Goal: Information Seeking & Learning: Learn about a topic

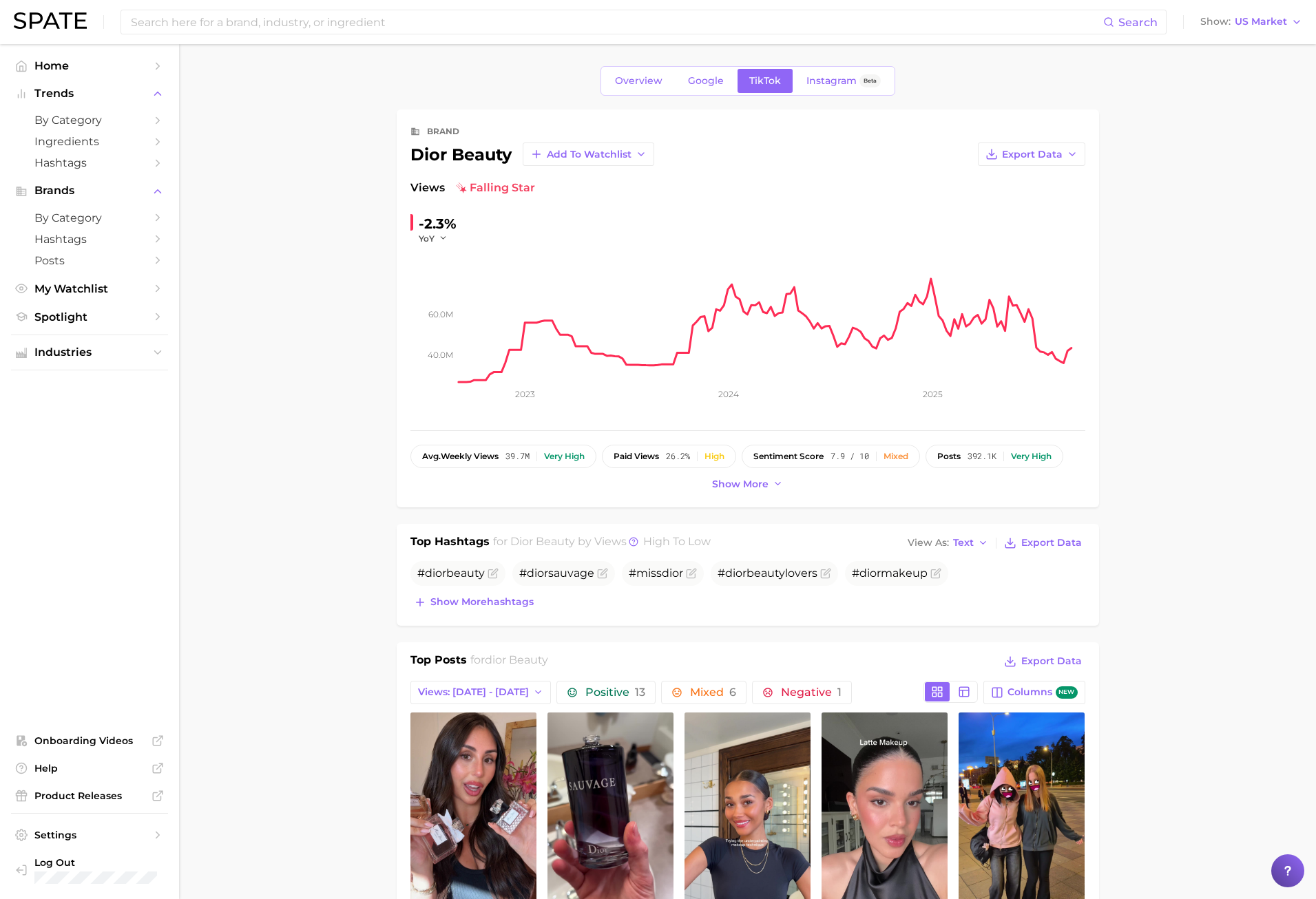
click at [181, 17] on input at bounding box center [616, 22] width 974 height 23
click at [267, 11] on input at bounding box center [616, 22] width 974 height 23
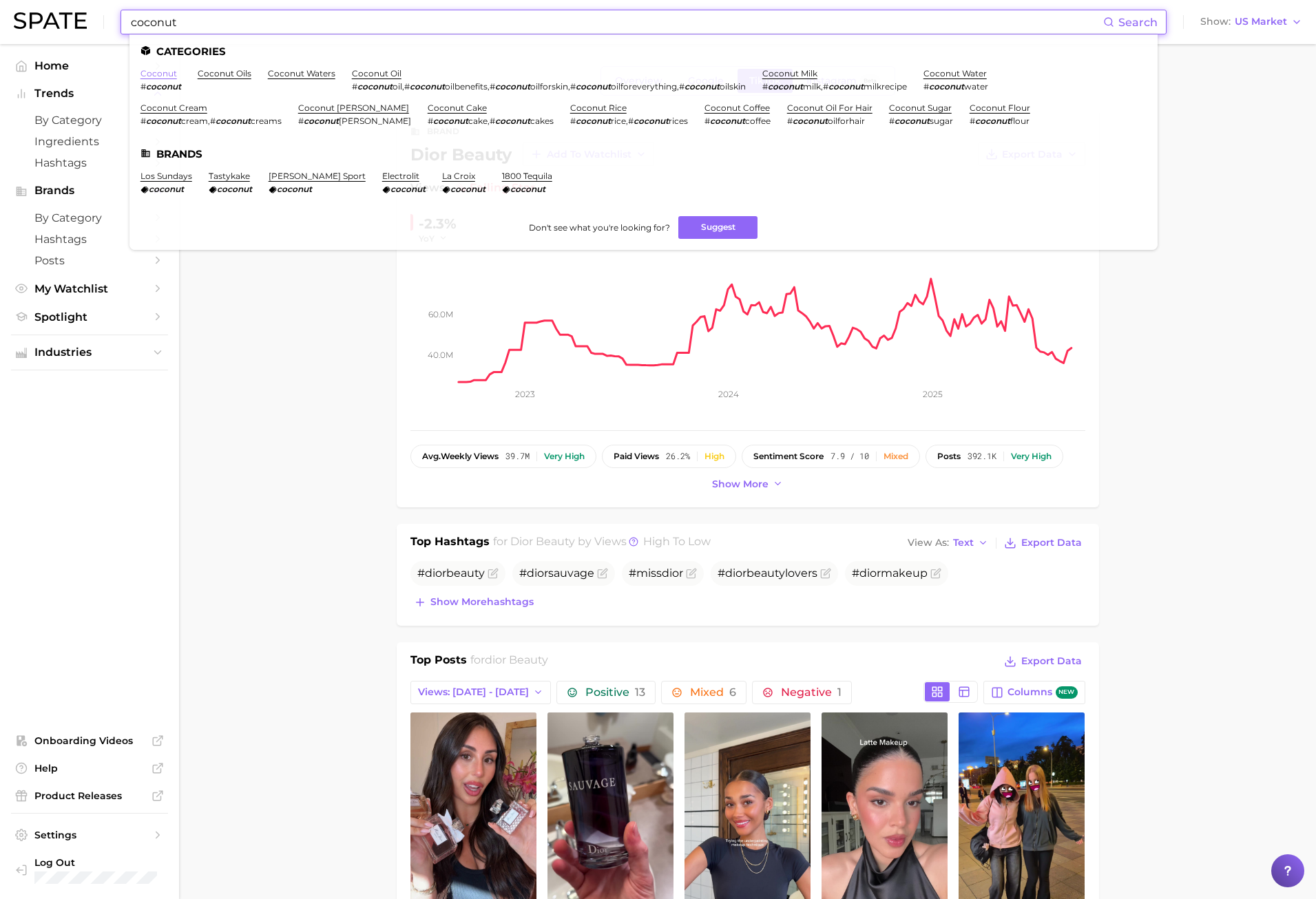
type input "coconut"
click at [167, 73] on link "coconut" at bounding box center [158, 72] width 36 height 10
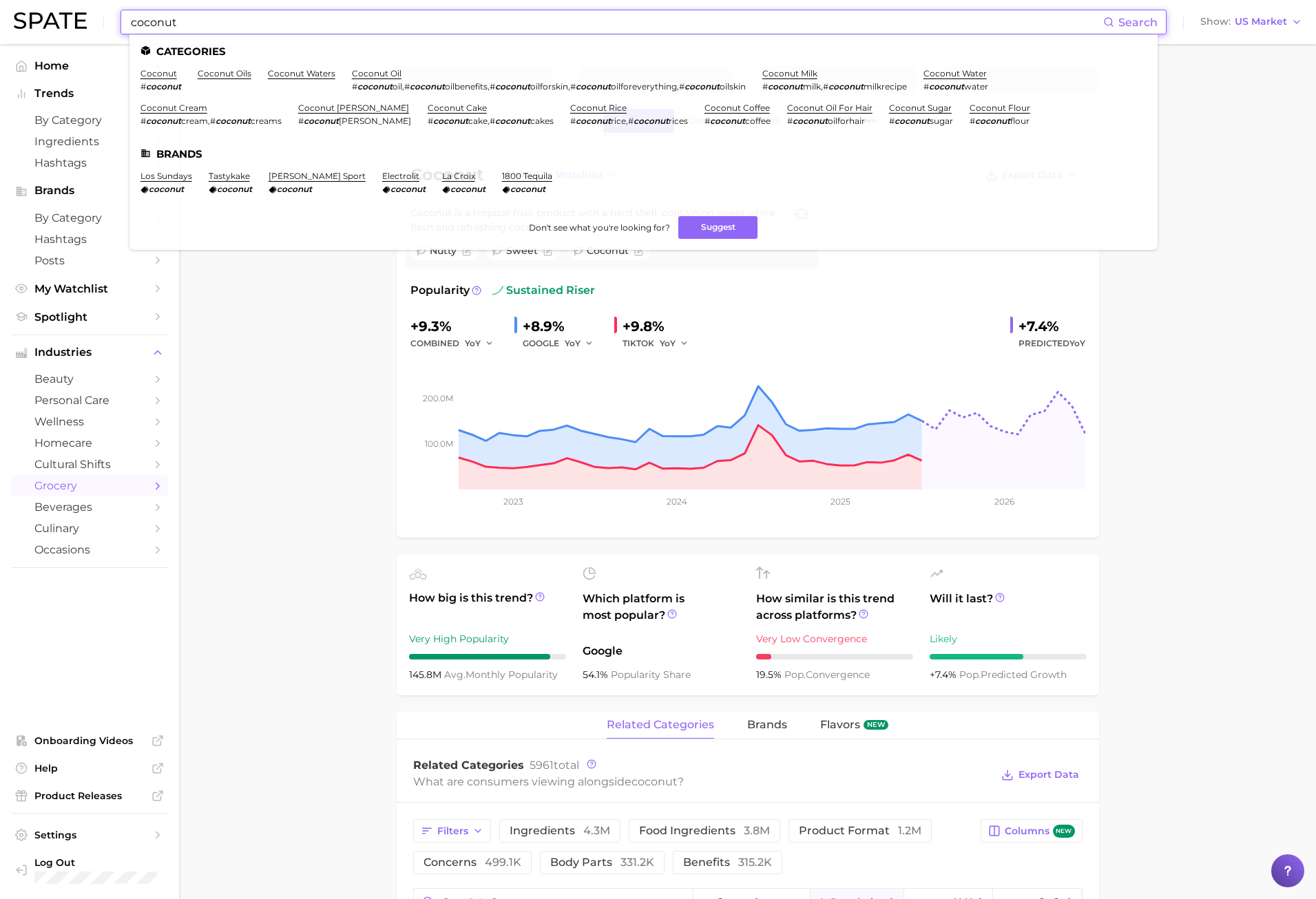
click at [190, 12] on input "coconut" at bounding box center [616, 22] width 974 height 23
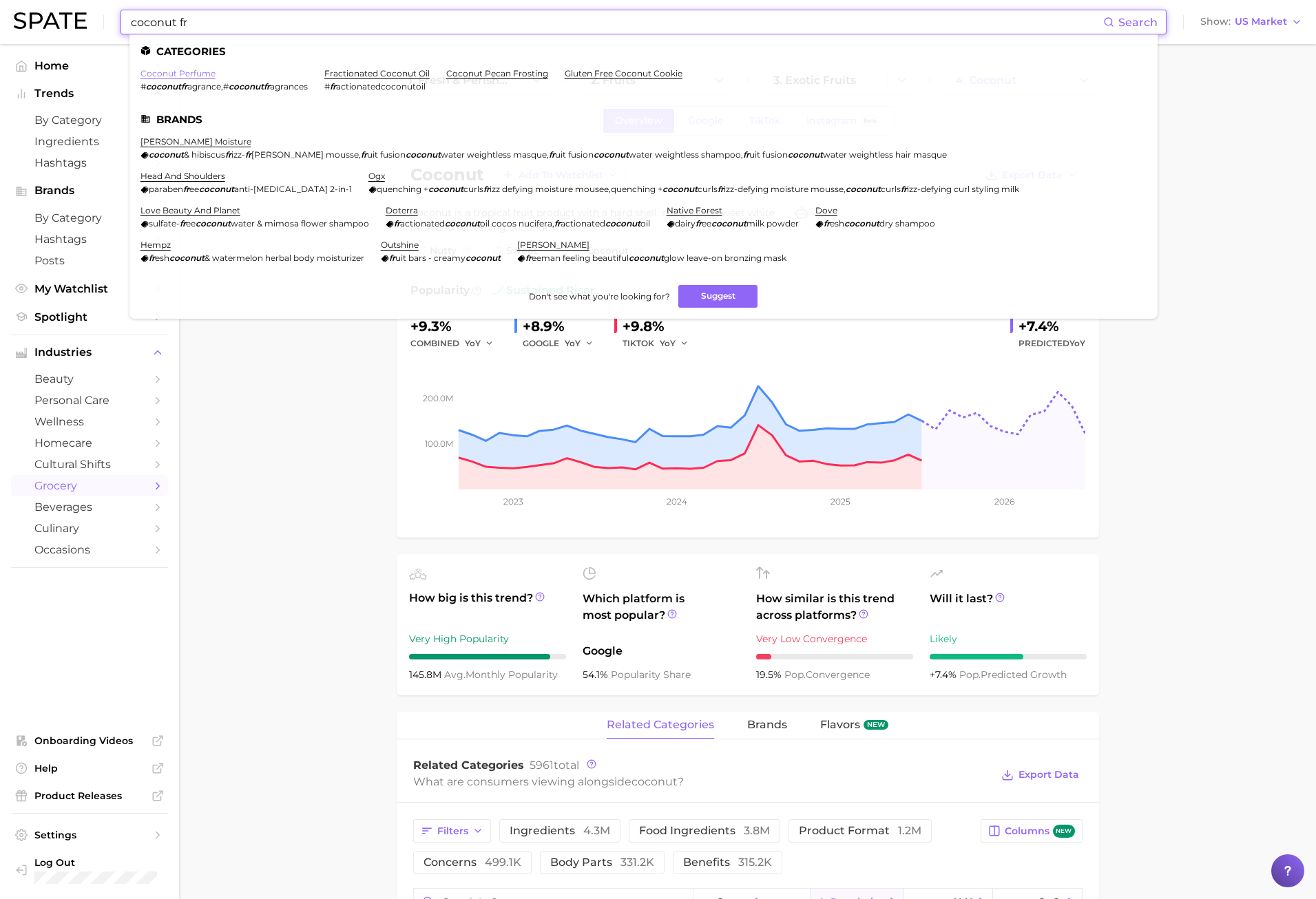
type input "coconut fr"
click at [187, 73] on link "coconut perfume" at bounding box center [177, 72] width 75 height 10
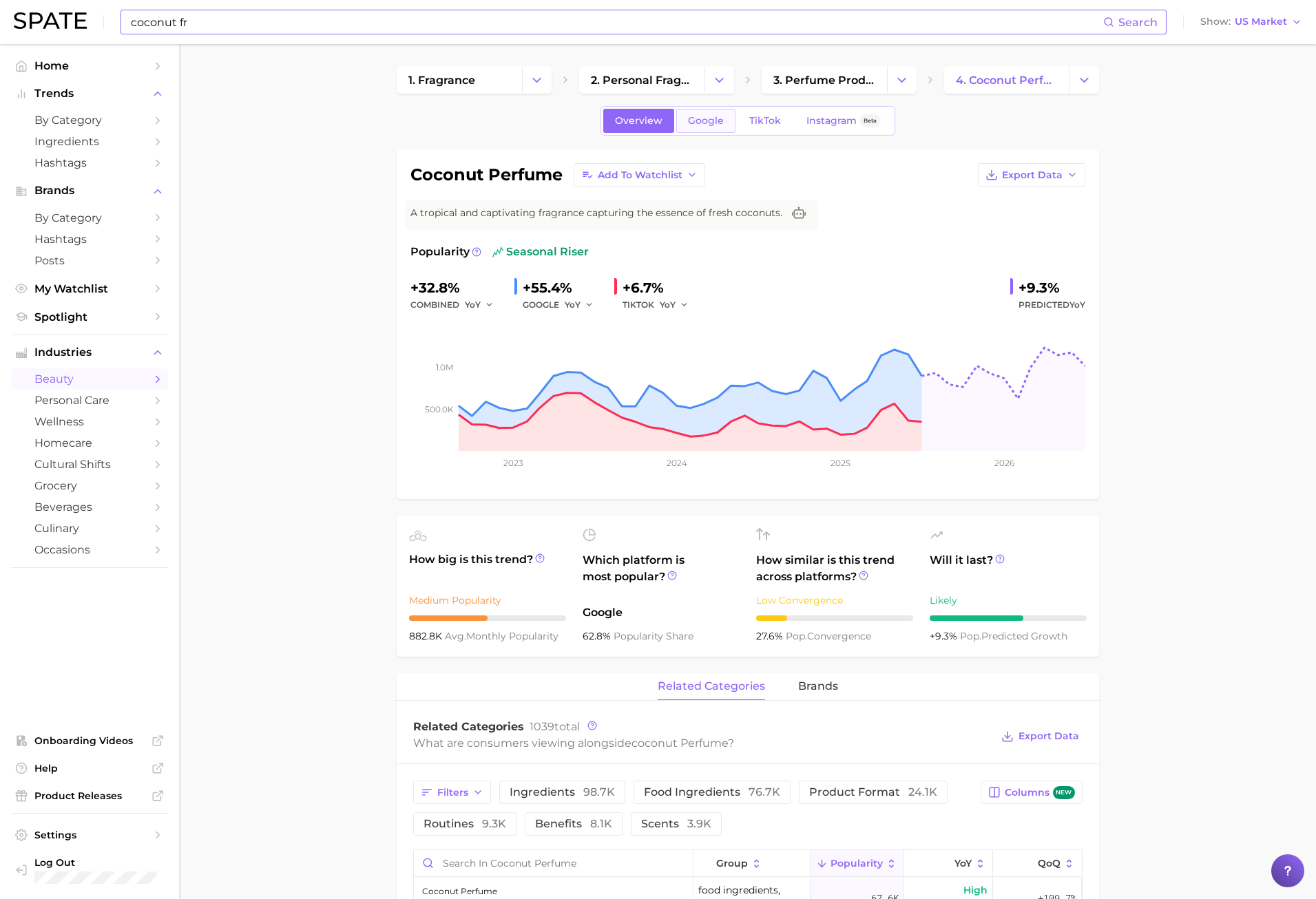
click at [700, 126] on link "Google" at bounding box center [706, 120] width 59 height 24
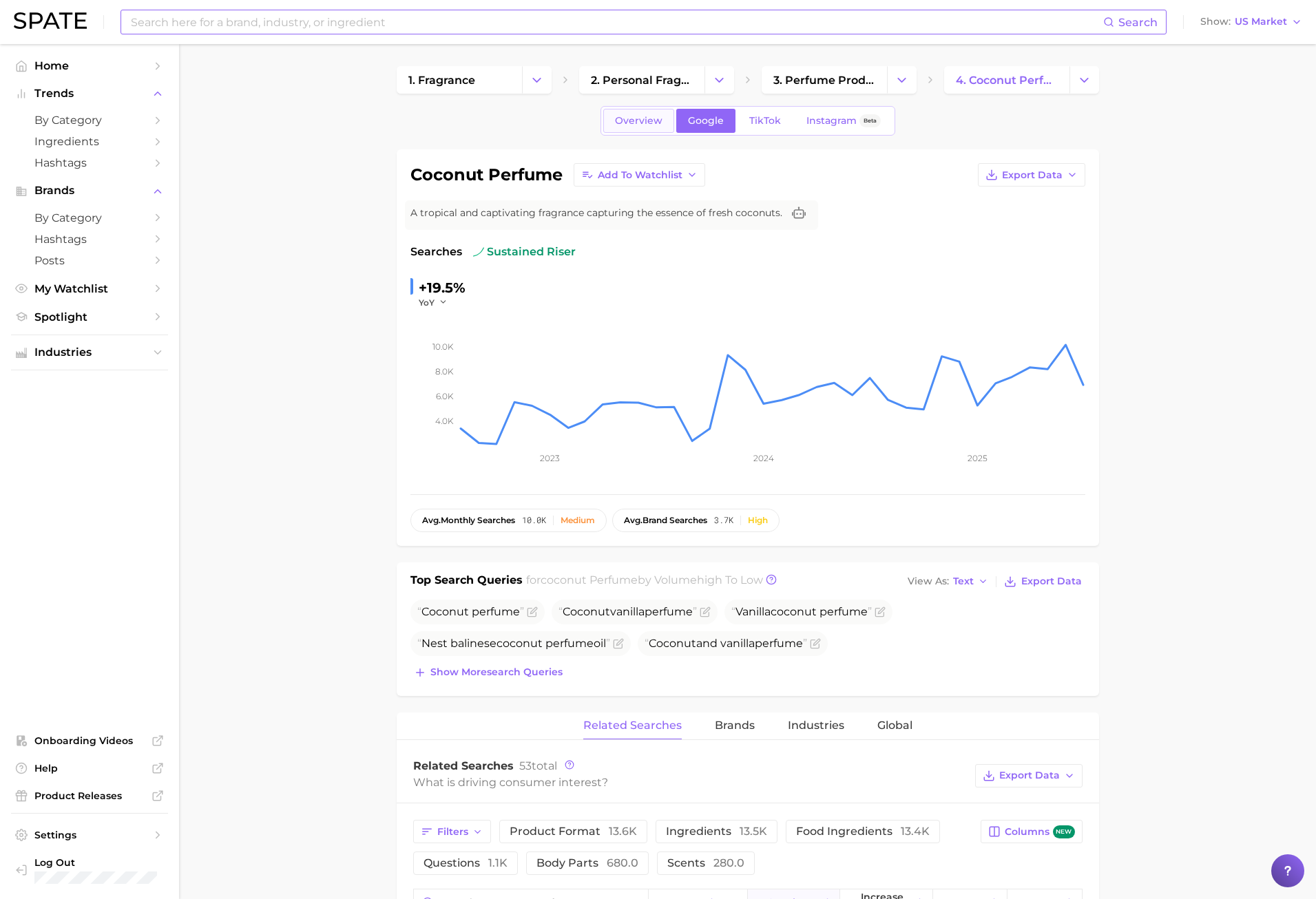
click at [653, 125] on span "Overview" at bounding box center [639, 120] width 48 height 12
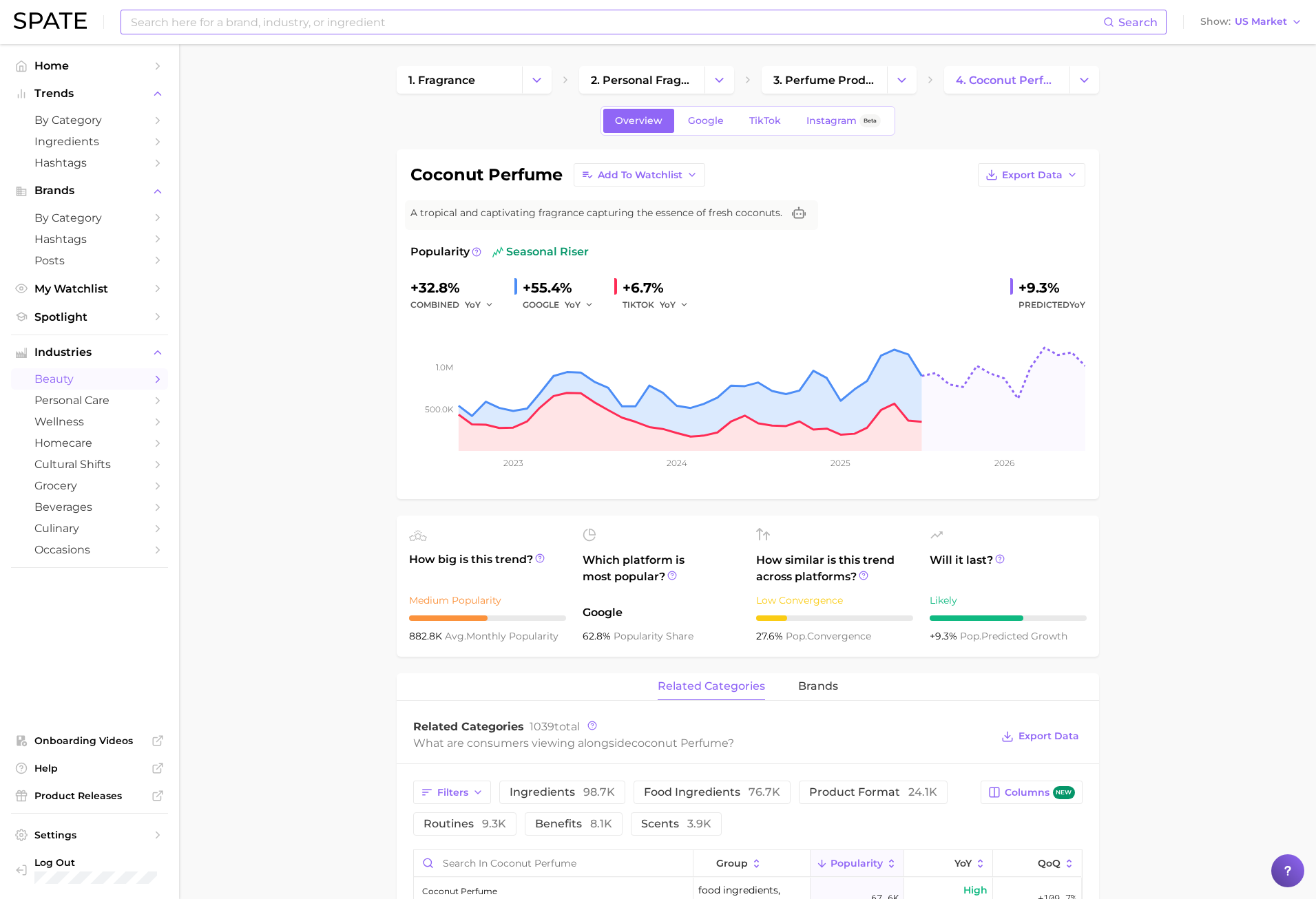
click at [765, 119] on span "TikTok" at bounding box center [764, 120] width 32 height 12
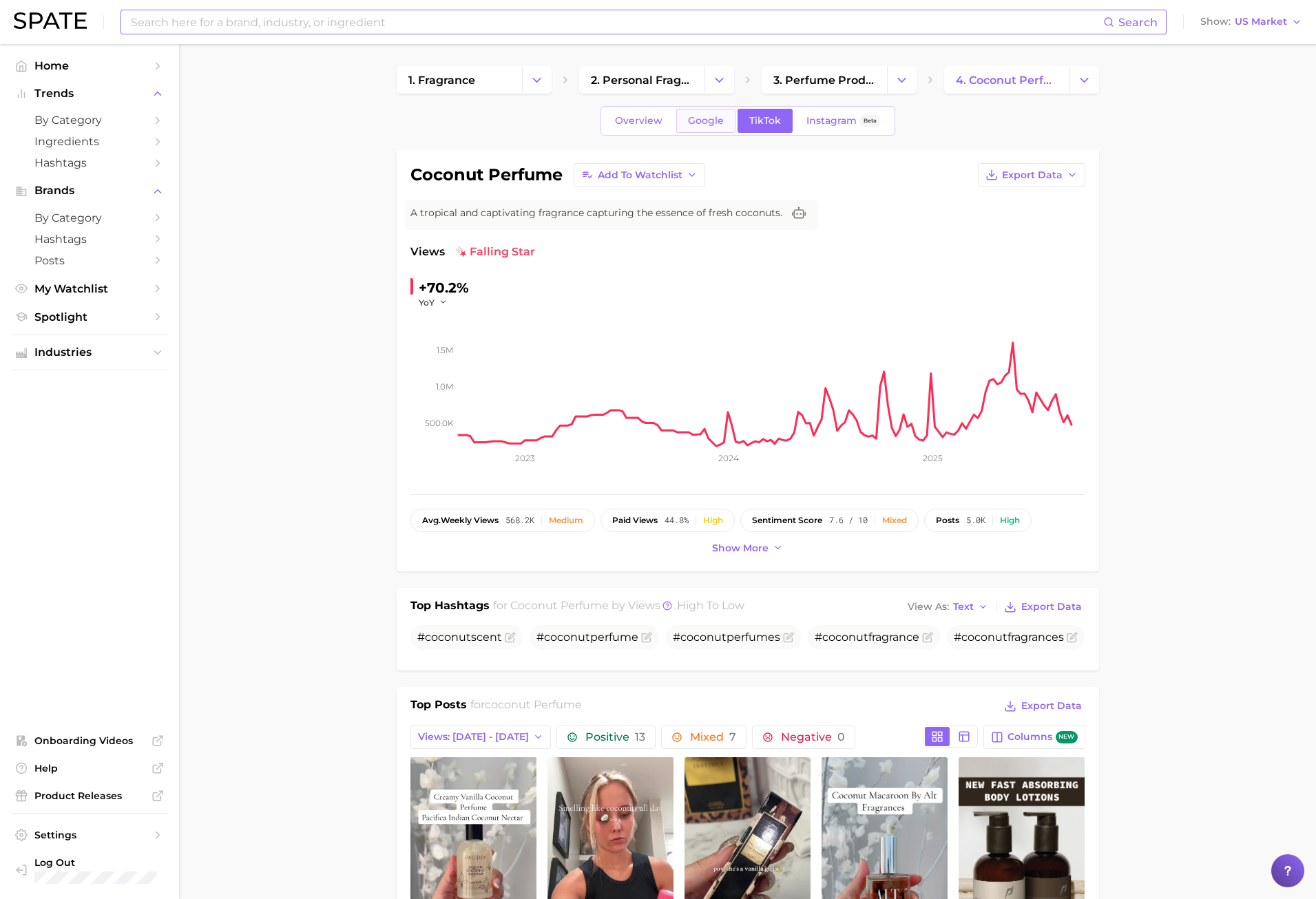
click at [707, 127] on link "Google" at bounding box center [706, 120] width 59 height 24
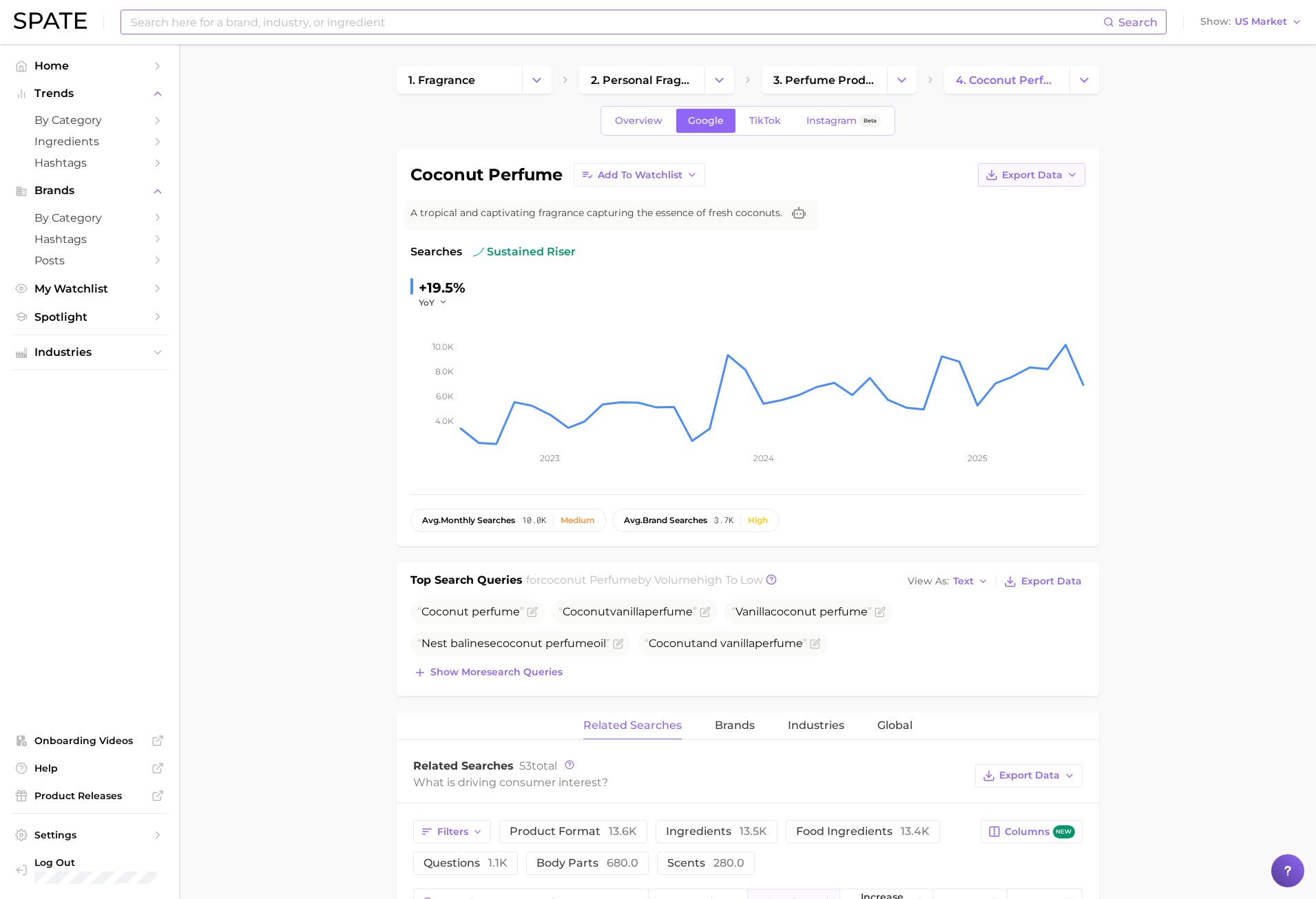
click at [1023, 181] on button "Export Data" at bounding box center [1031, 175] width 107 height 23
click at [1009, 201] on span "Time Series CSV" at bounding box center [997, 200] width 80 height 12
click at [639, 119] on span "Overview" at bounding box center [639, 120] width 48 height 12
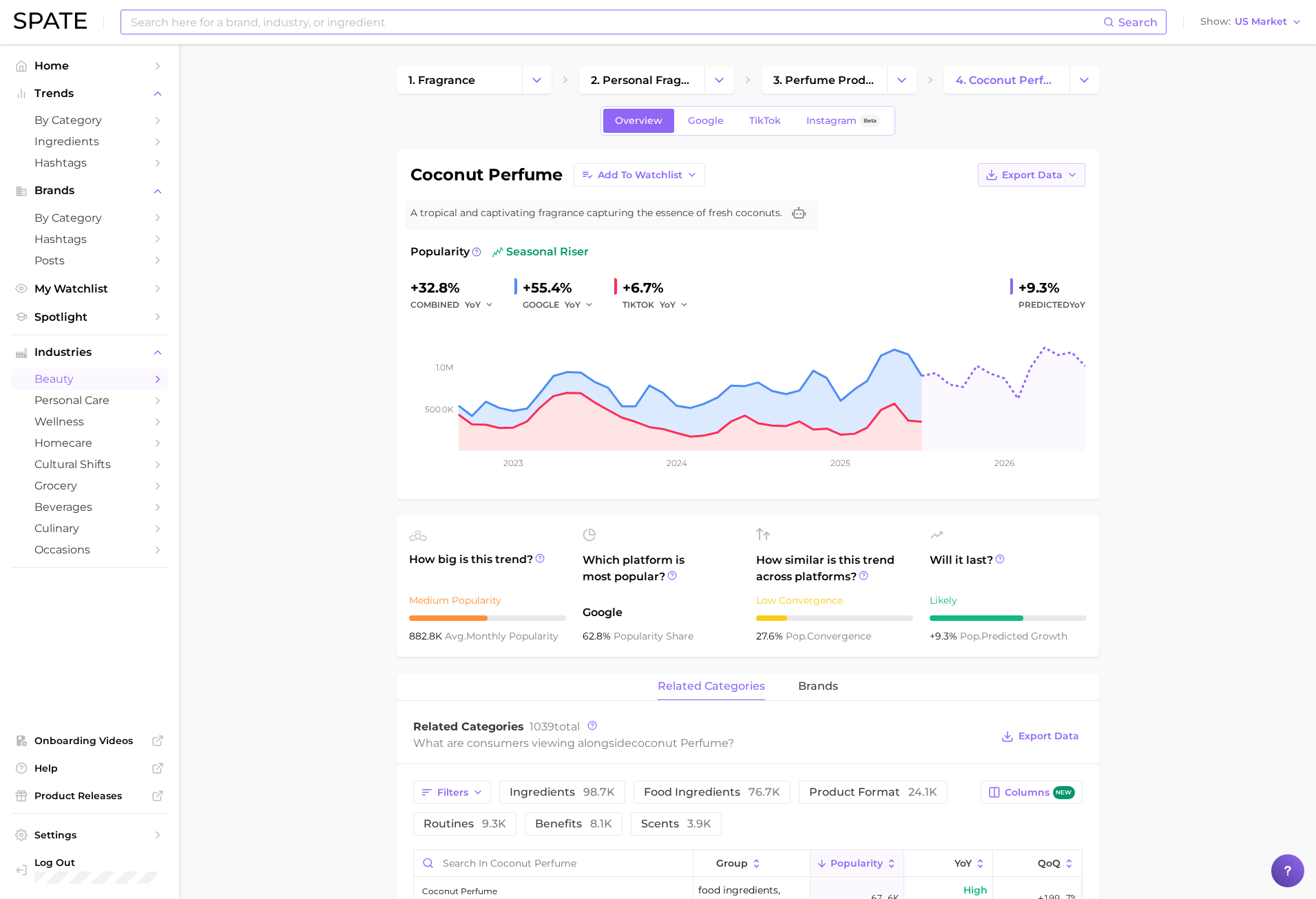
click at [1030, 180] on span "Export Data" at bounding box center [1032, 175] width 61 height 12
click at [1010, 199] on span "Time Series CSV" at bounding box center [997, 200] width 80 height 12
click at [768, 123] on span "TikTok" at bounding box center [764, 120] width 32 height 12
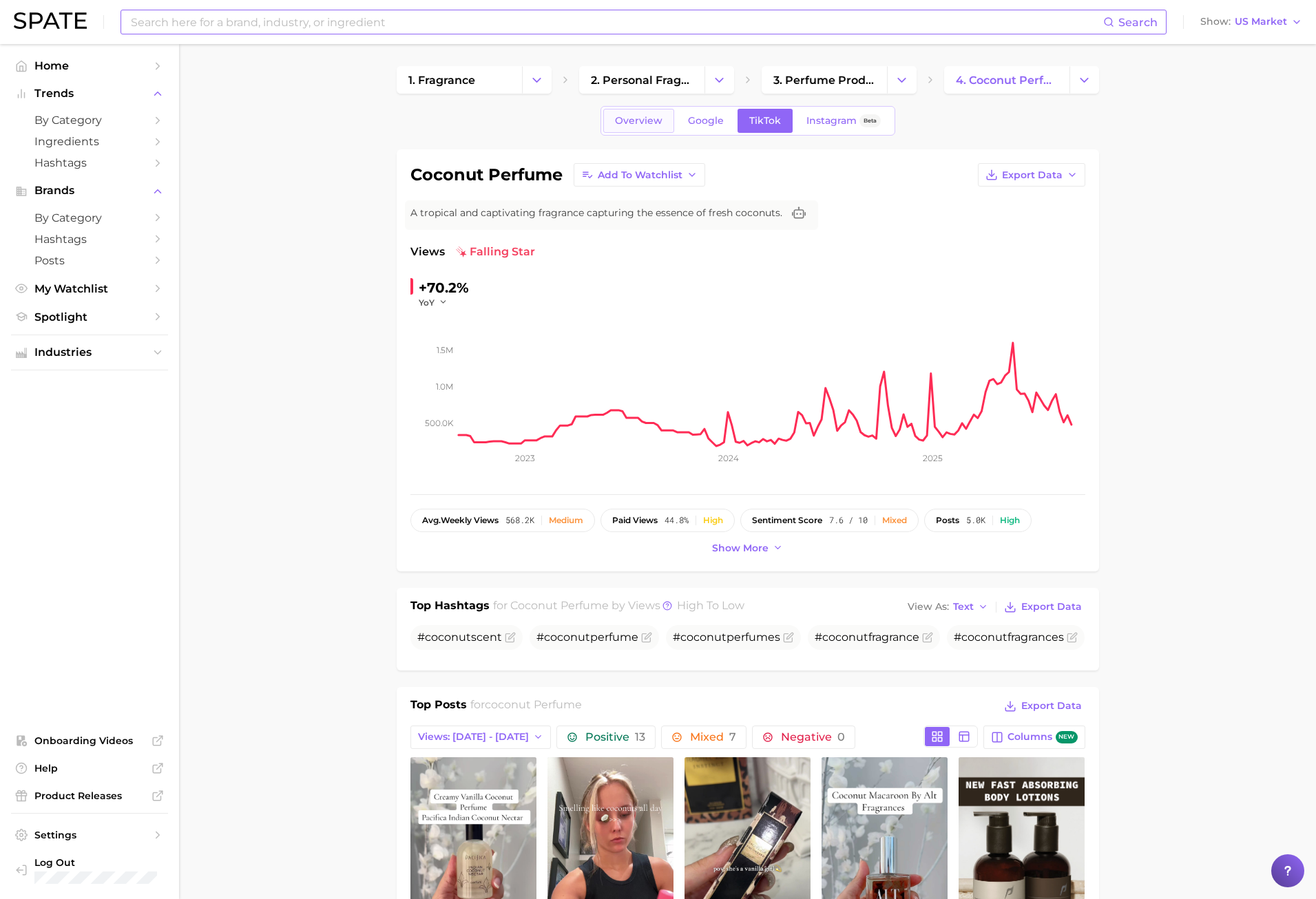
click at [648, 115] on span "Overview" at bounding box center [639, 120] width 48 height 12
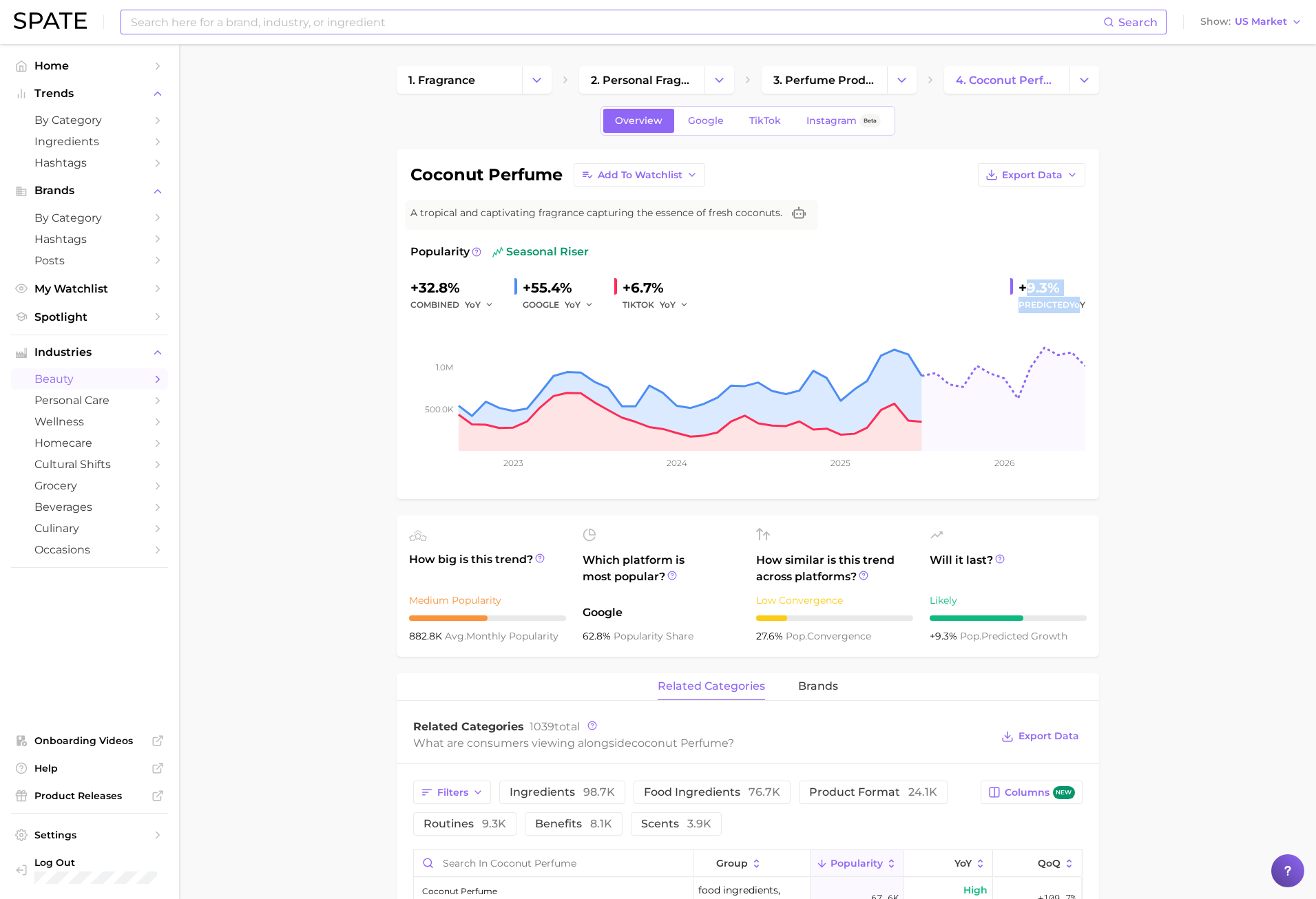
drag, startPoint x: 1027, startPoint y: 286, endPoint x: 1082, endPoint y: 298, distance: 56.3
click at [1082, 298] on div "+9.3% Predicted YoY" at bounding box center [1048, 295] width 75 height 36
click at [761, 129] on link "TikTok" at bounding box center [764, 120] width 55 height 24
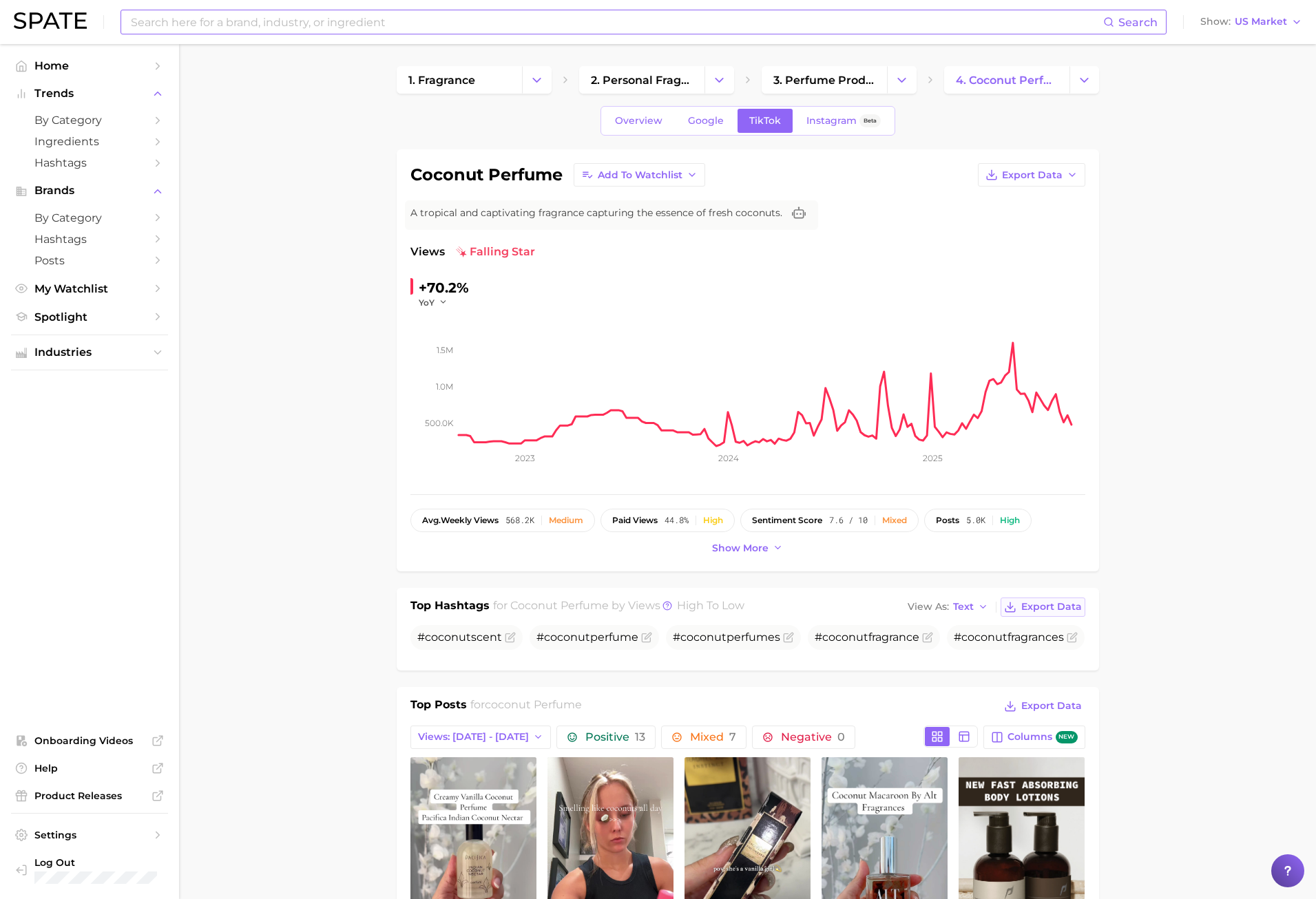
click at [1025, 610] on span "Export Data" at bounding box center [1051, 606] width 61 height 12
click at [140, 288] on span "My Watchlist" at bounding box center [89, 288] width 110 height 13
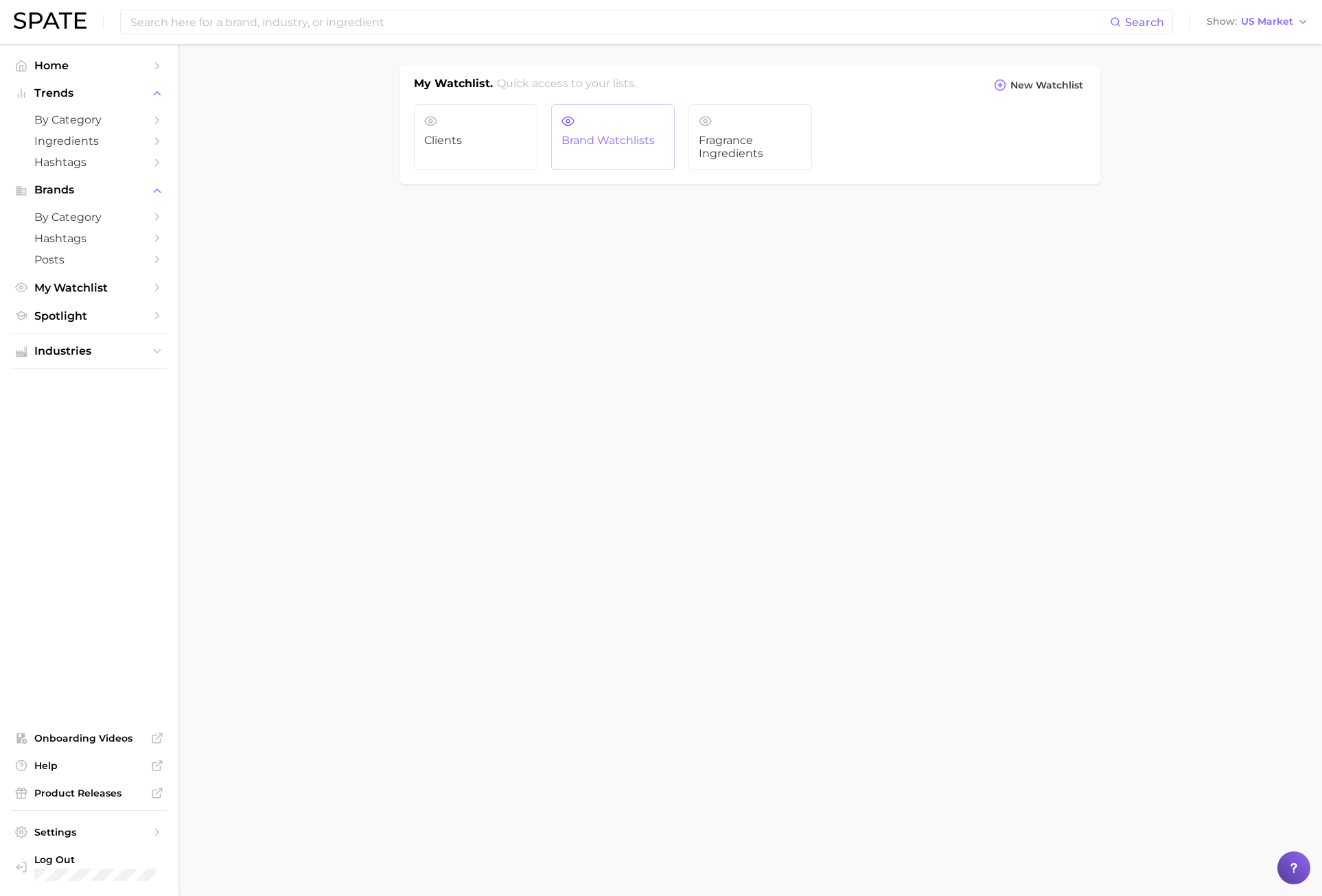
click at [593, 137] on span "Brand Watchlists" at bounding box center [613, 141] width 103 height 12
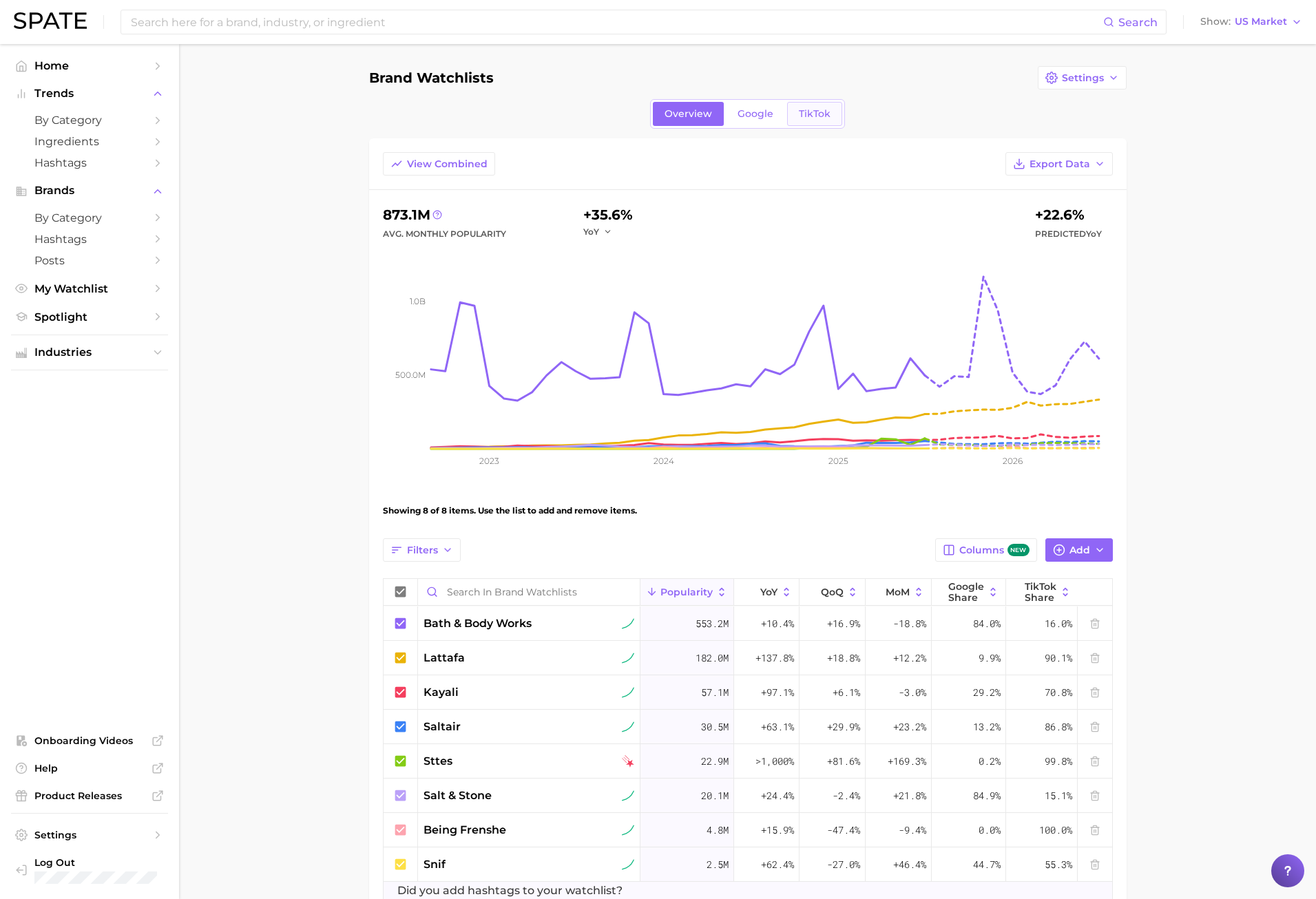
click at [807, 123] on link "TikTok" at bounding box center [815, 113] width 55 height 24
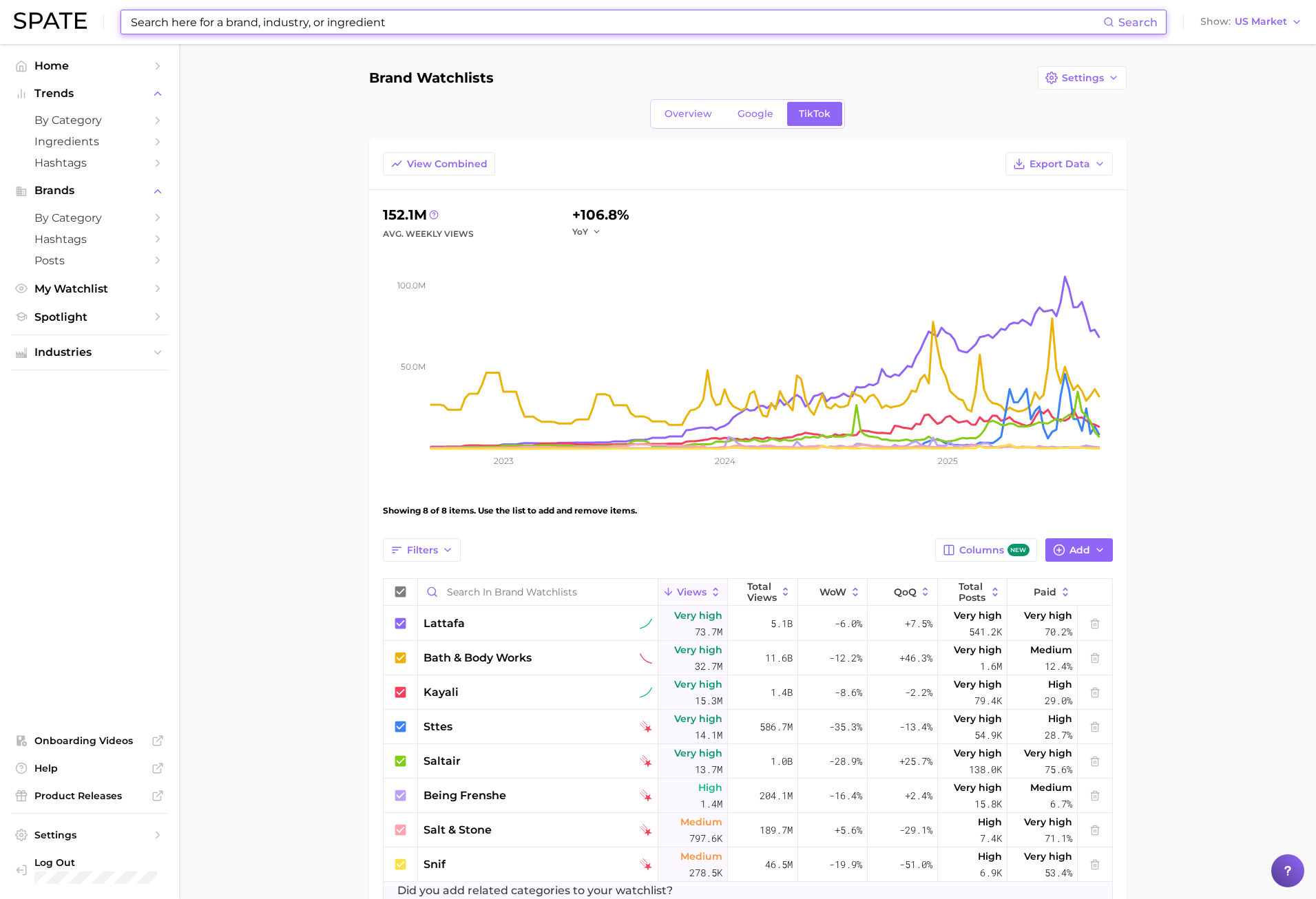
click at [164, 25] on input at bounding box center [616, 22] width 974 height 23
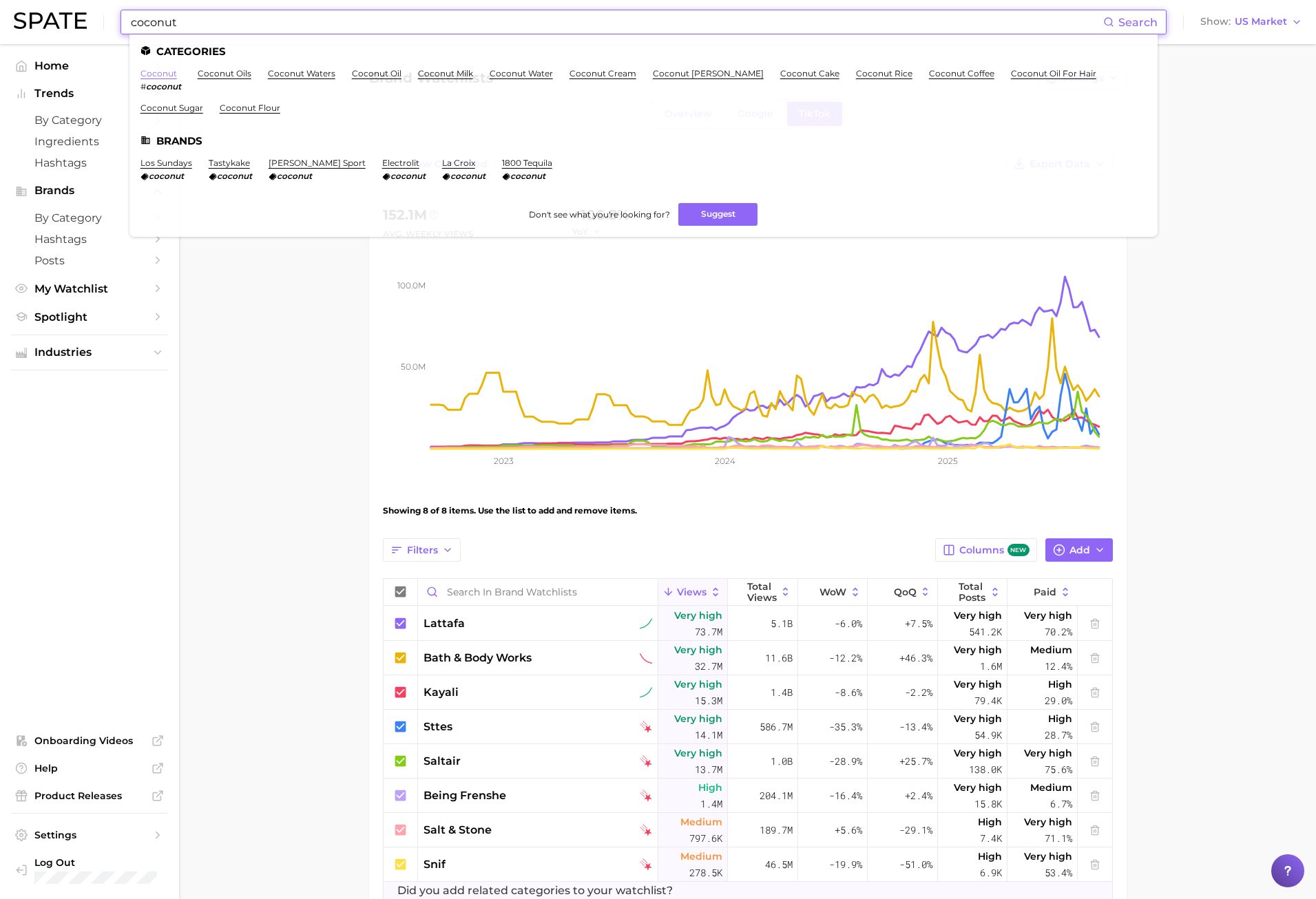
type input "coconut"
click at [173, 74] on link "coconut" at bounding box center [158, 72] width 36 height 10
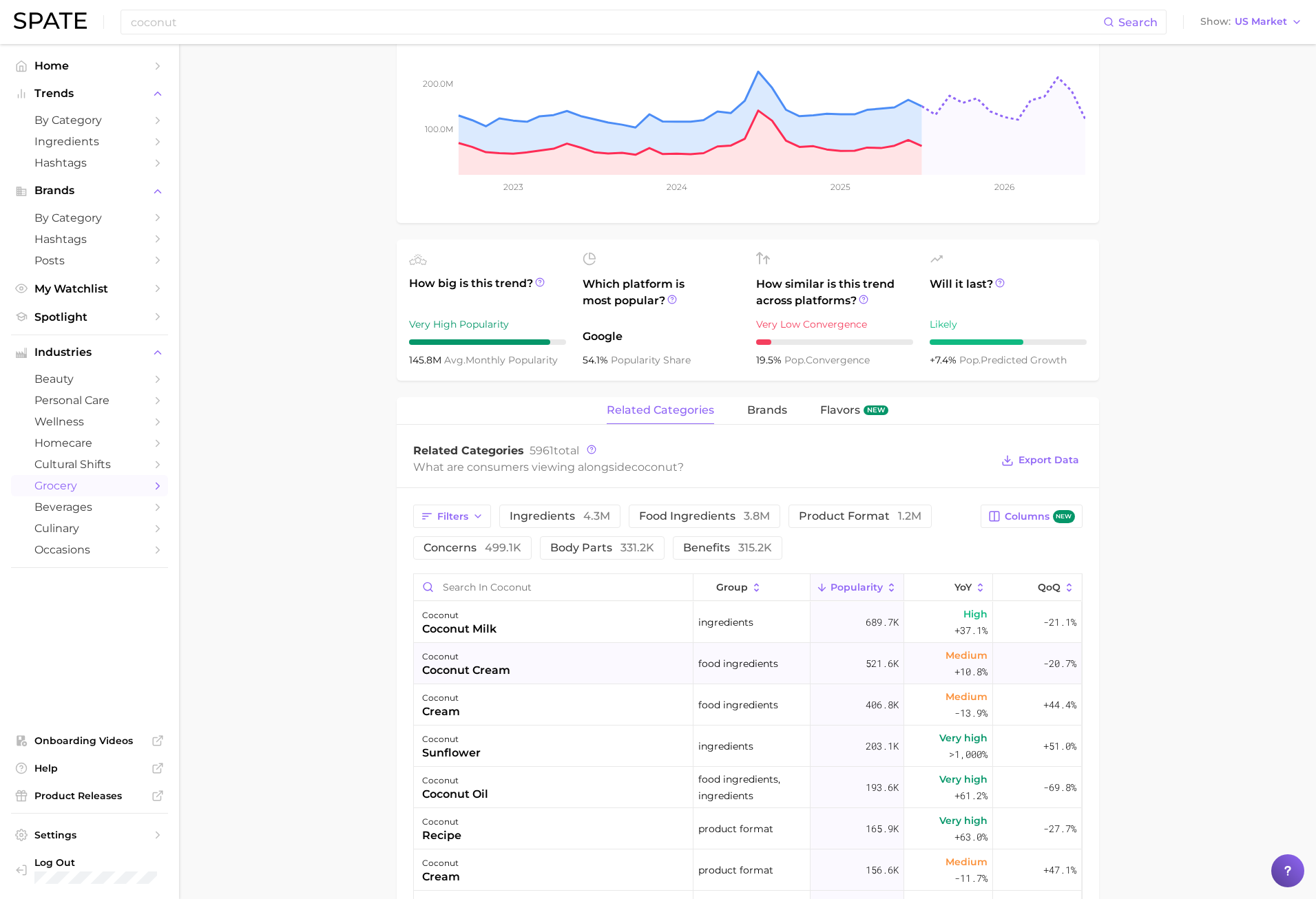
scroll to position [413, 0]
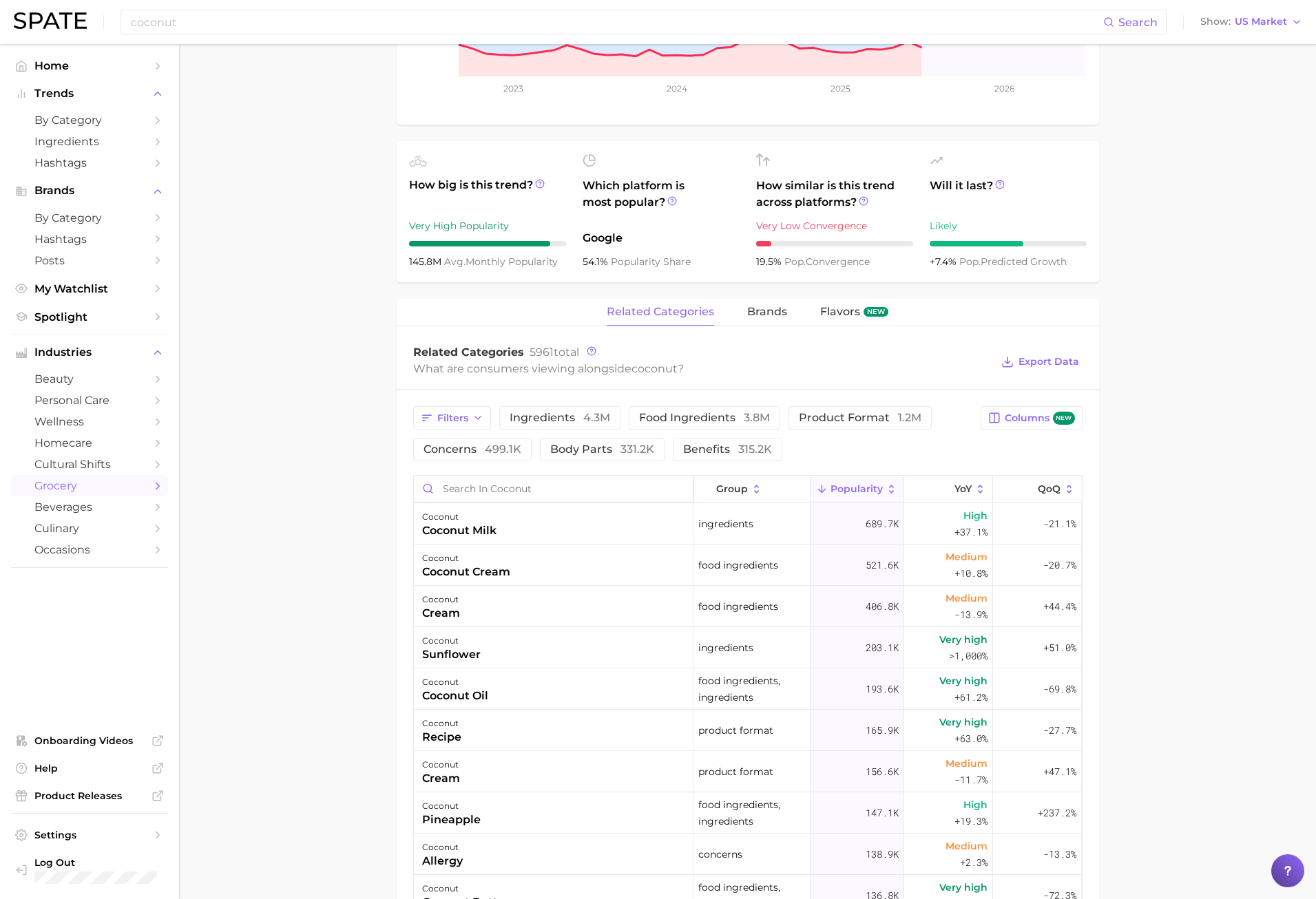
click at [518, 495] on input "Search in coconut" at bounding box center [554, 489] width 279 height 26
type input "d"
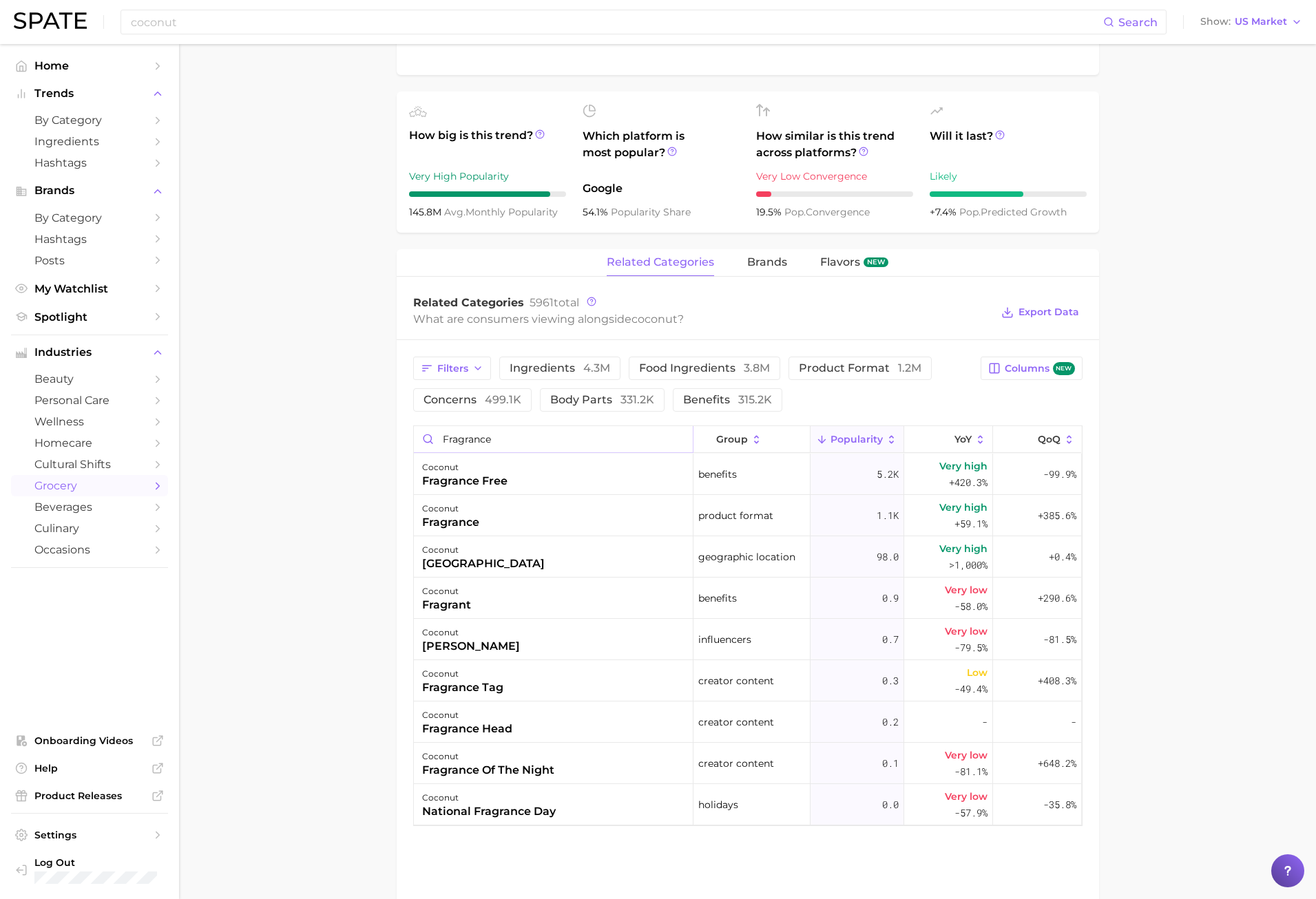
scroll to position [482, 0]
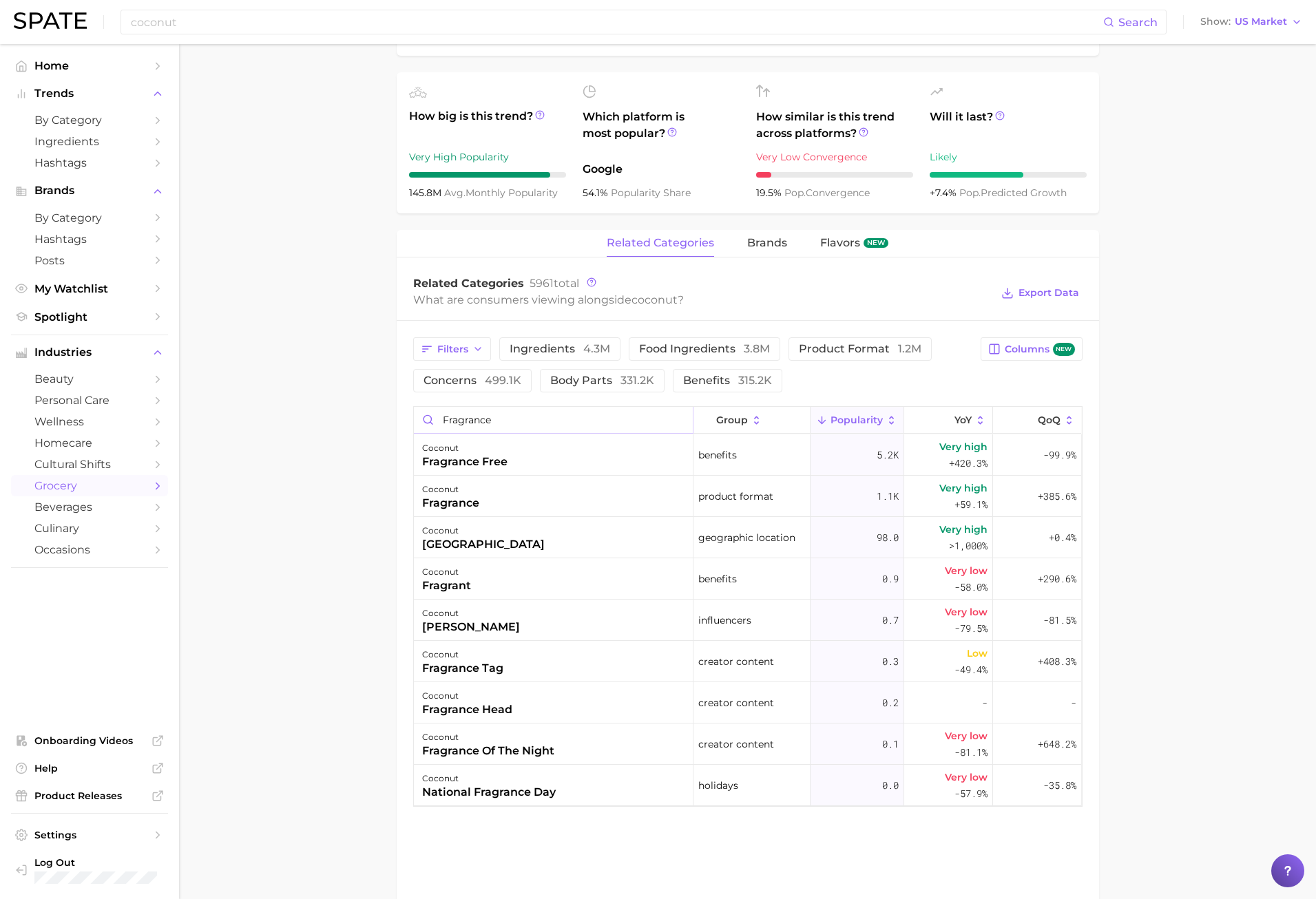
type input "fragrance"
click at [903, 421] on button "Popularity" at bounding box center [857, 420] width 93 height 27
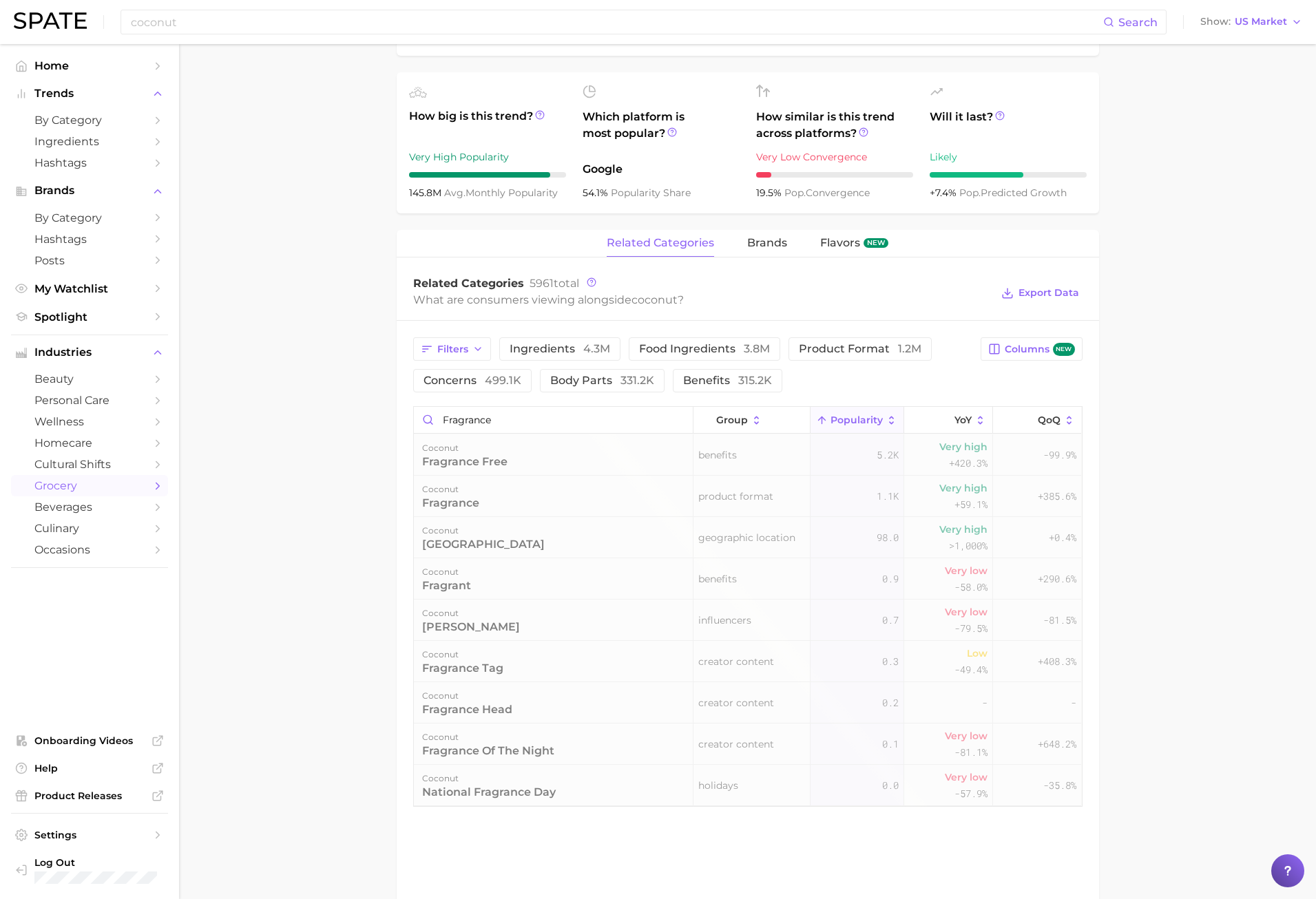
click at [886, 419] on icon at bounding box center [892, 421] width 12 height 12
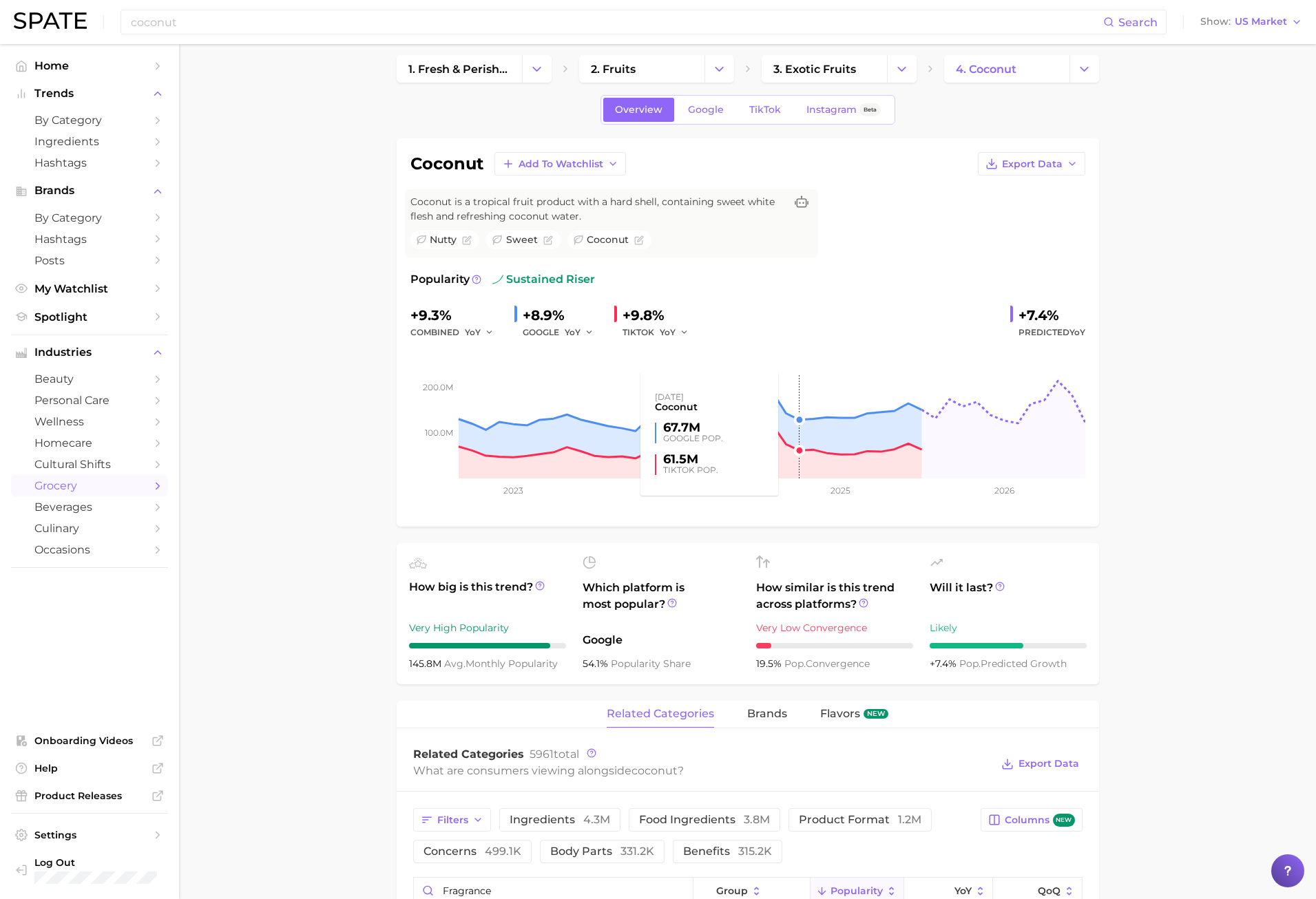
scroll to position [0, 0]
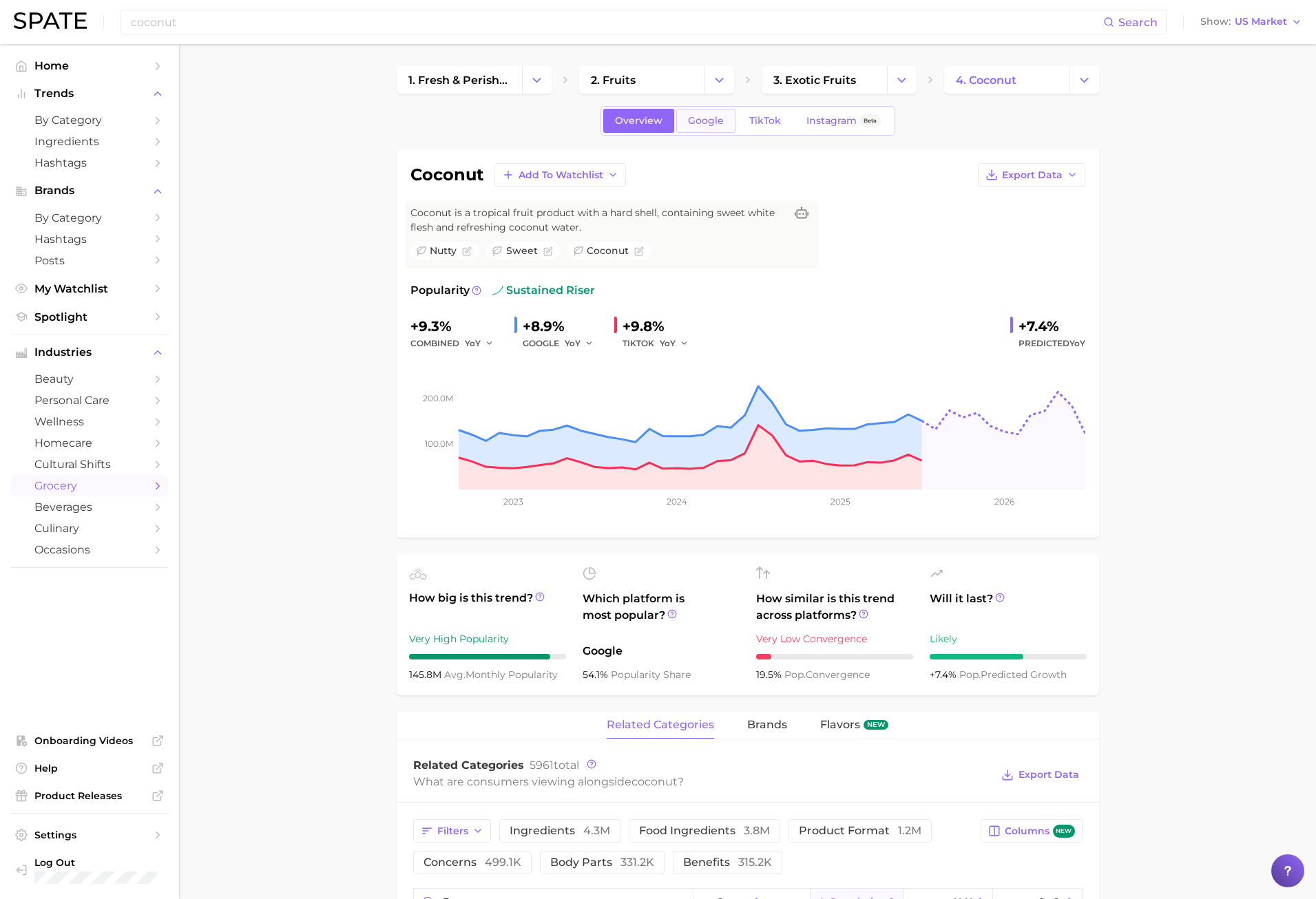
click at [710, 115] on span "Google" at bounding box center [706, 120] width 35 height 12
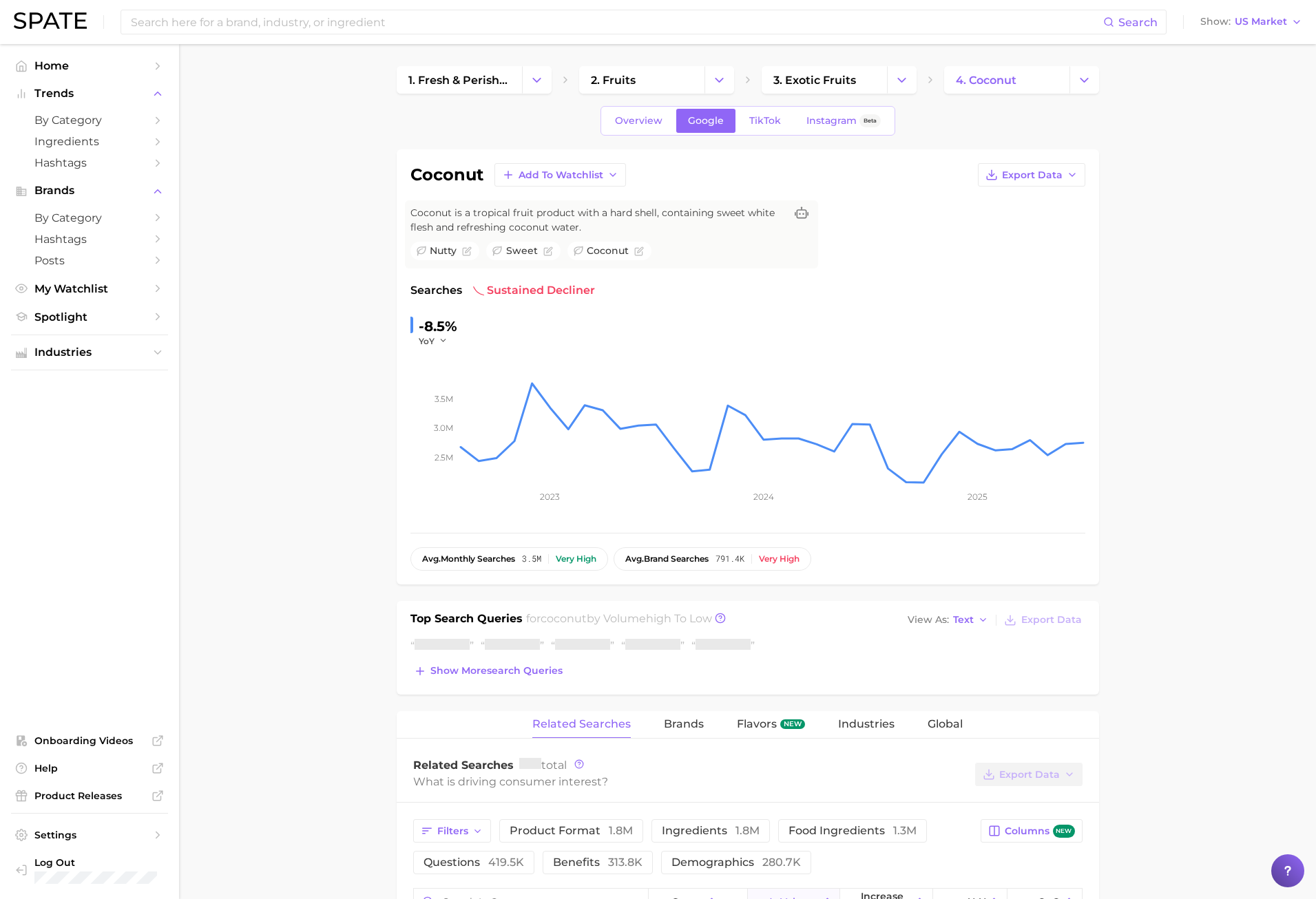
scroll to position [275, 0]
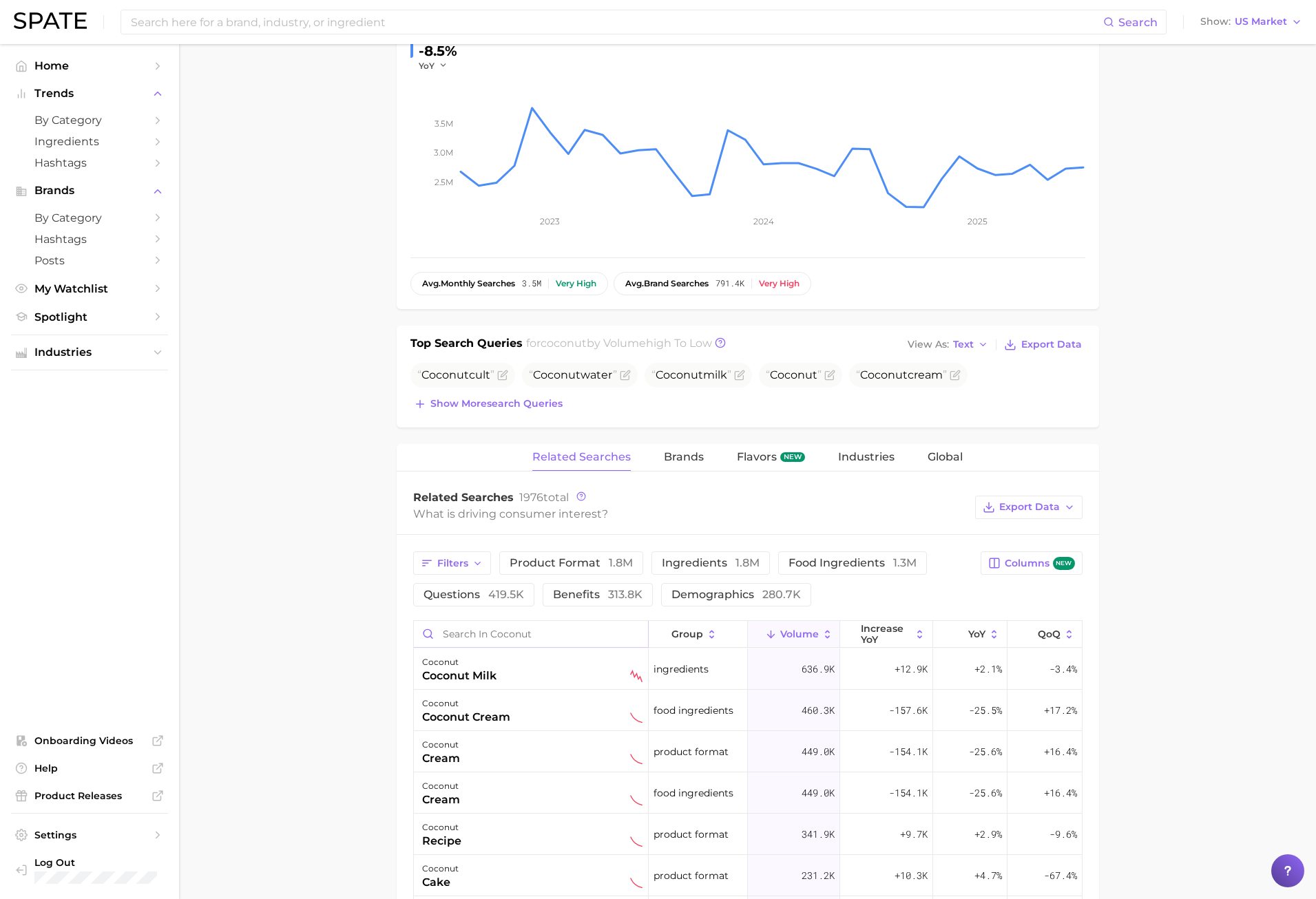
click at [532, 633] on input "Search in coconut" at bounding box center [531, 634] width 235 height 26
type input "f"
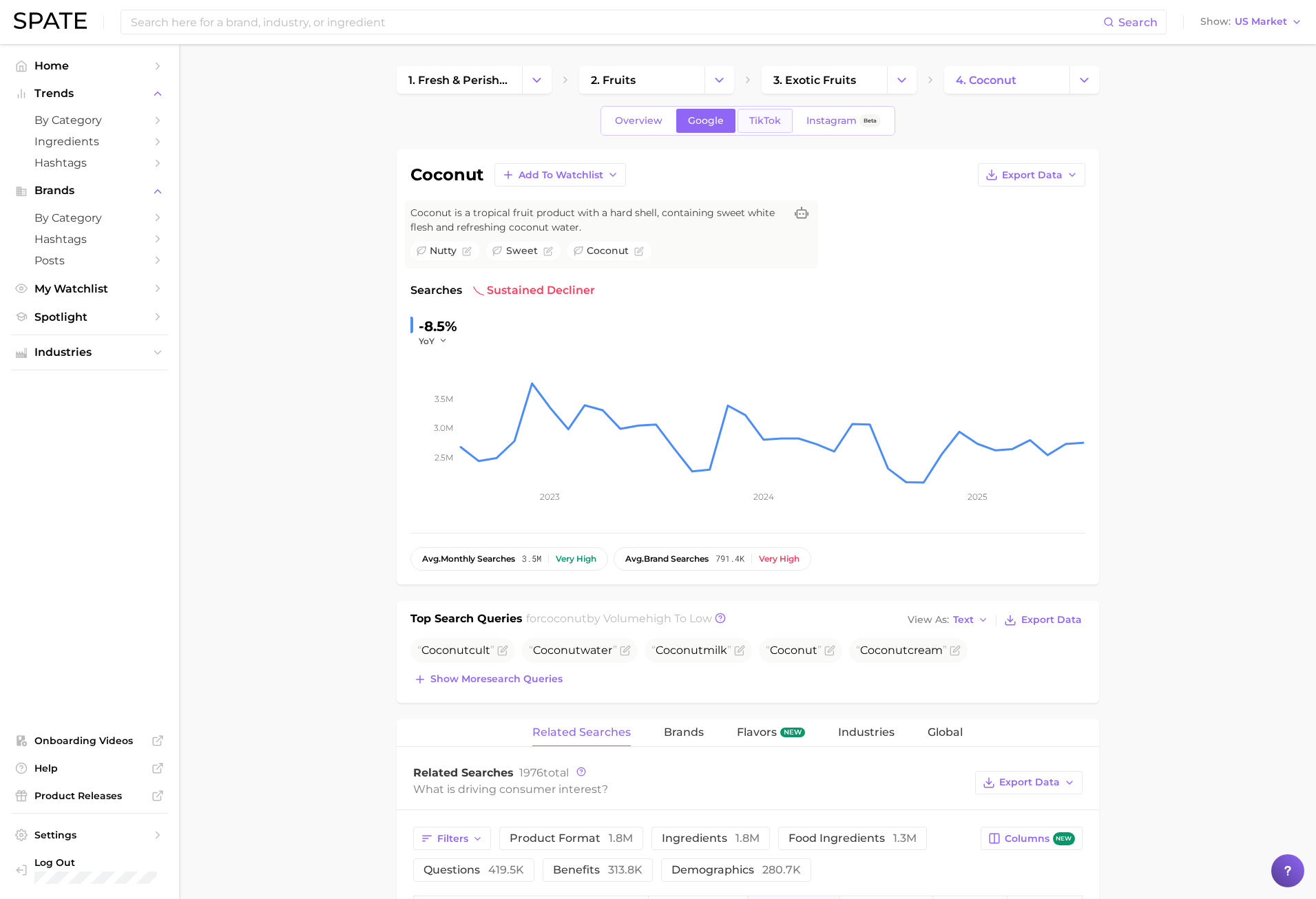
click at [770, 117] on span "TikTok" at bounding box center [764, 120] width 32 height 12
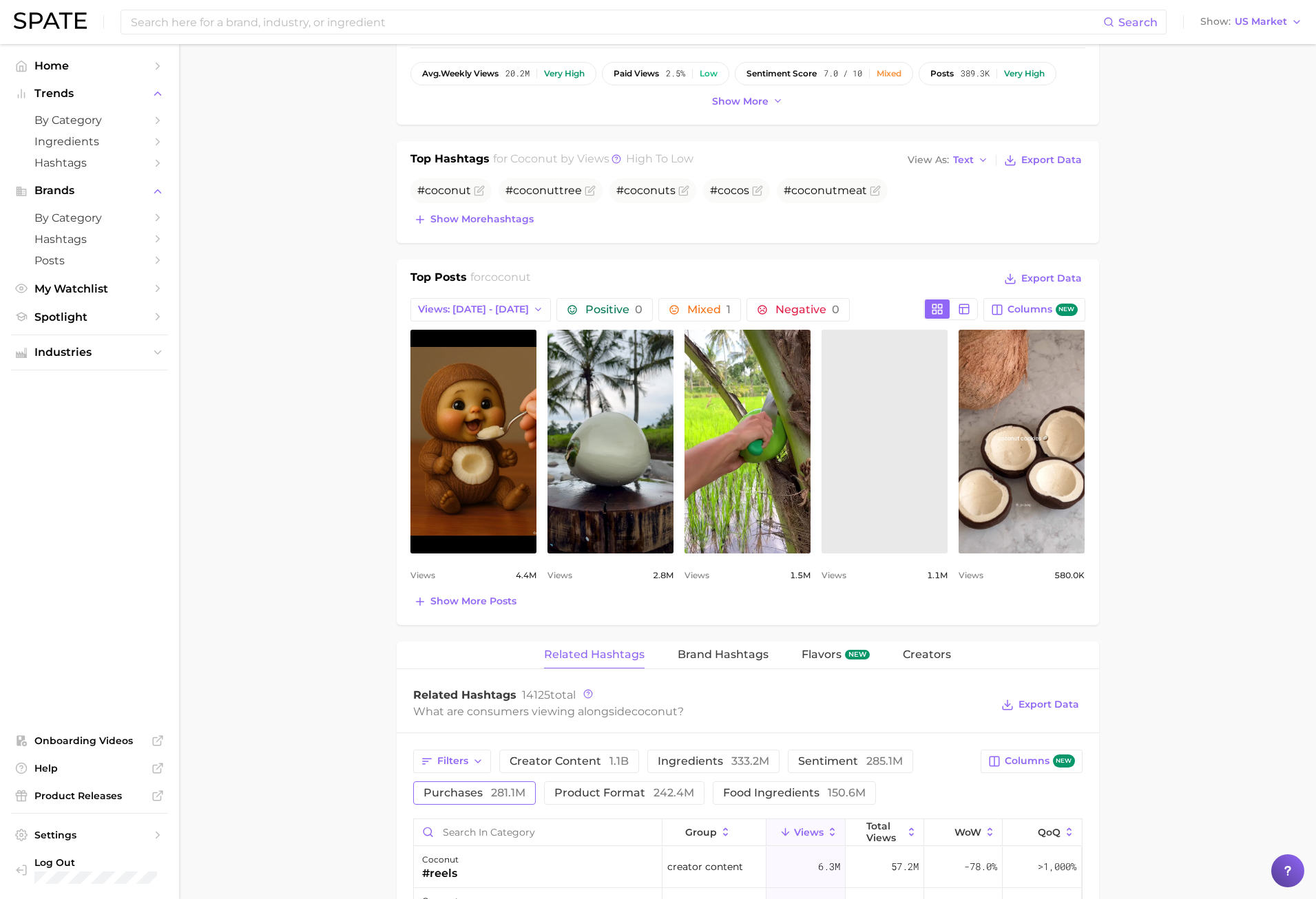
scroll to position [620, 0]
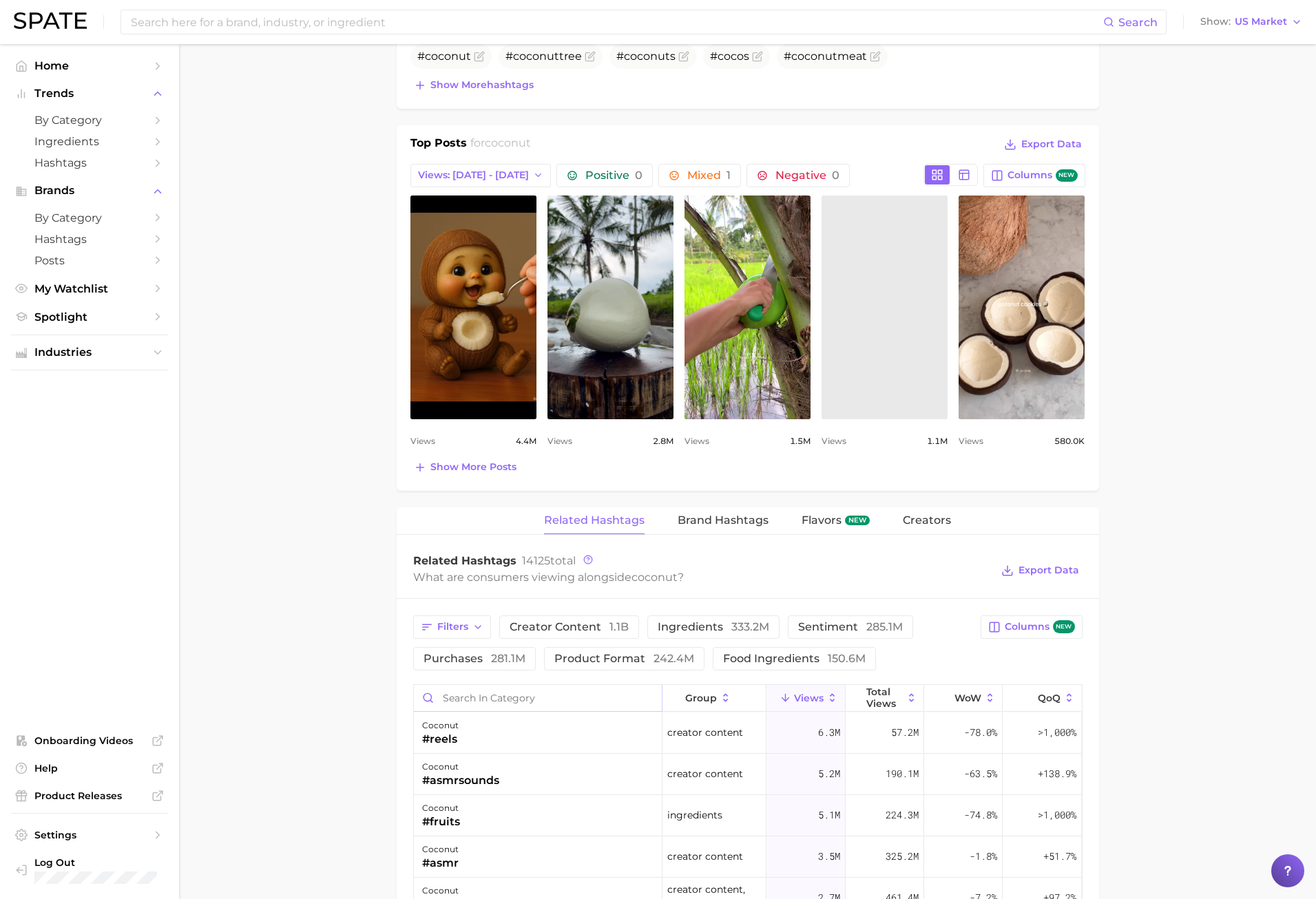
click at [478, 695] on input "Search in category" at bounding box center [538, 698] width 248 height 26
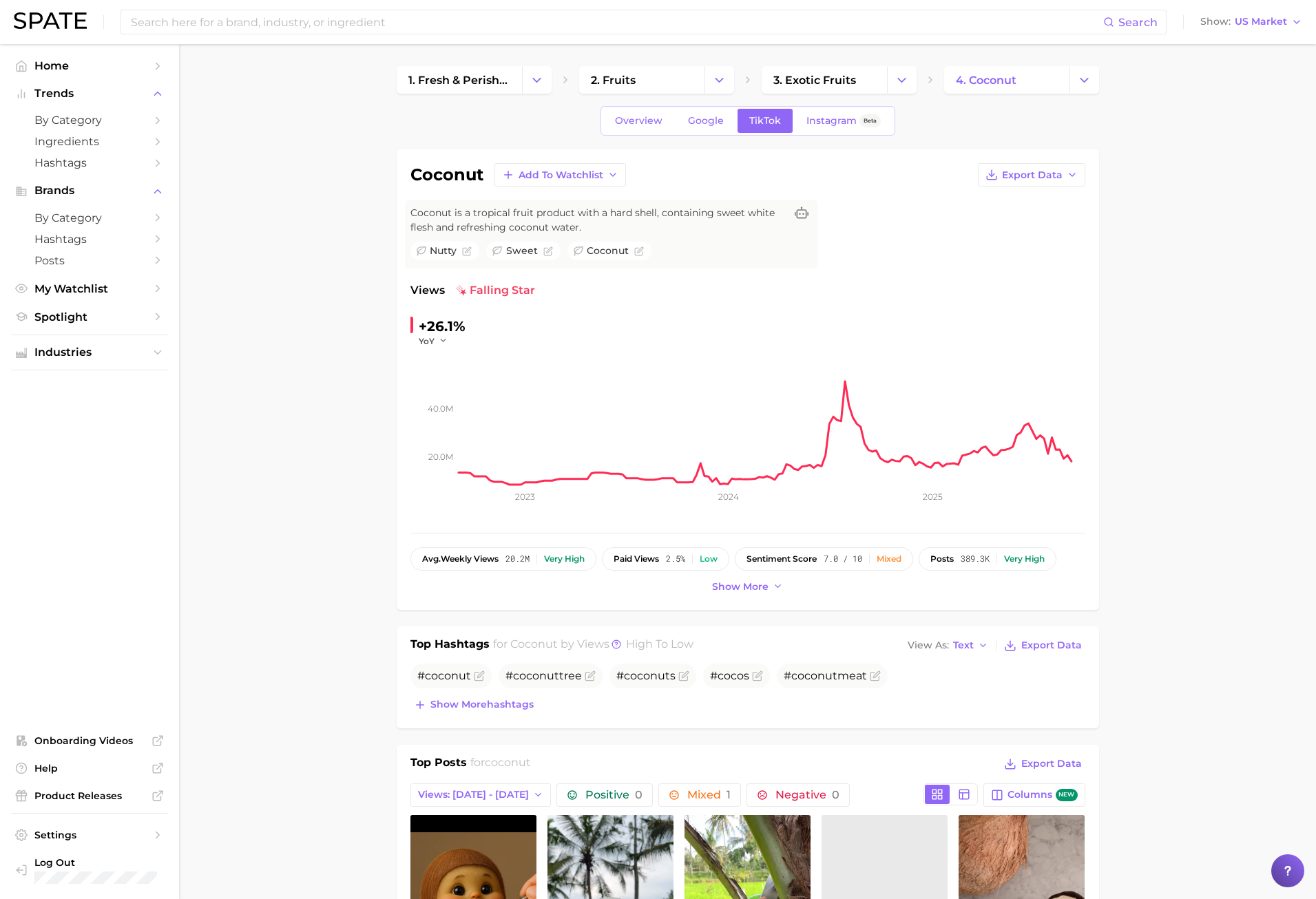
scroll to position [413, 0]
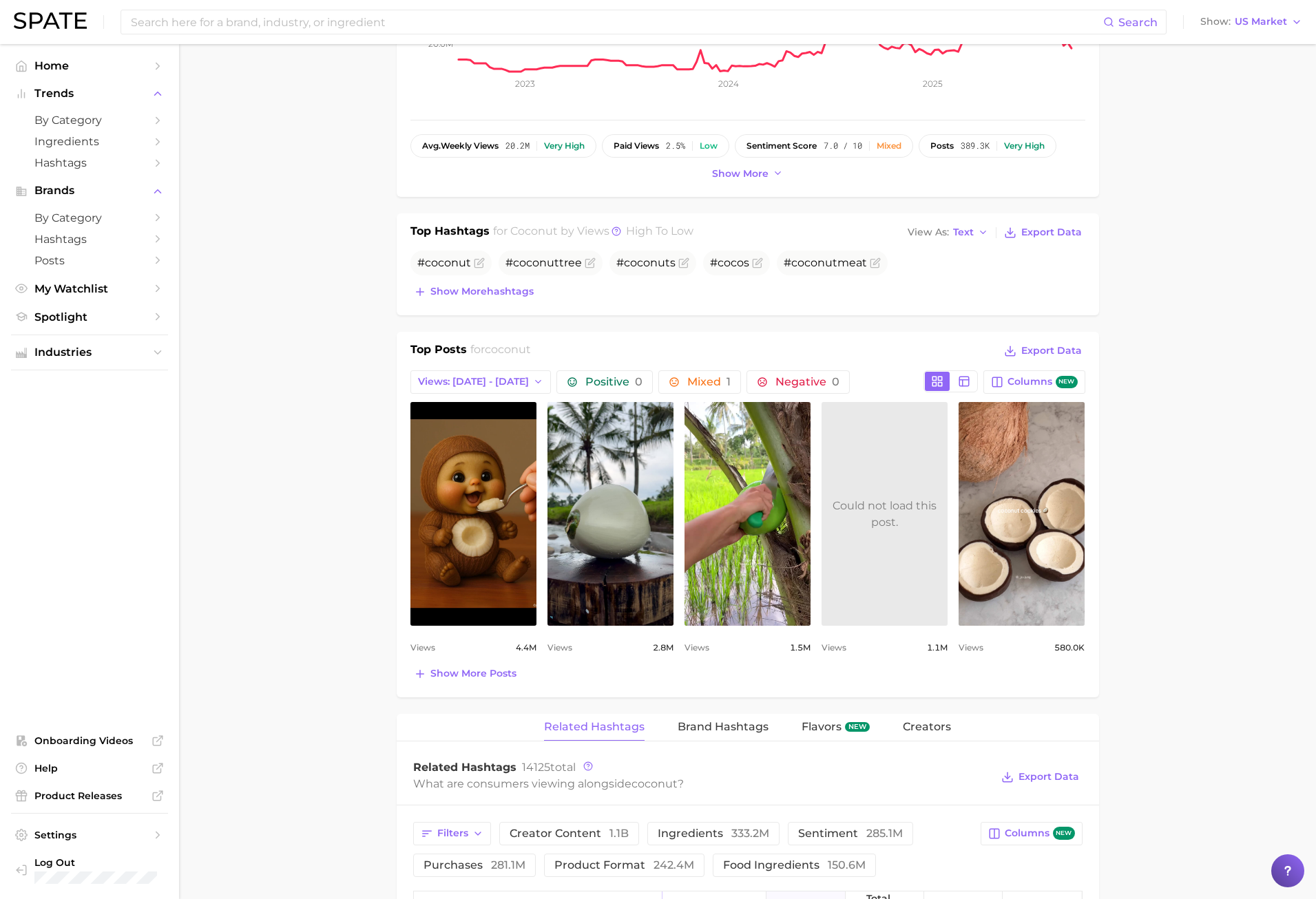
type input "fragrance"
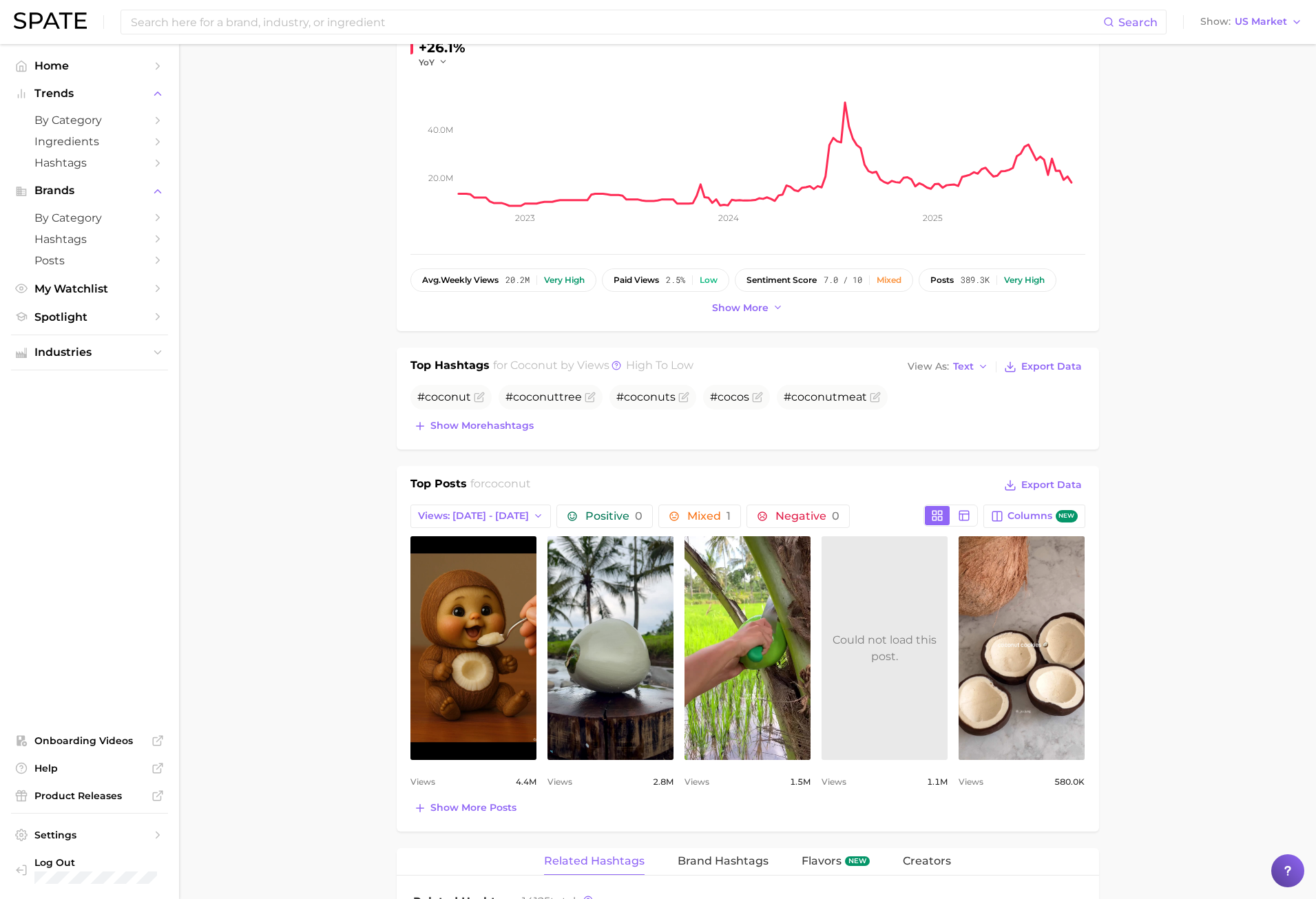
scroll to position [138, 0]
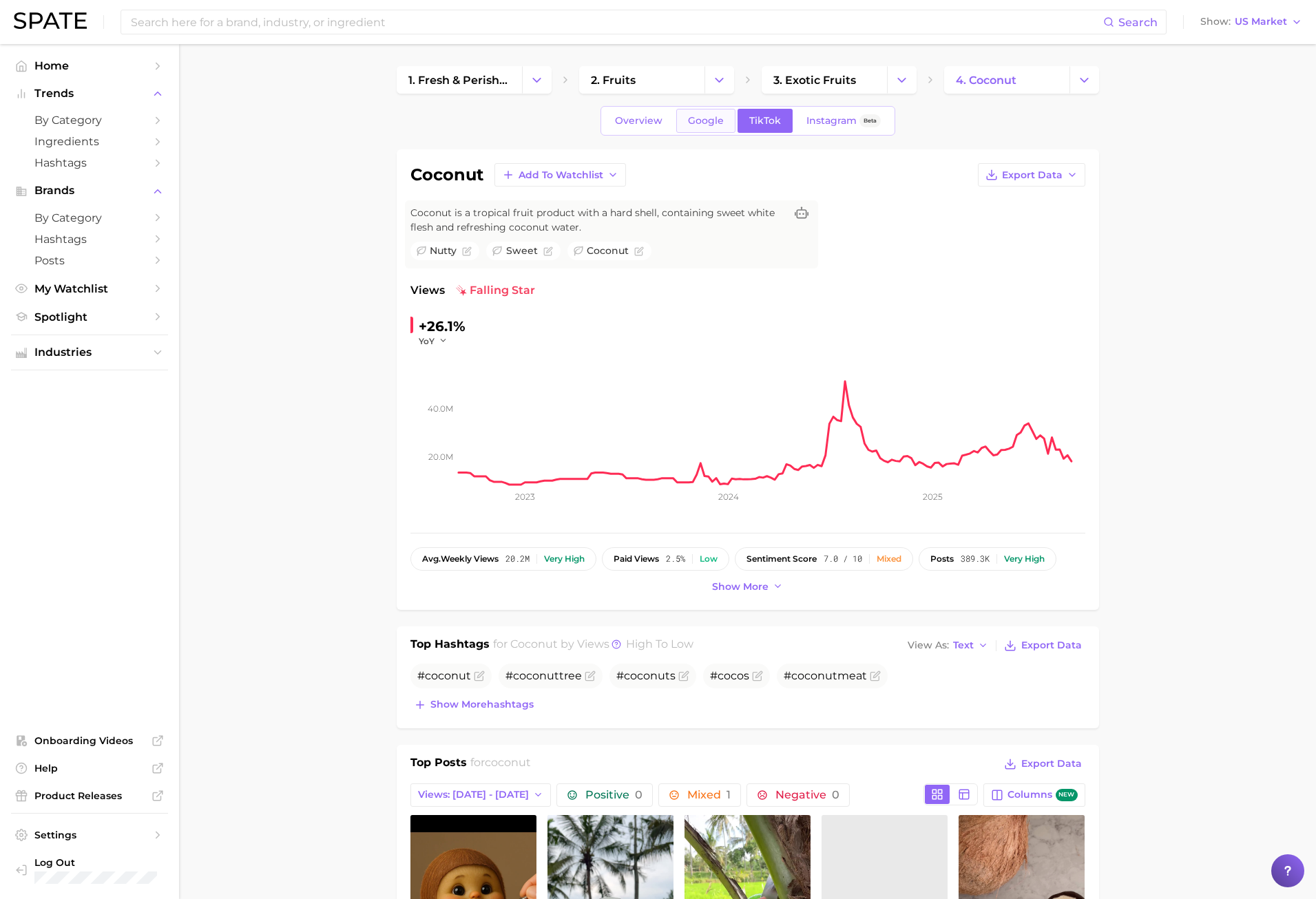
click at [721, 122] on span "Google" at bounding box center [706, 120] width 35 height 12
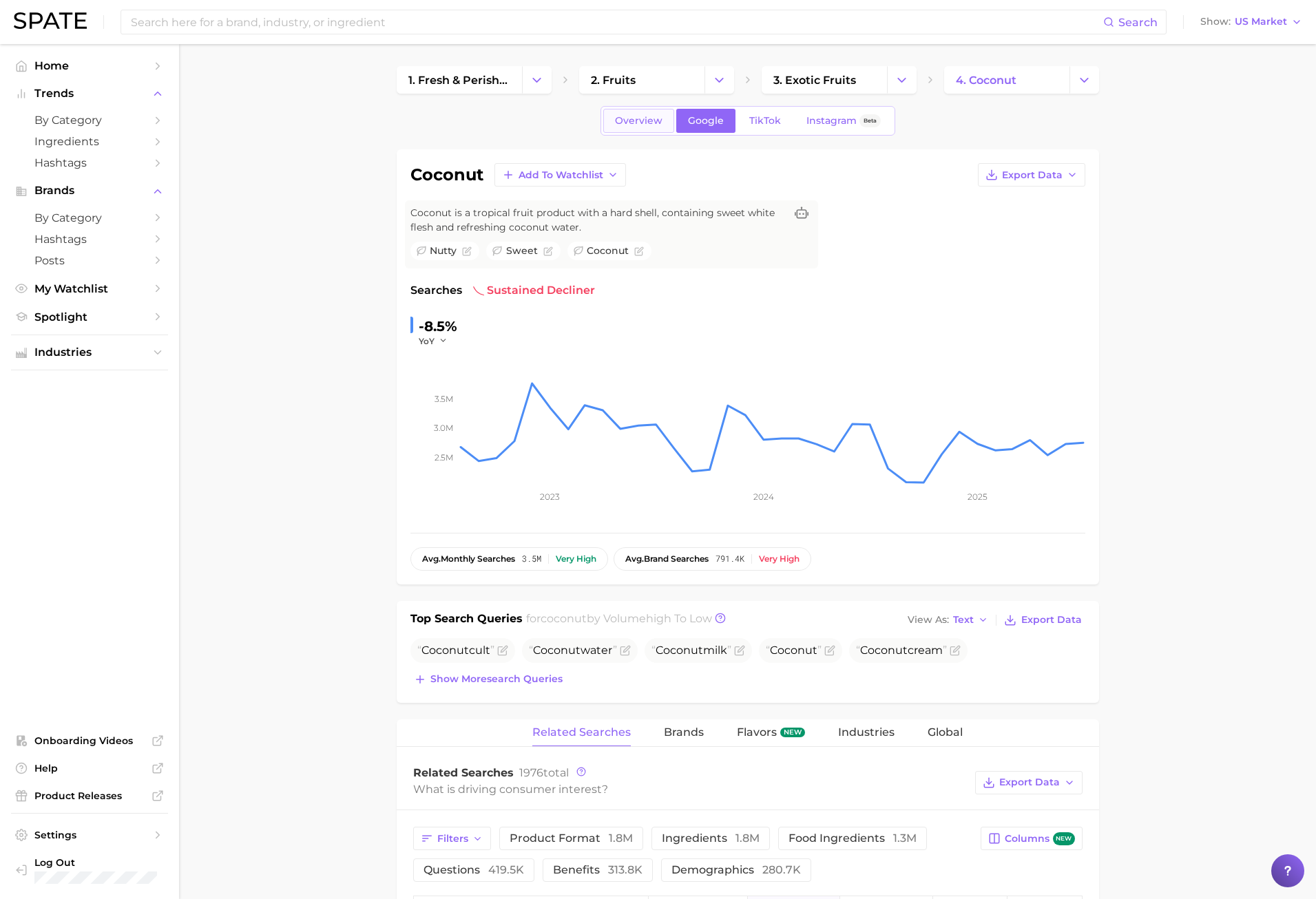
click at [646, 126] on span "Overview" at bounding box center [639, 120] width 48 height 12
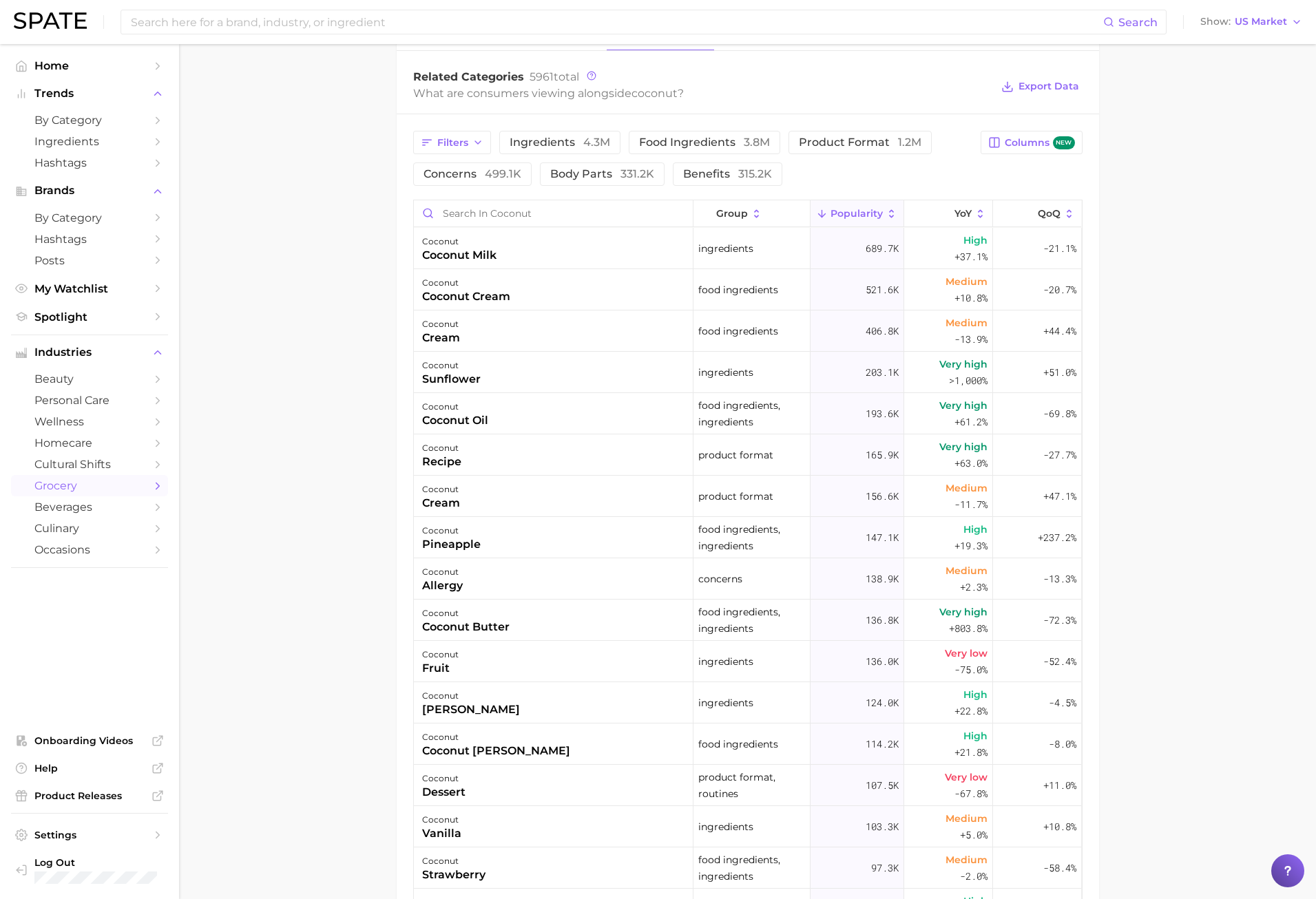
click at [321, 712] on main "1. fresh & perishable foods 2. fruits 3. exotic fruits 4. coconut Overview Goog…" at bounding box center [747, 269] width 1137 height 1828
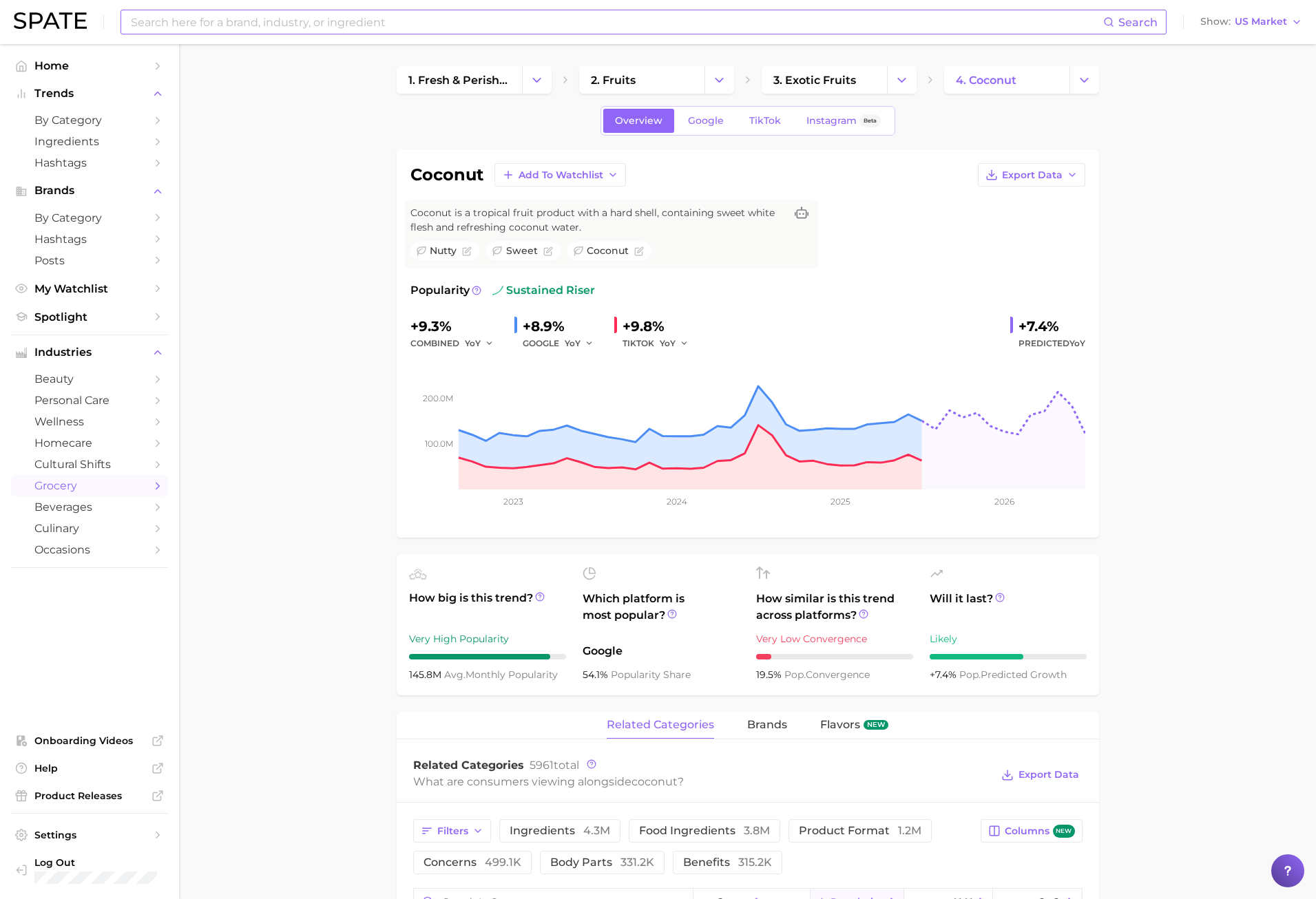
click at [204, 20] on input at bounding box center [616, 22] width 974 height 23
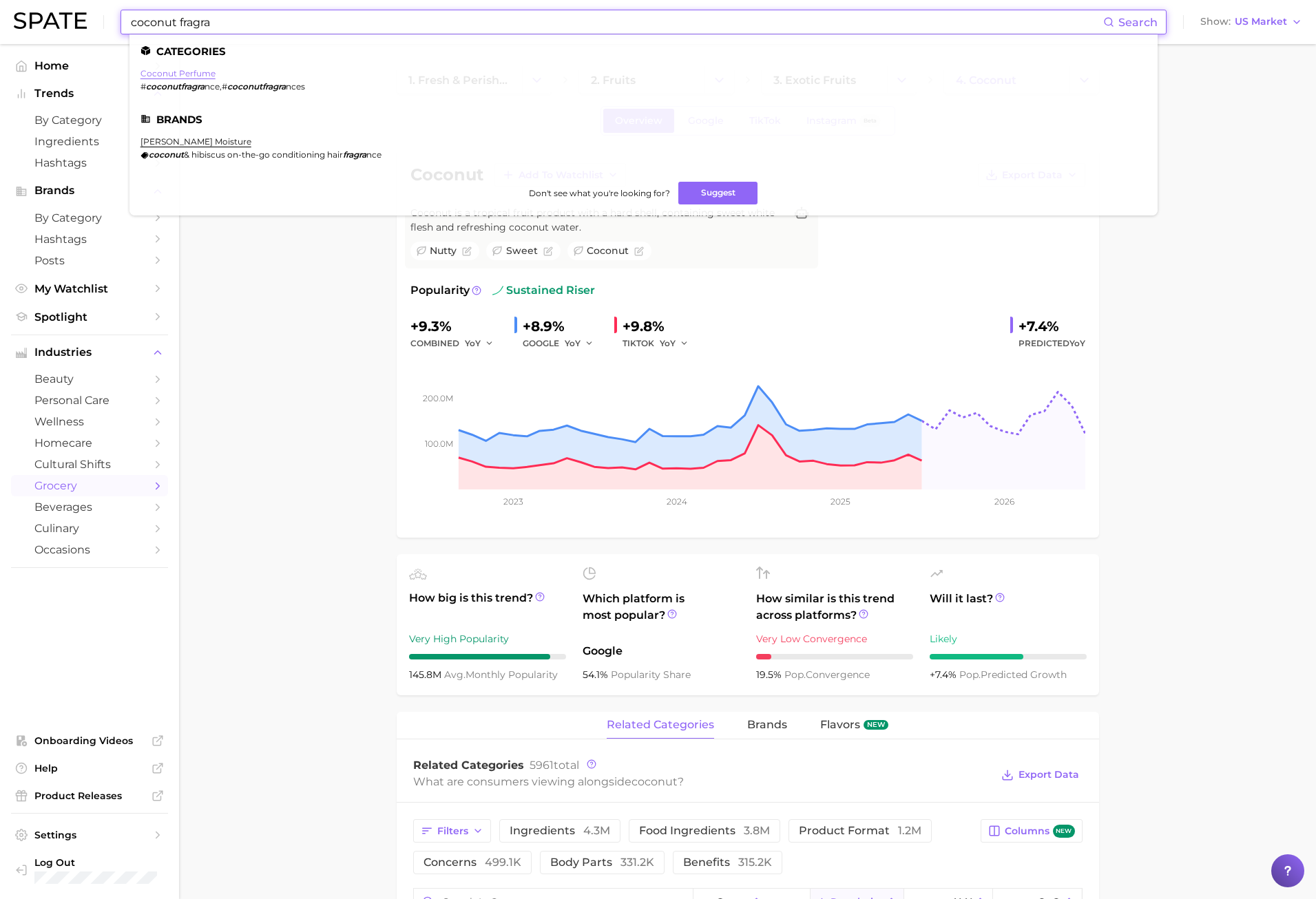
type input "coconut fragra"
click at [181, 76] on link "coconut perfume" at bounding box center [177, 72] width 75 height 10
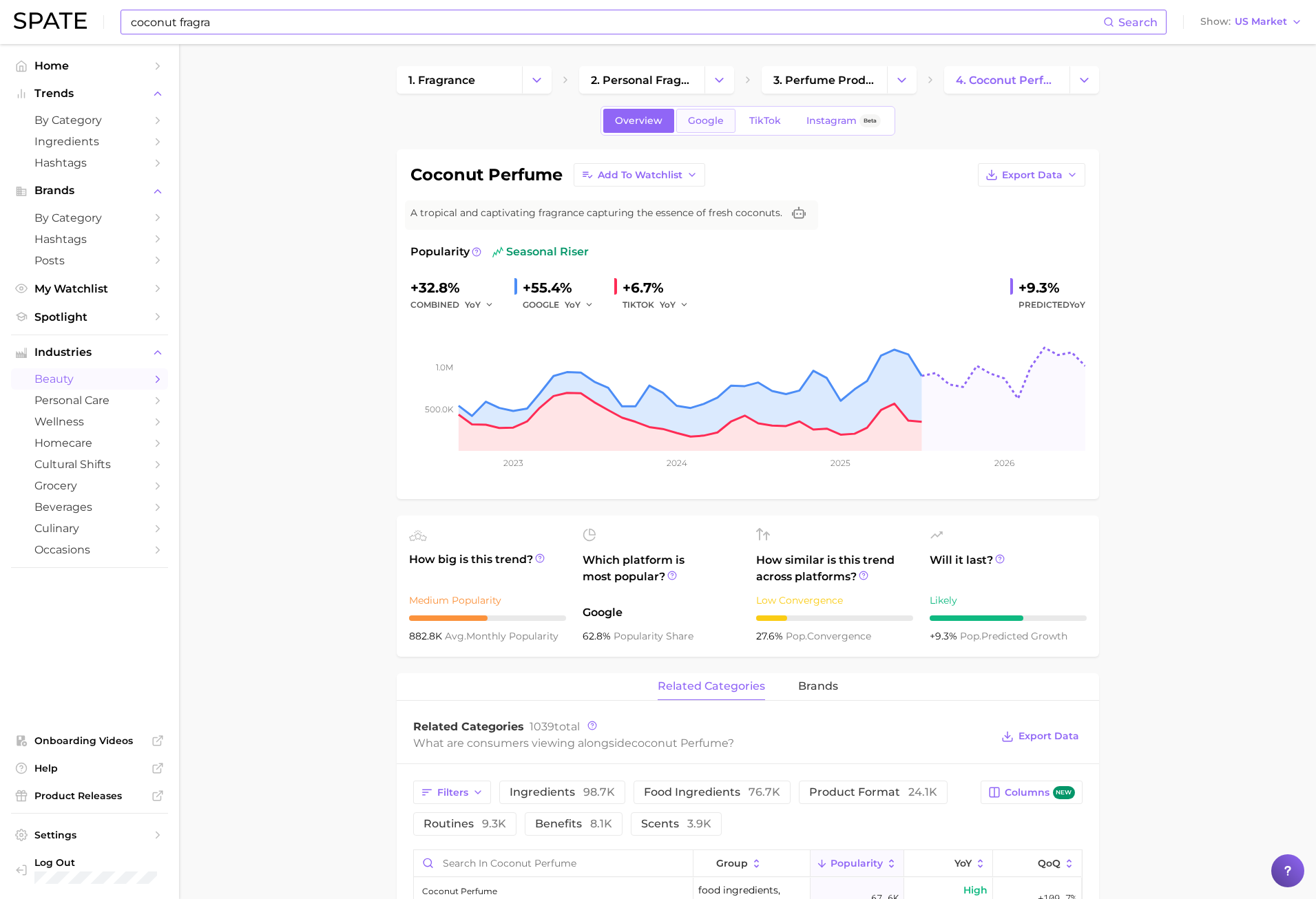
click at [712, 128] on link "Google" at bounding box center [706, 120] width 59 height 24
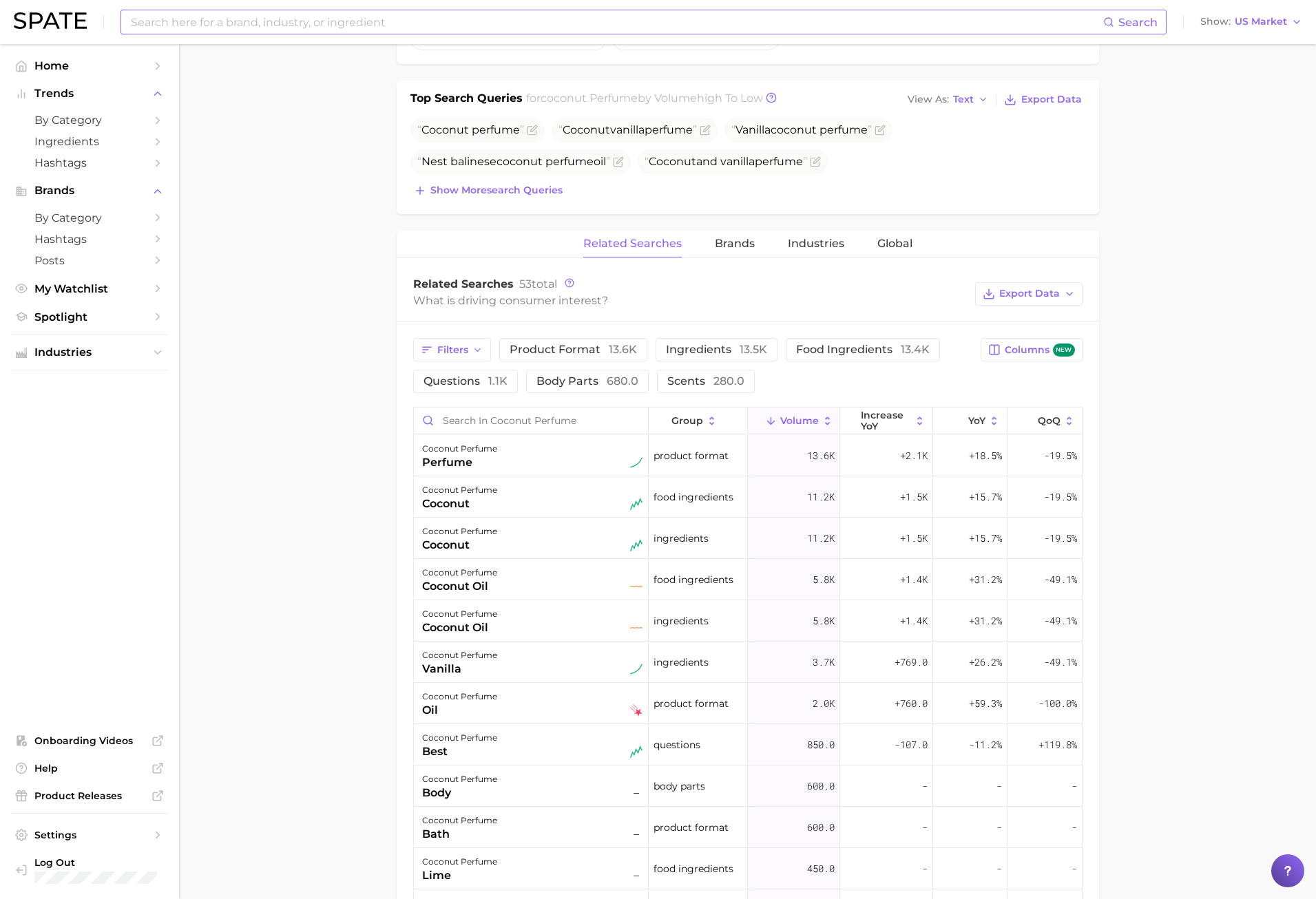
click at [316, 589] on main "1. fragrance 2. personal fragrance 3. perfume products 4. coconut perfume Overv…" at bounding box center [747, 476] width 1137 height 1829
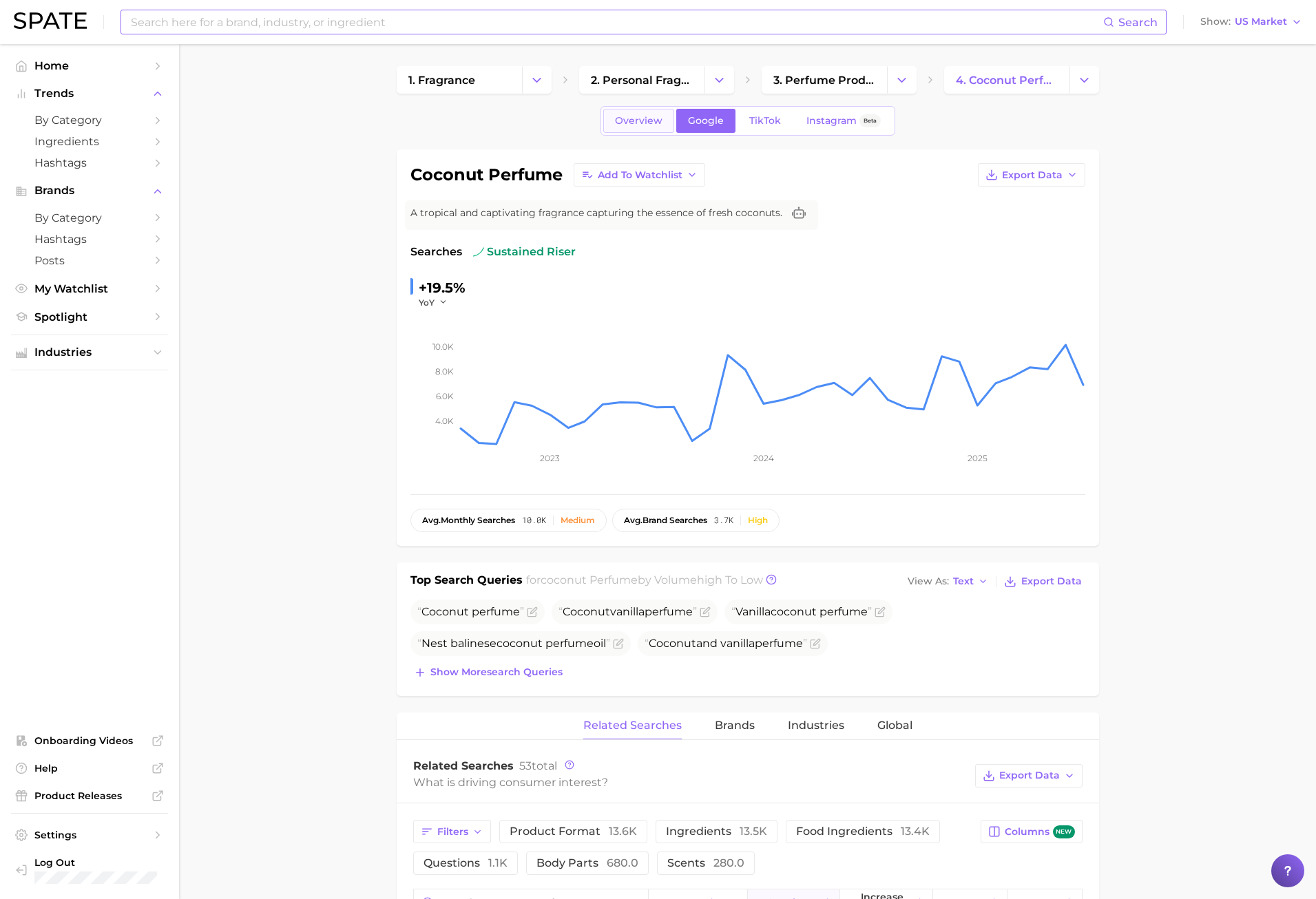
click at [638, 121] on span "Overview" at bounding box center [639, 120] width 48 height 12
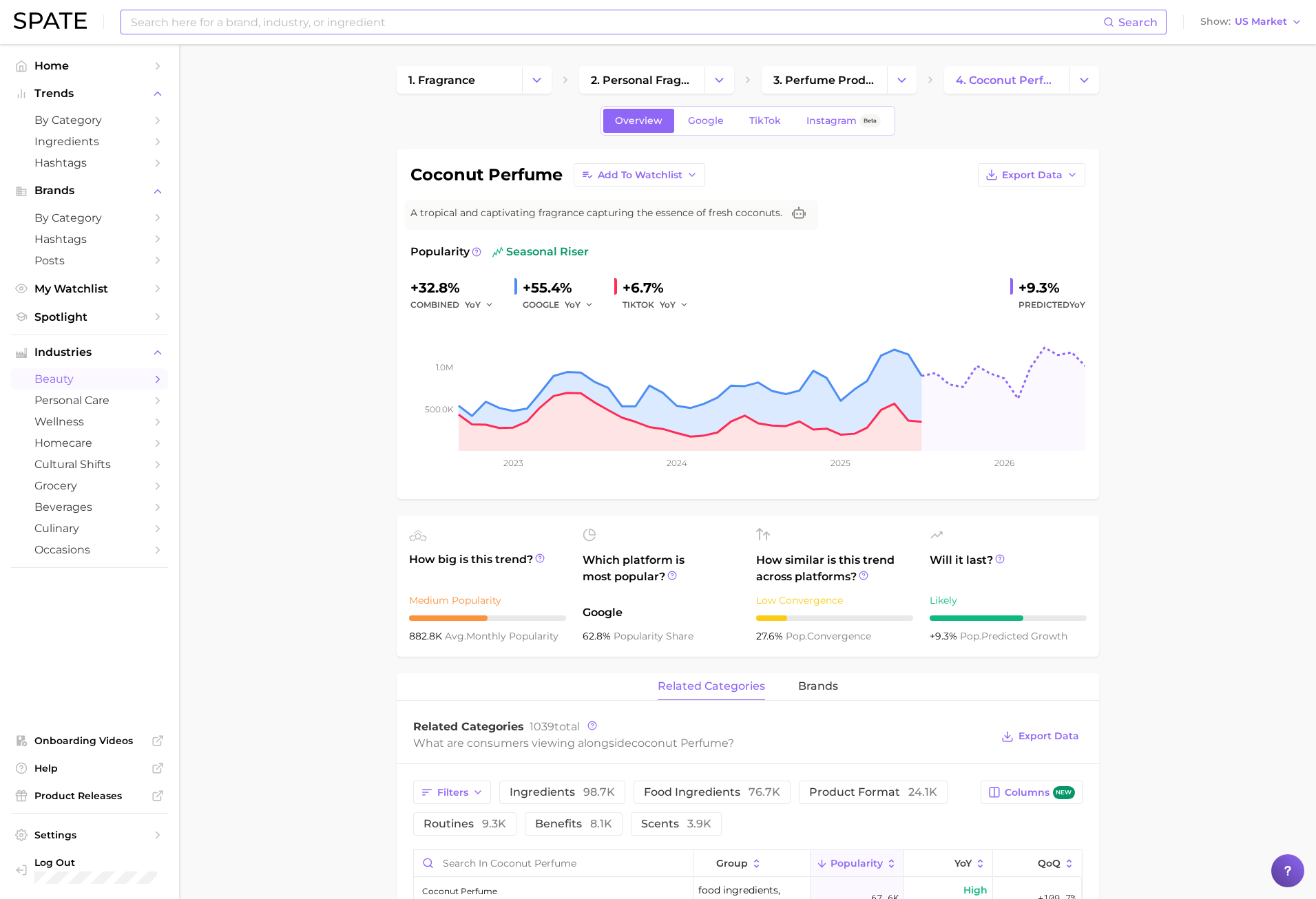
click at [282, 10] on div "Search" at bounding box center [643, 22] width 1046 height 25
click at [273, 18] on input at bounding box center [616, 22] width 974 height 23
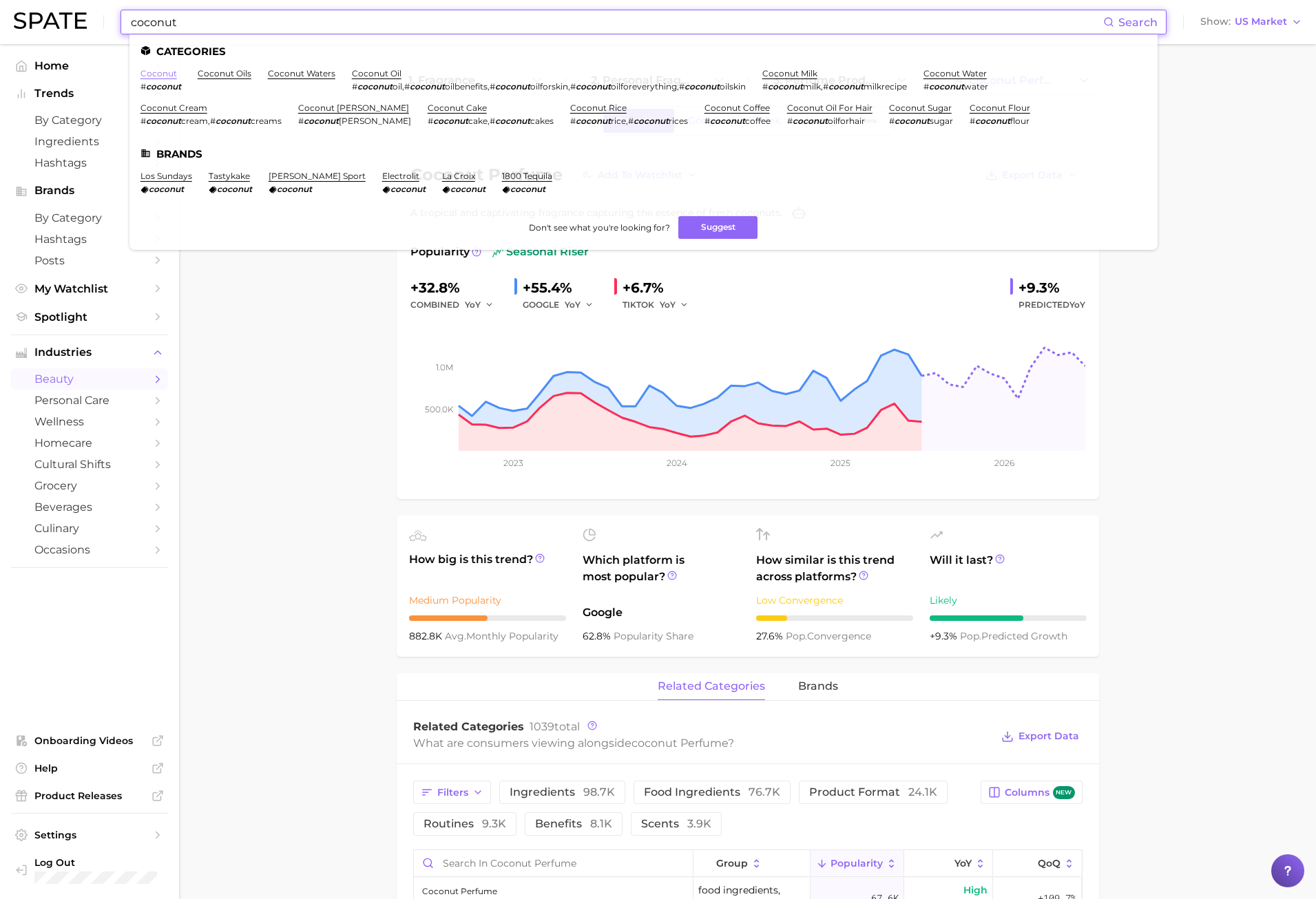
type input "coconut"
click at [164, 72] on link "coconut" at bounding box center [158, 72] width 36 height 10
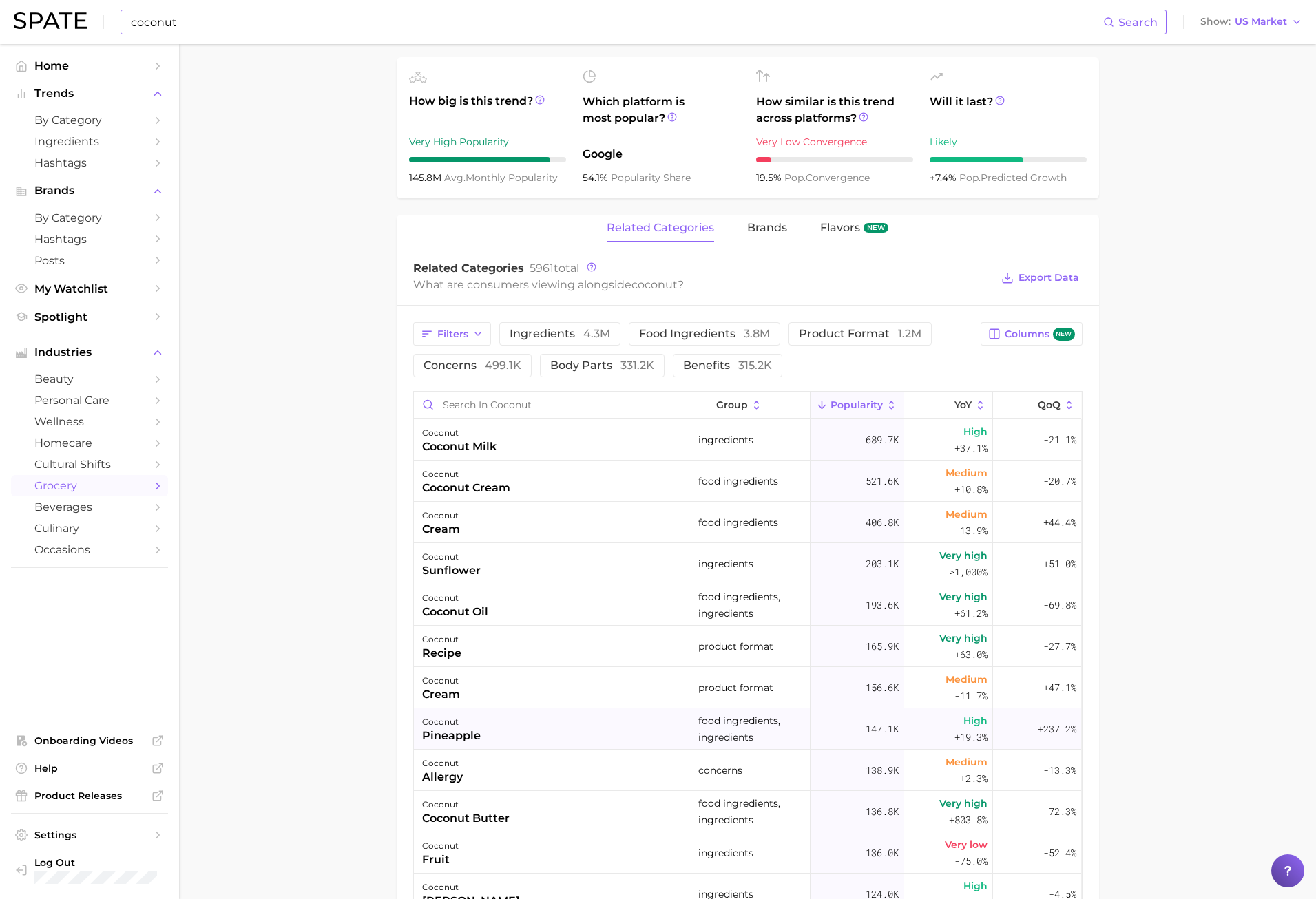
scroll to position [413, 0]
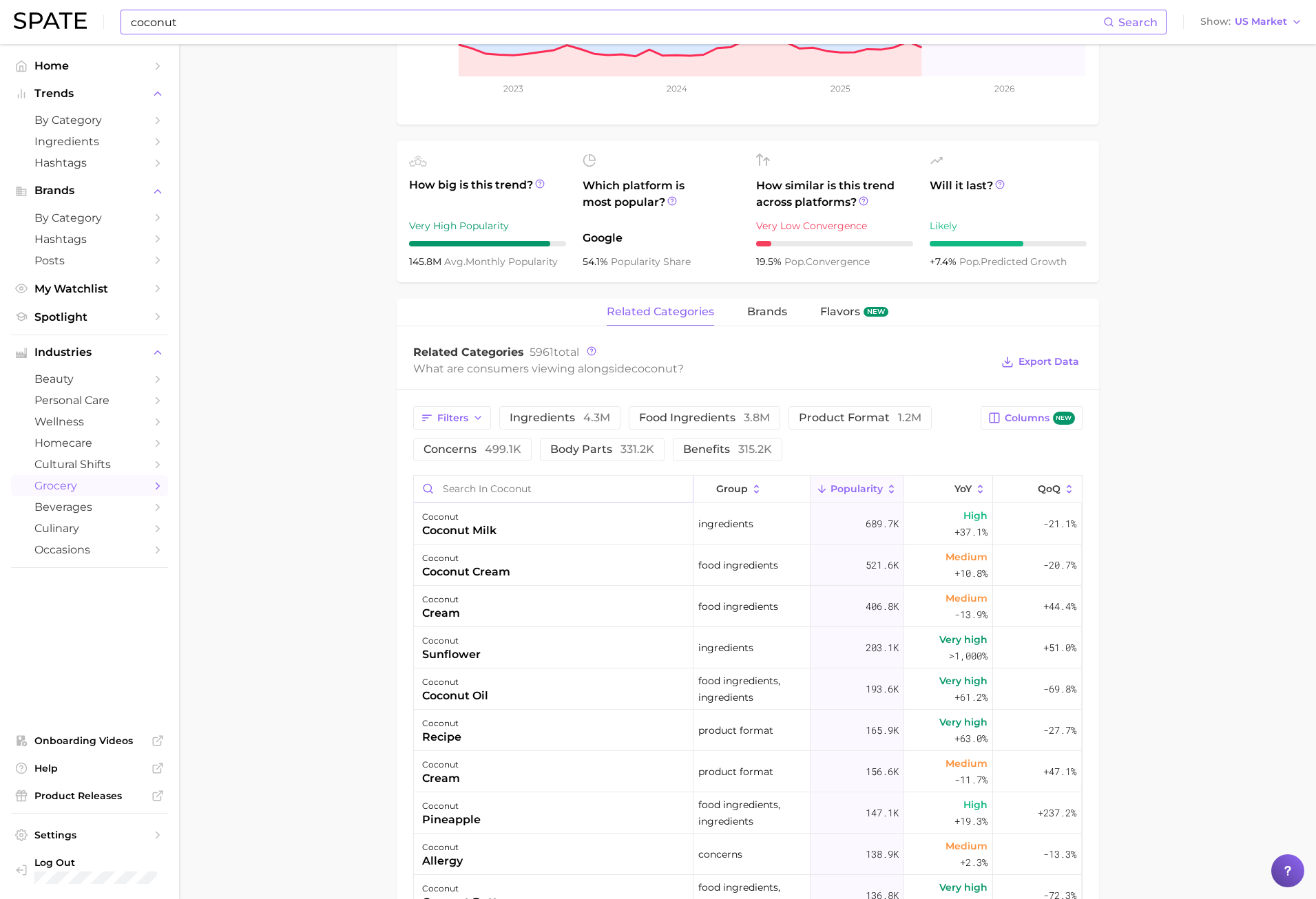
click at [477, 488] on input "Search in coconut" at bounding box center [554, 489] width 279 height 26
type input "f"
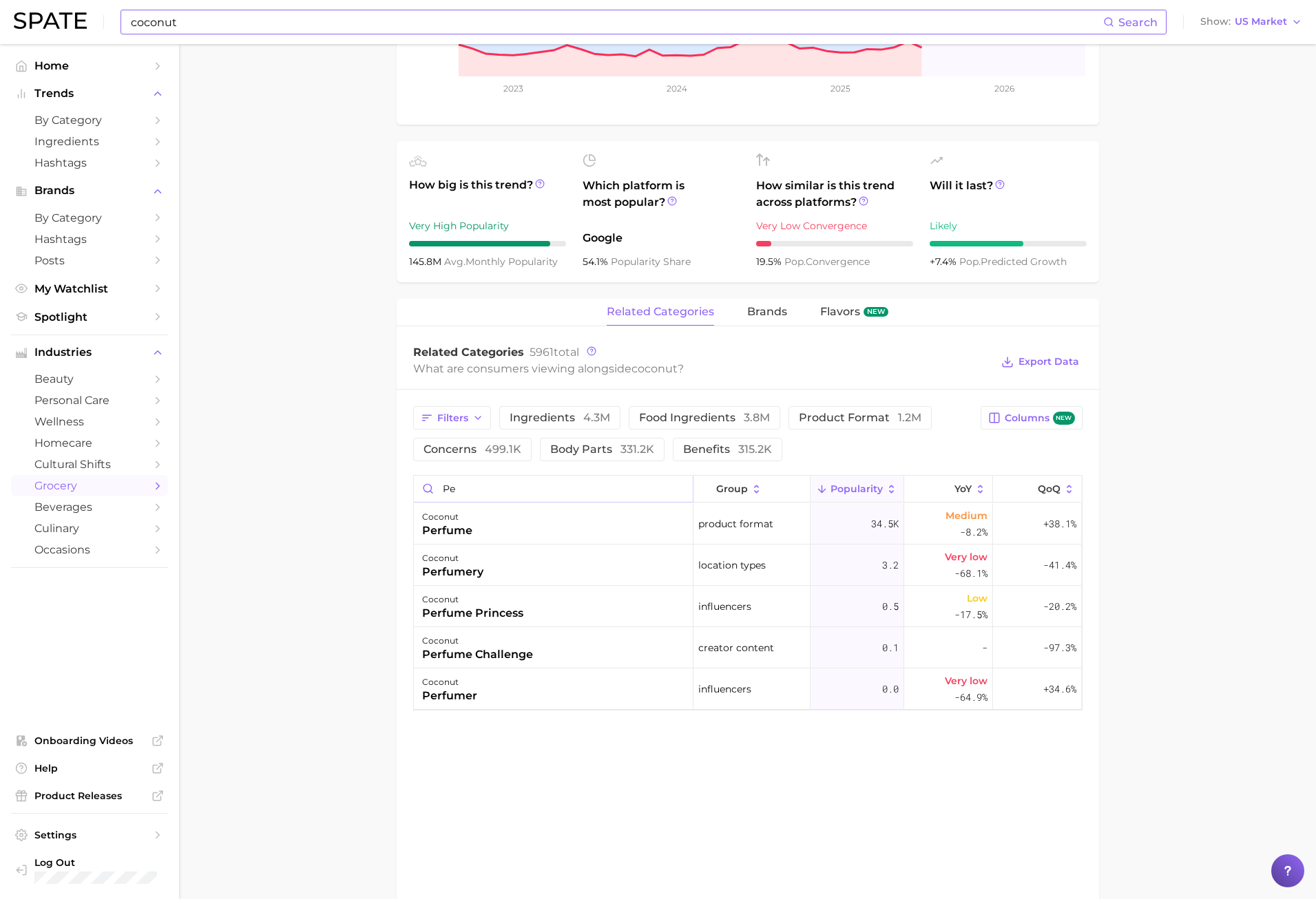
type input "p"
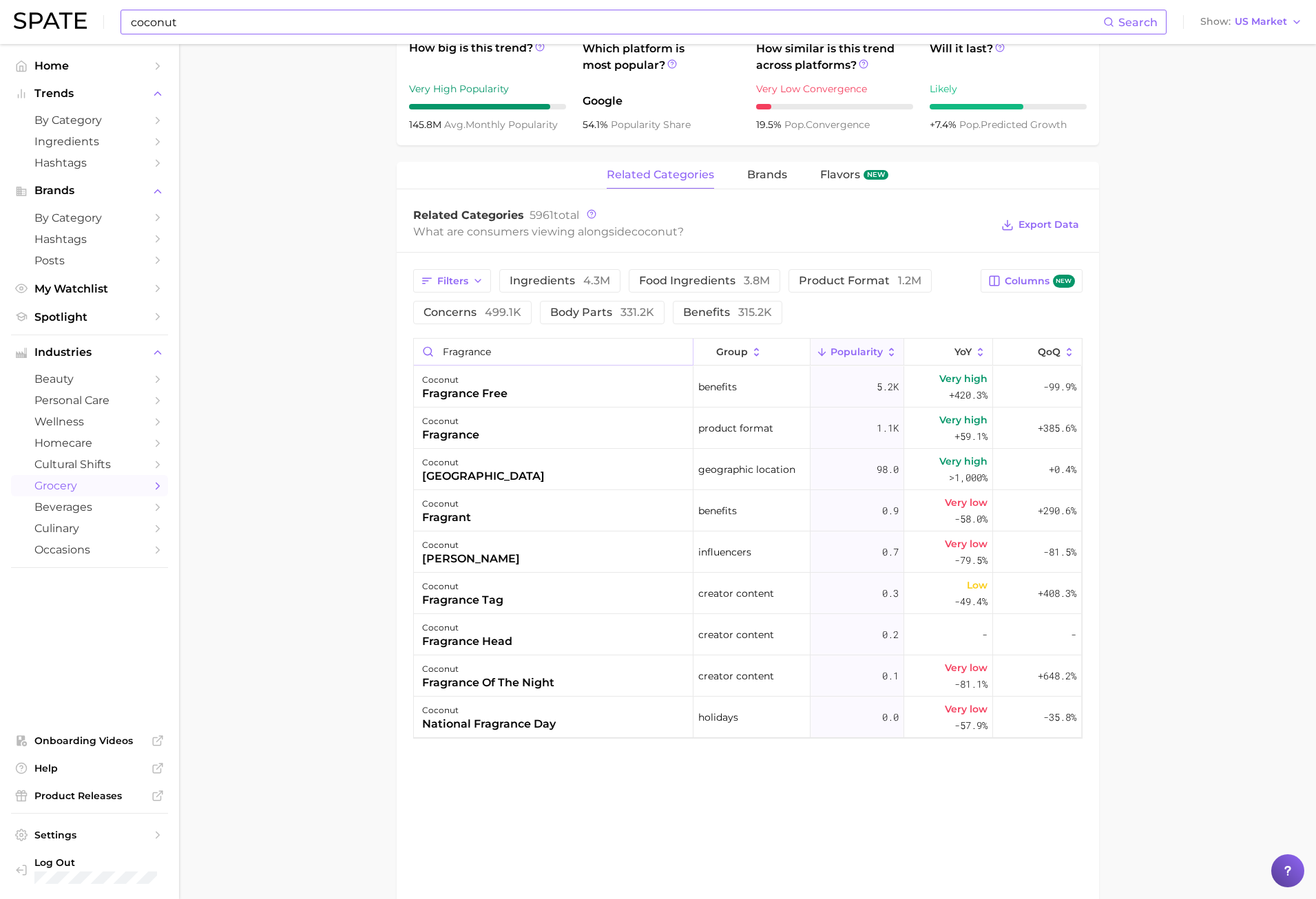
scroll to position [551, 0]
type input "fragrance"
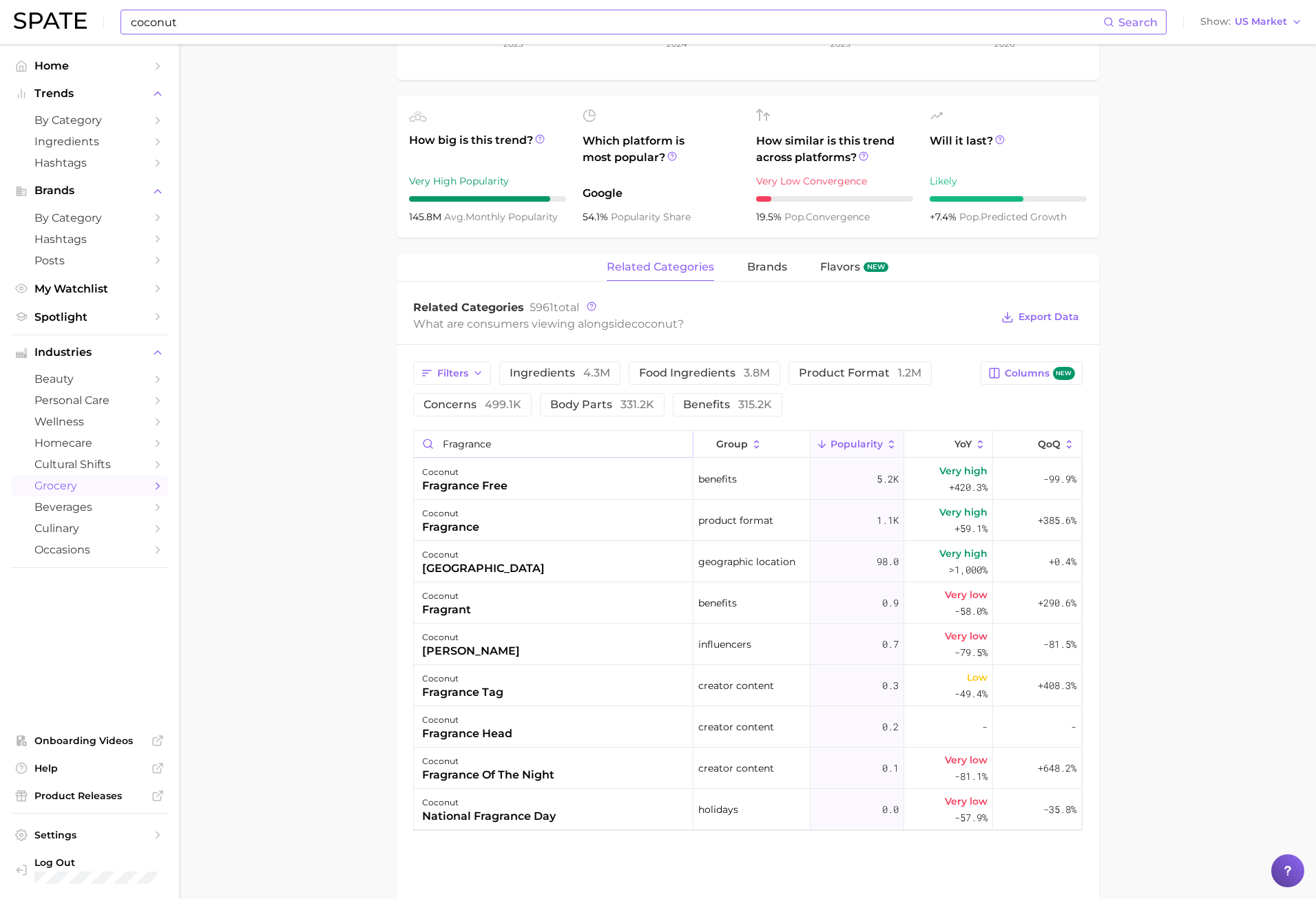
scroll to position [482, 0]
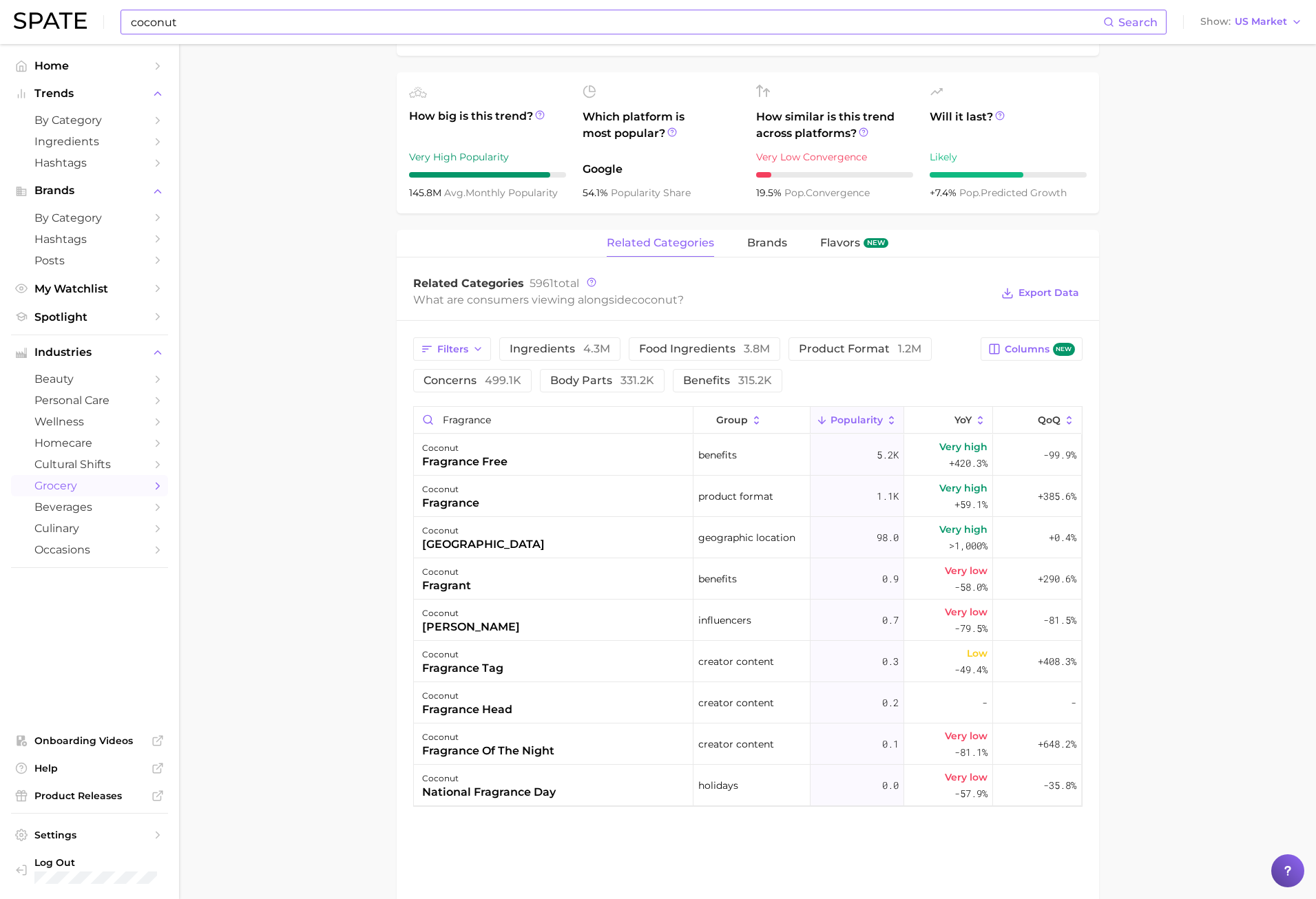
click at [842, 422] on span "Popularity" at bounding box center [857, 420] width 52 height 11
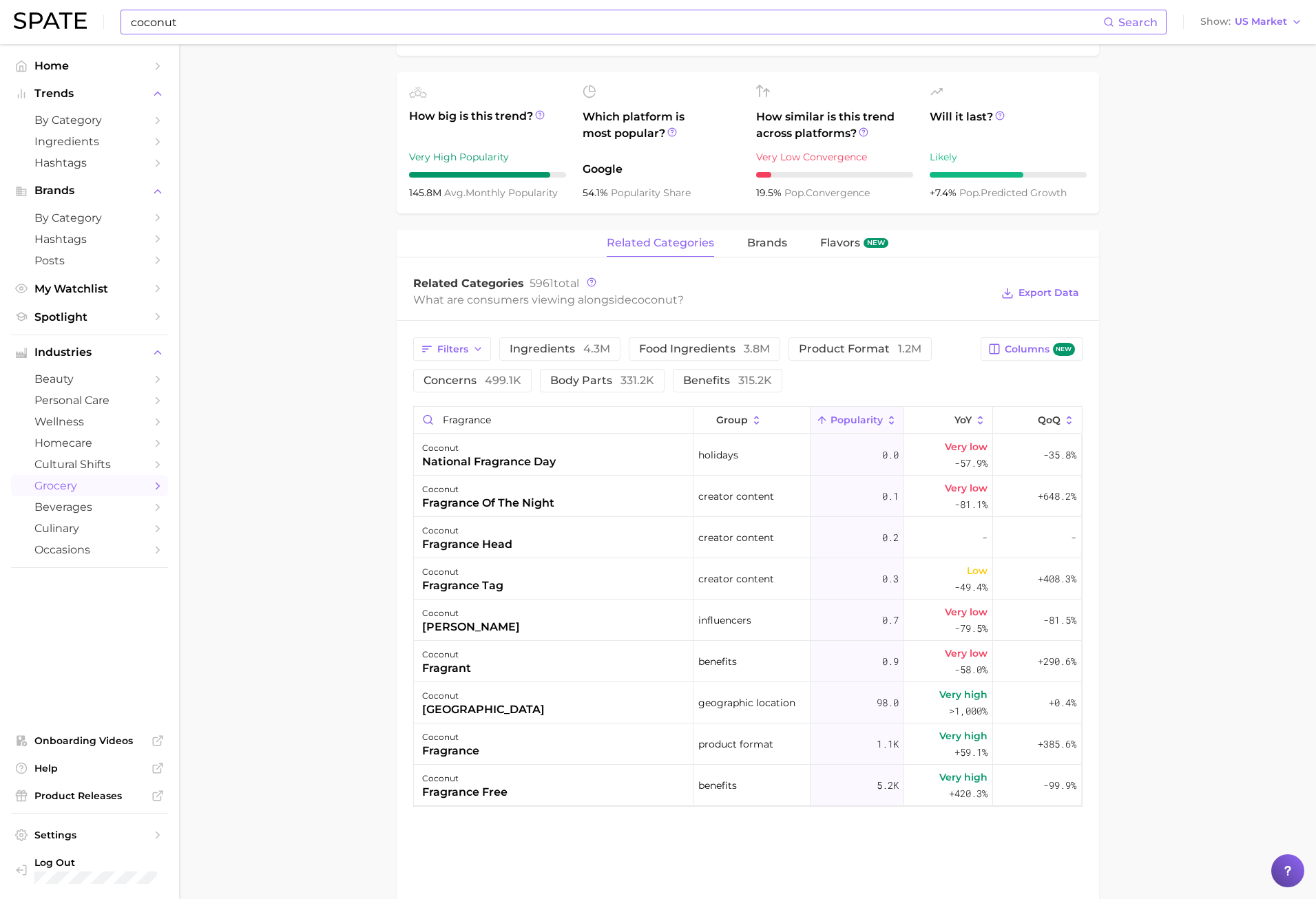
click at [842, 422] on span "Popularity" at bounding box center [857, 420] width 52 height 11
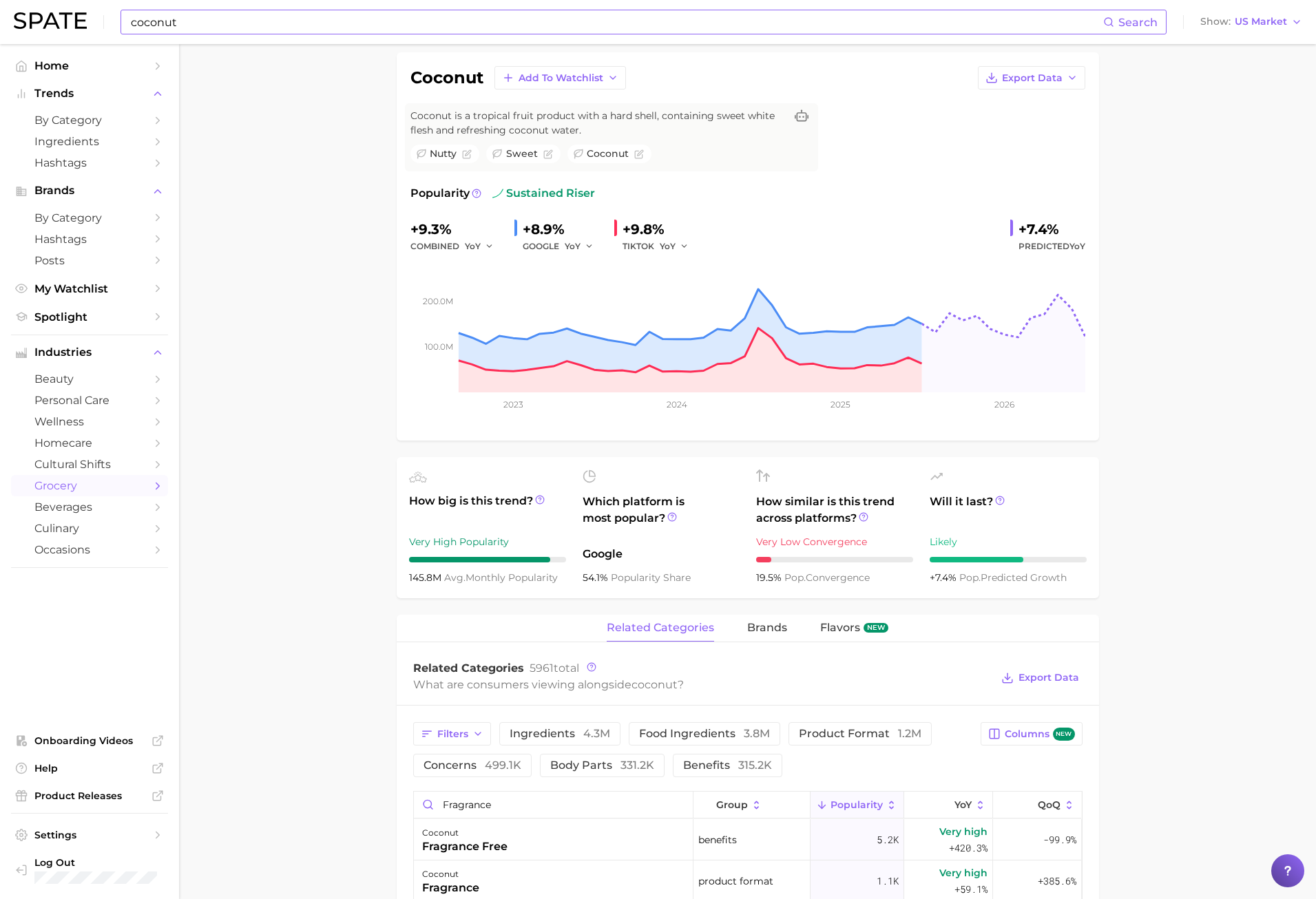
scroll to position [0, 0]
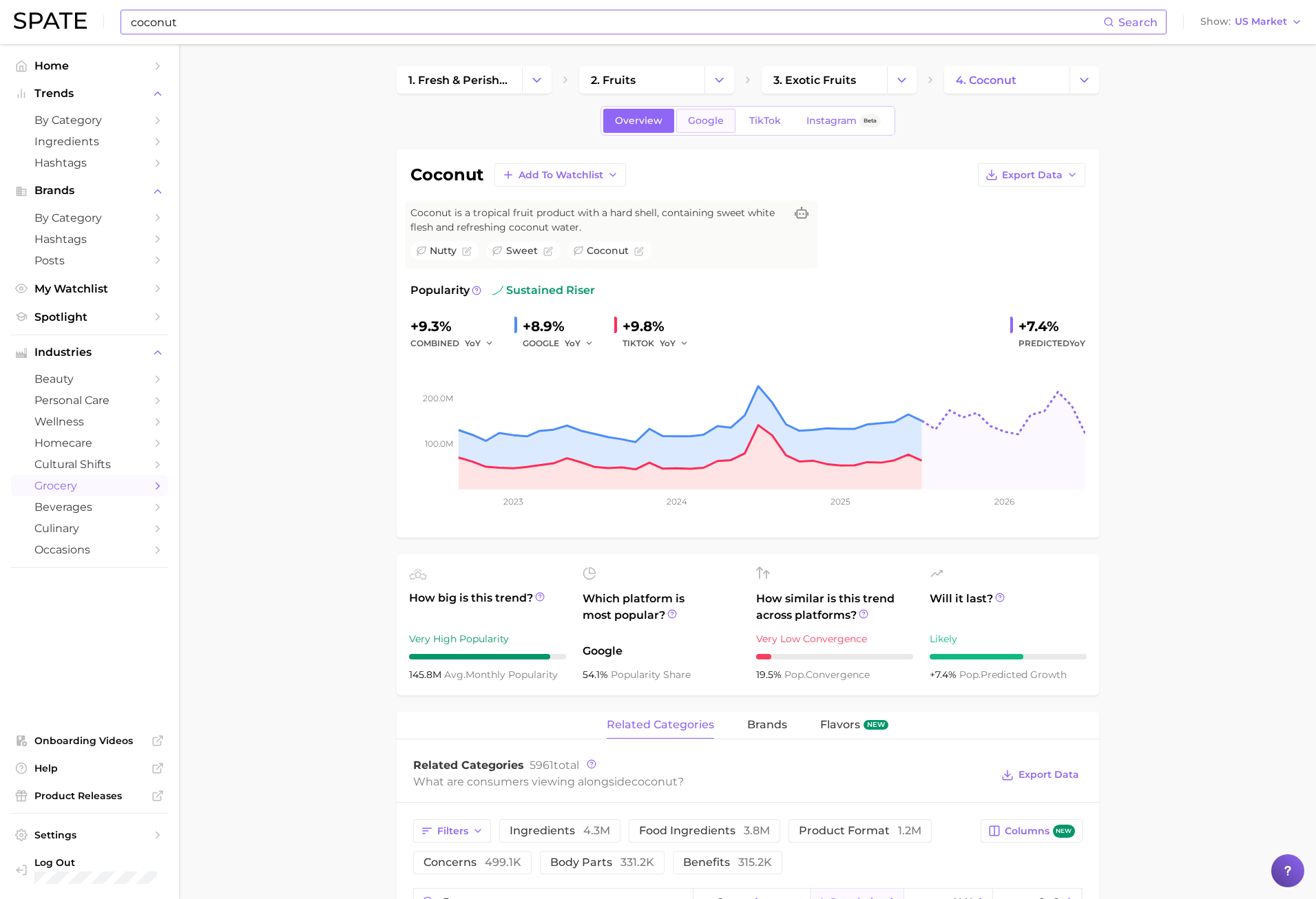
click at [713, 130] on link "Google" at bounding box center [706, 120] width 59 height 24
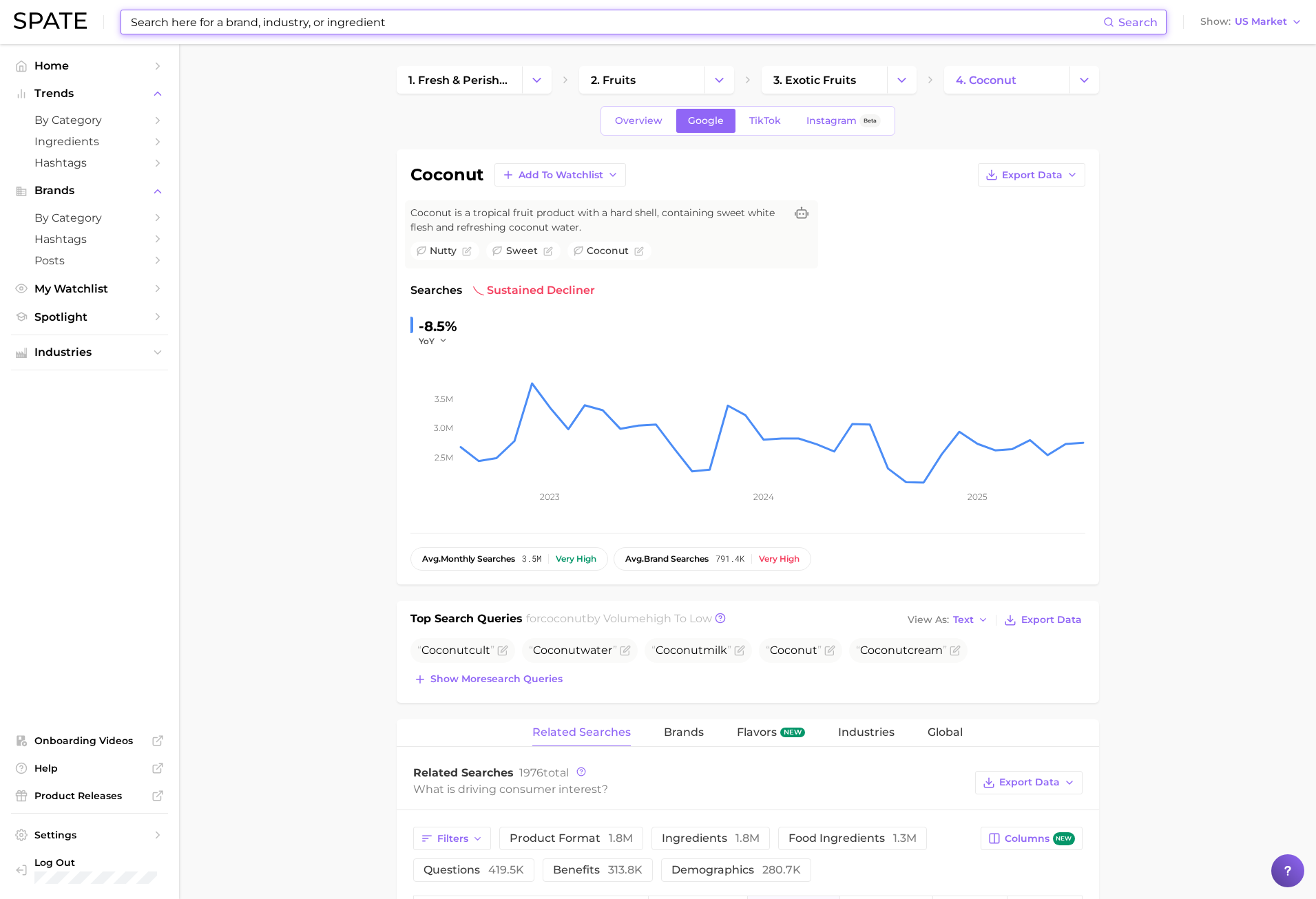
scroll to position [275, 0]
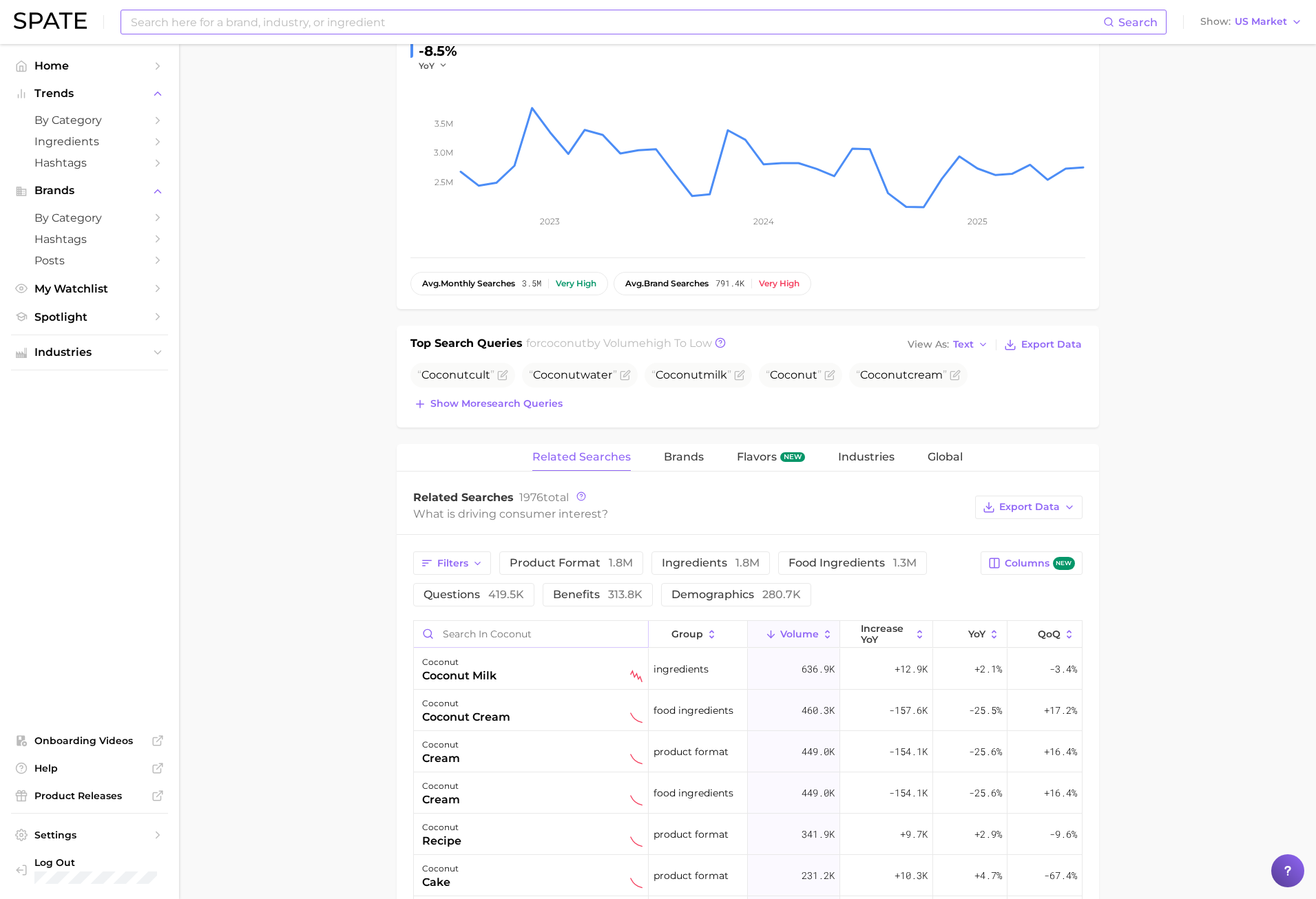
click at [533, 635] on input "Search in coconut" at bounding box center [531, 634] width 235 height 26
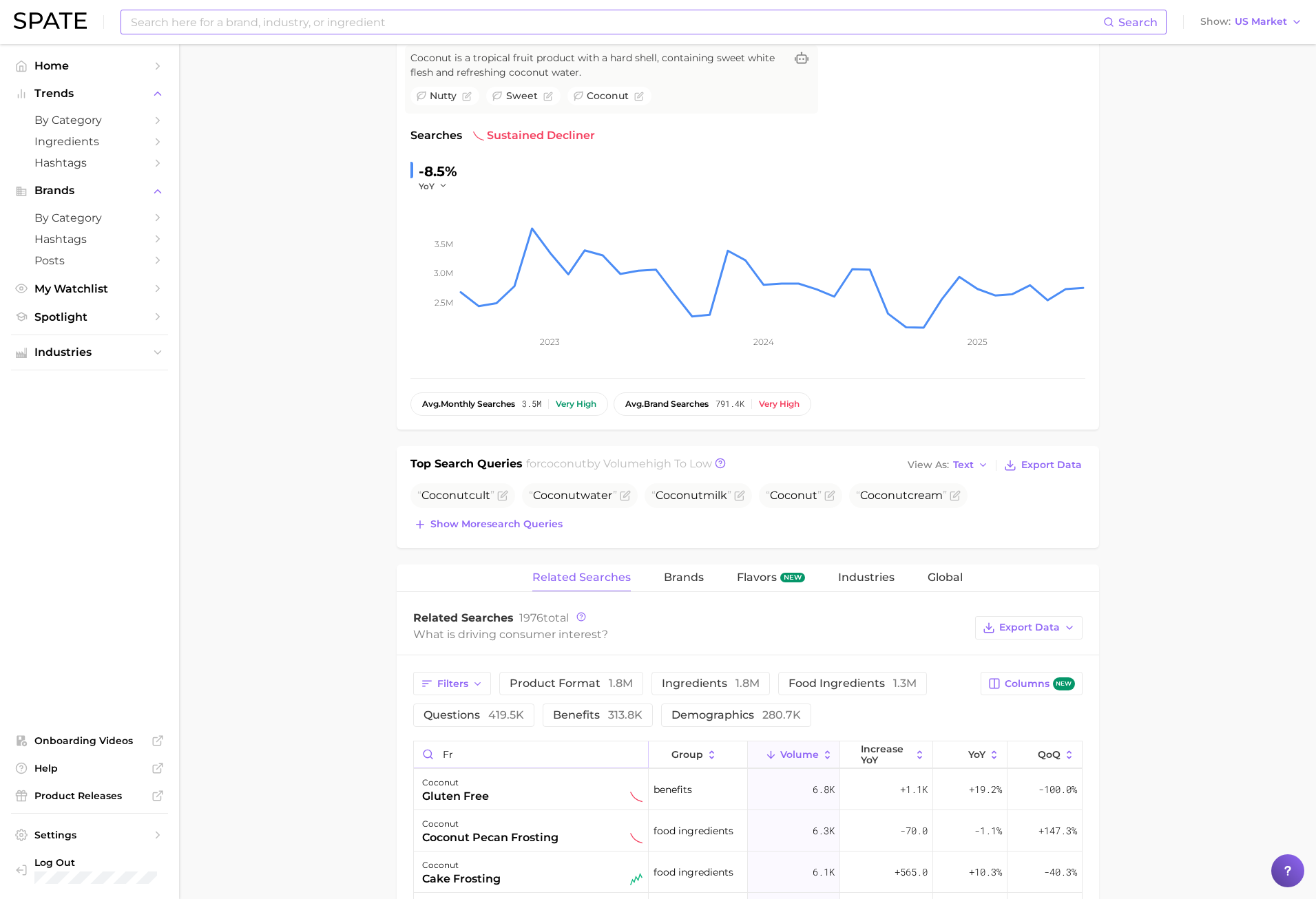
scroll to position [0, 0]
type input "f"
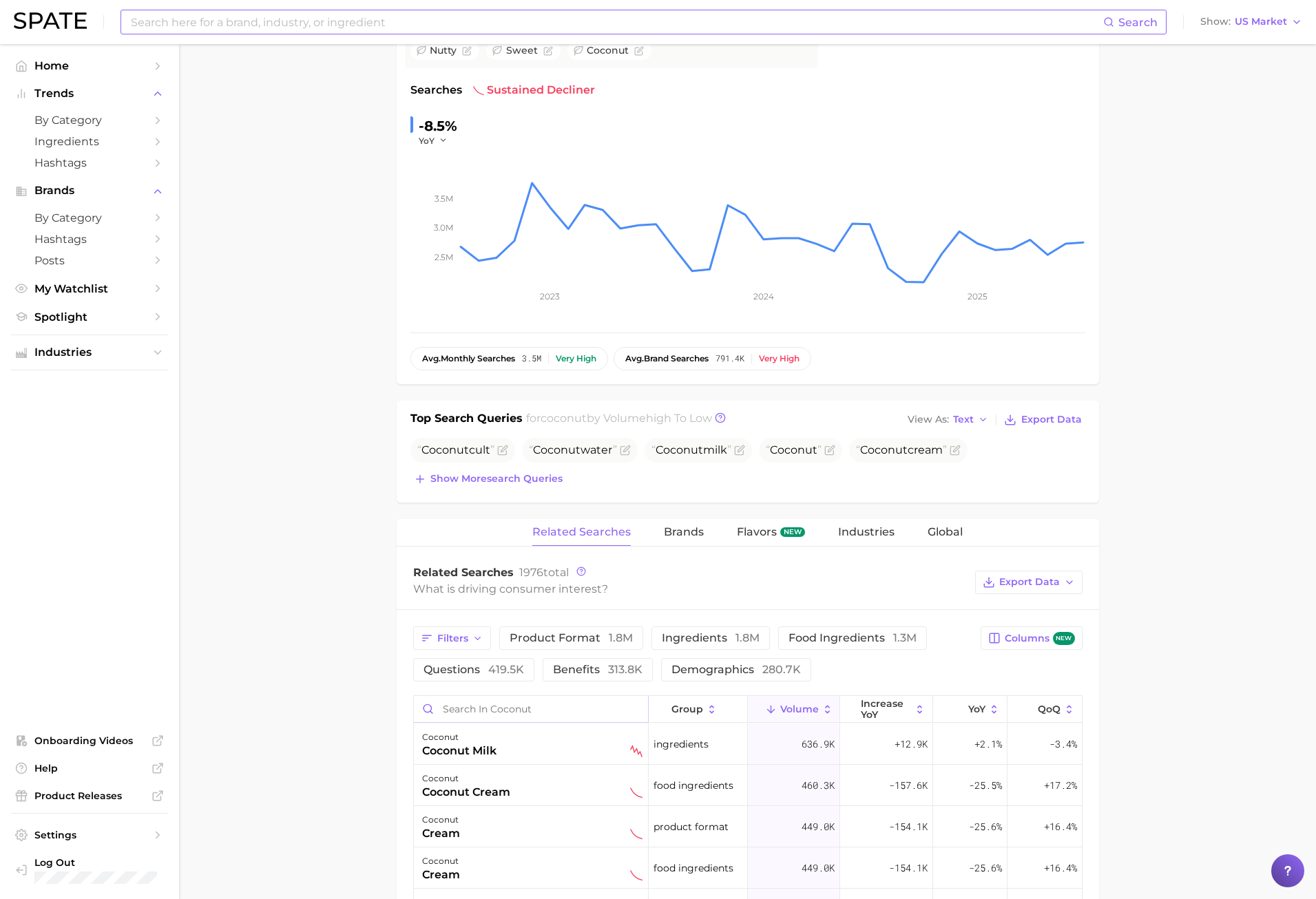
scroll to position [224, 0]
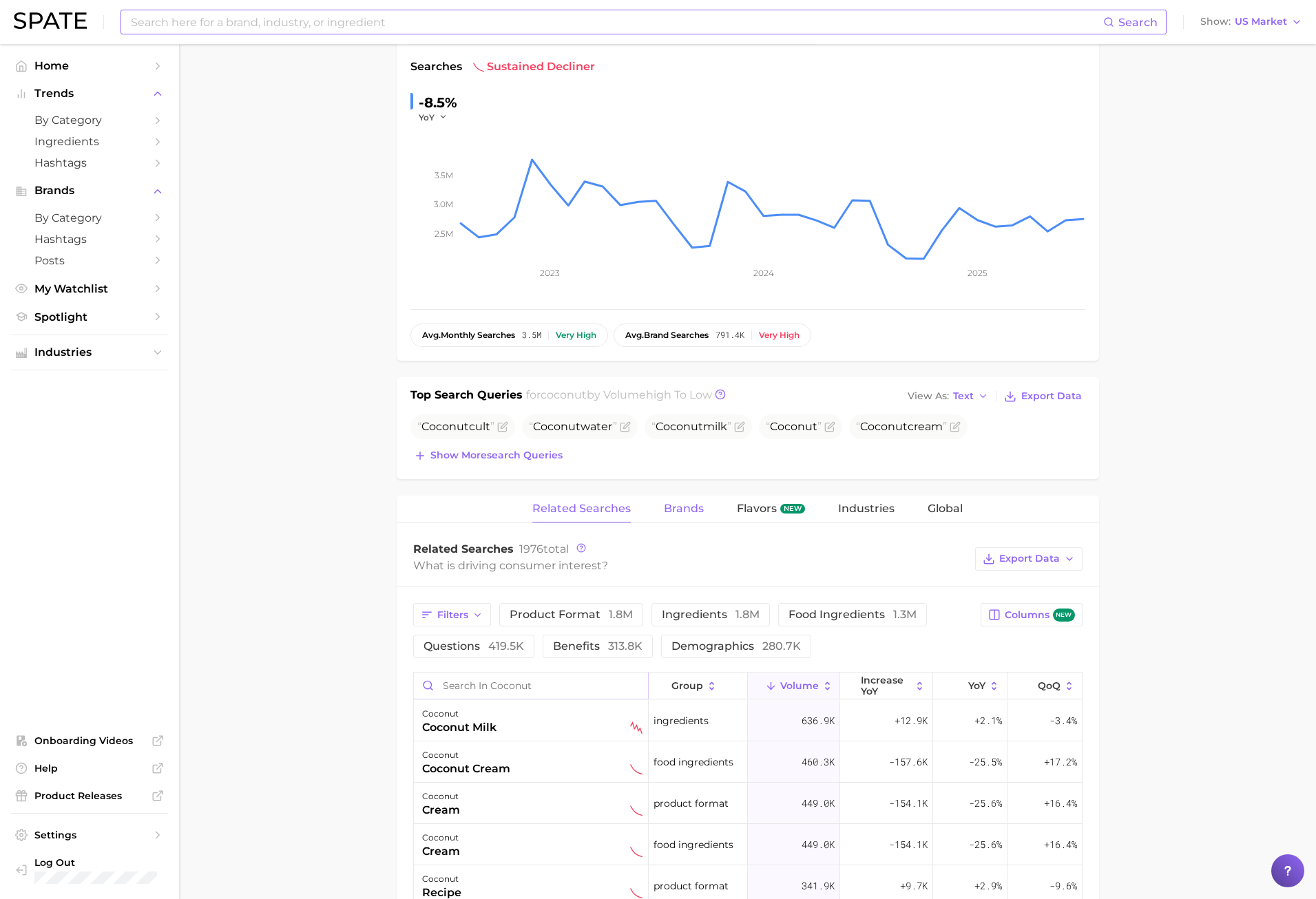
click at [698, 511] on span "Brands" at bounding box center [684, 509] width 40 height 12
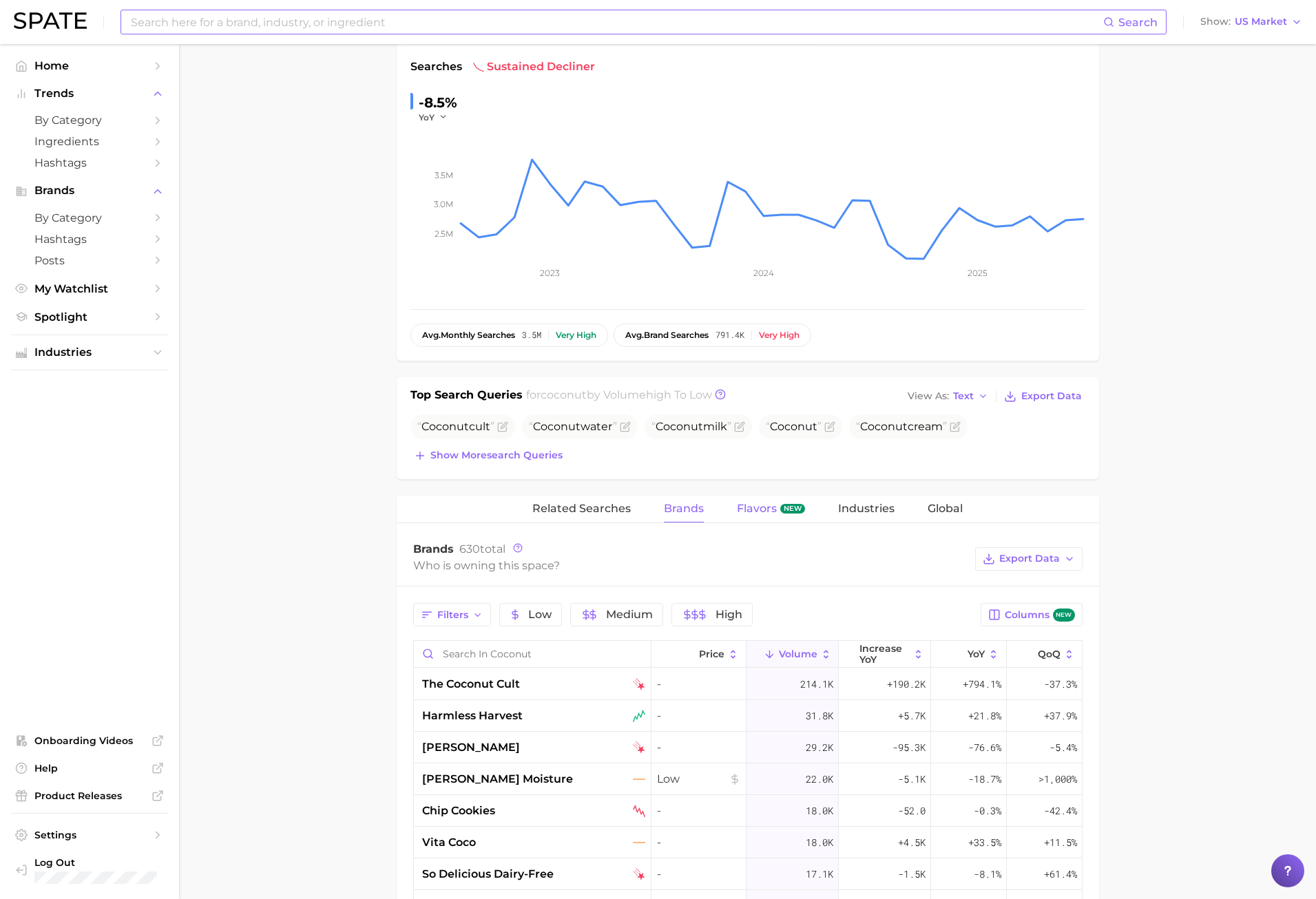
click at [765, 513] on span "Flavors" at bounding box center [757, 509] width 40 height 12
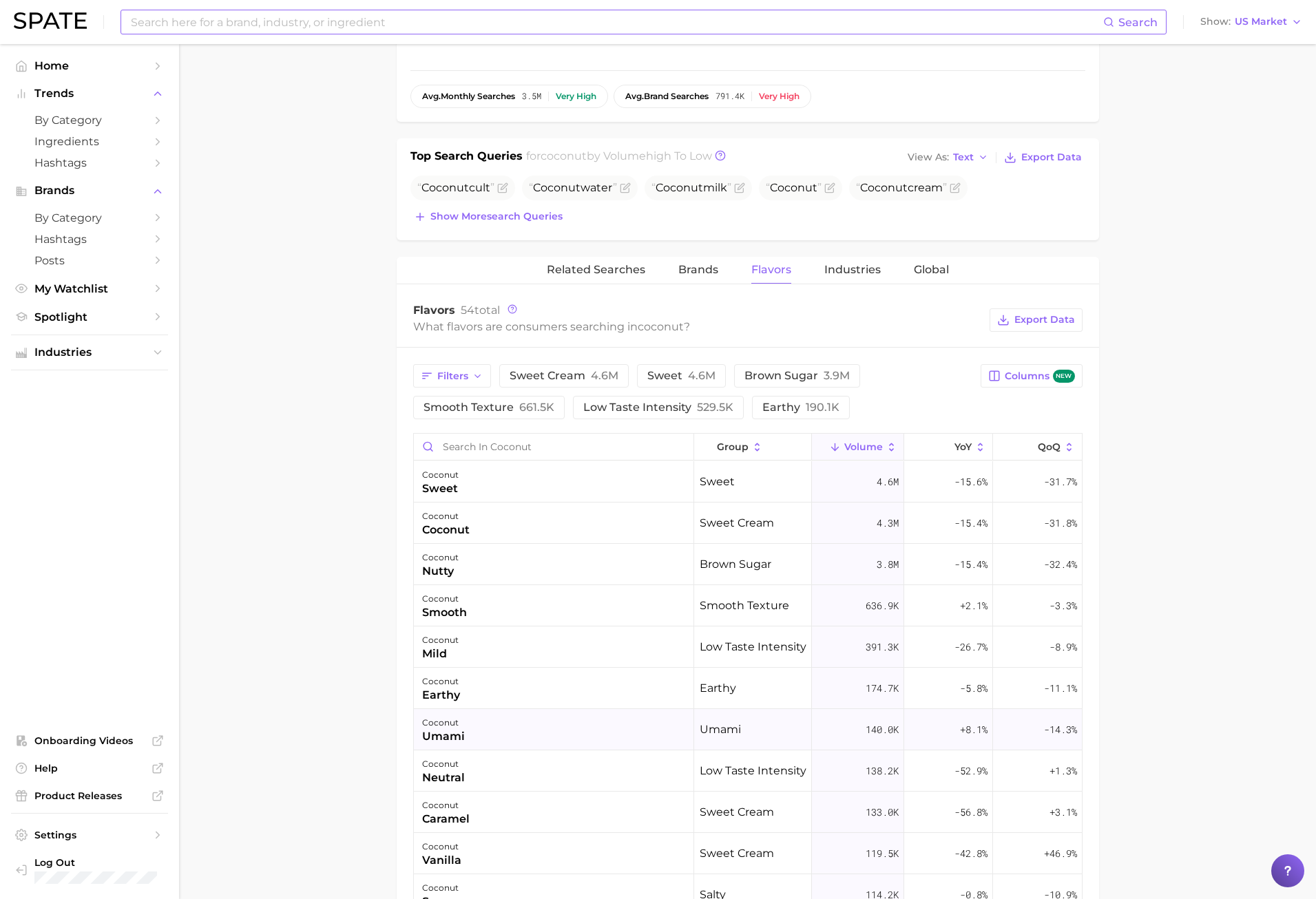
scroll to position [292, 0]
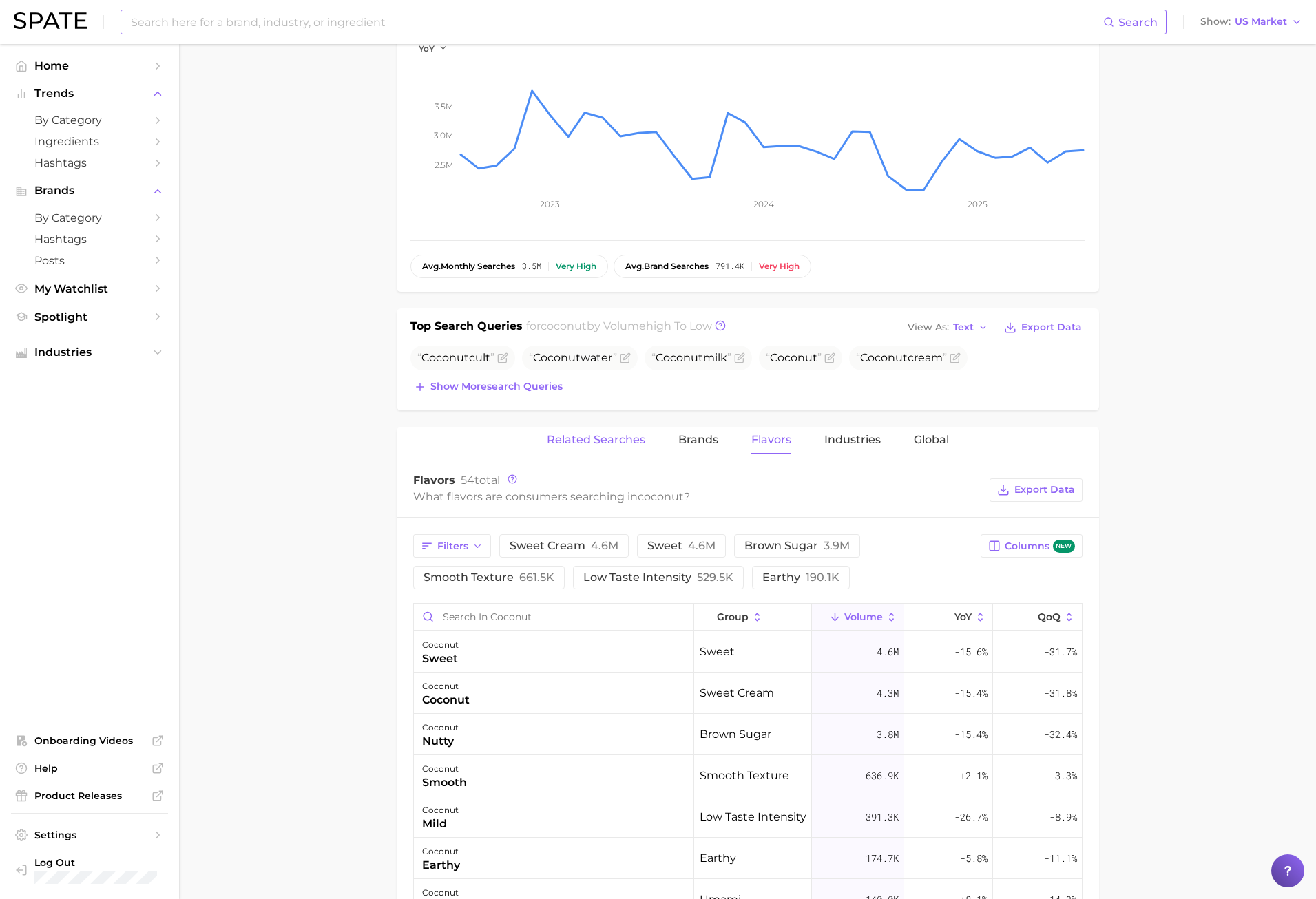
click at [608, 439] on span "Related Searches" at bounding box center [596, 440] width 99 height 12
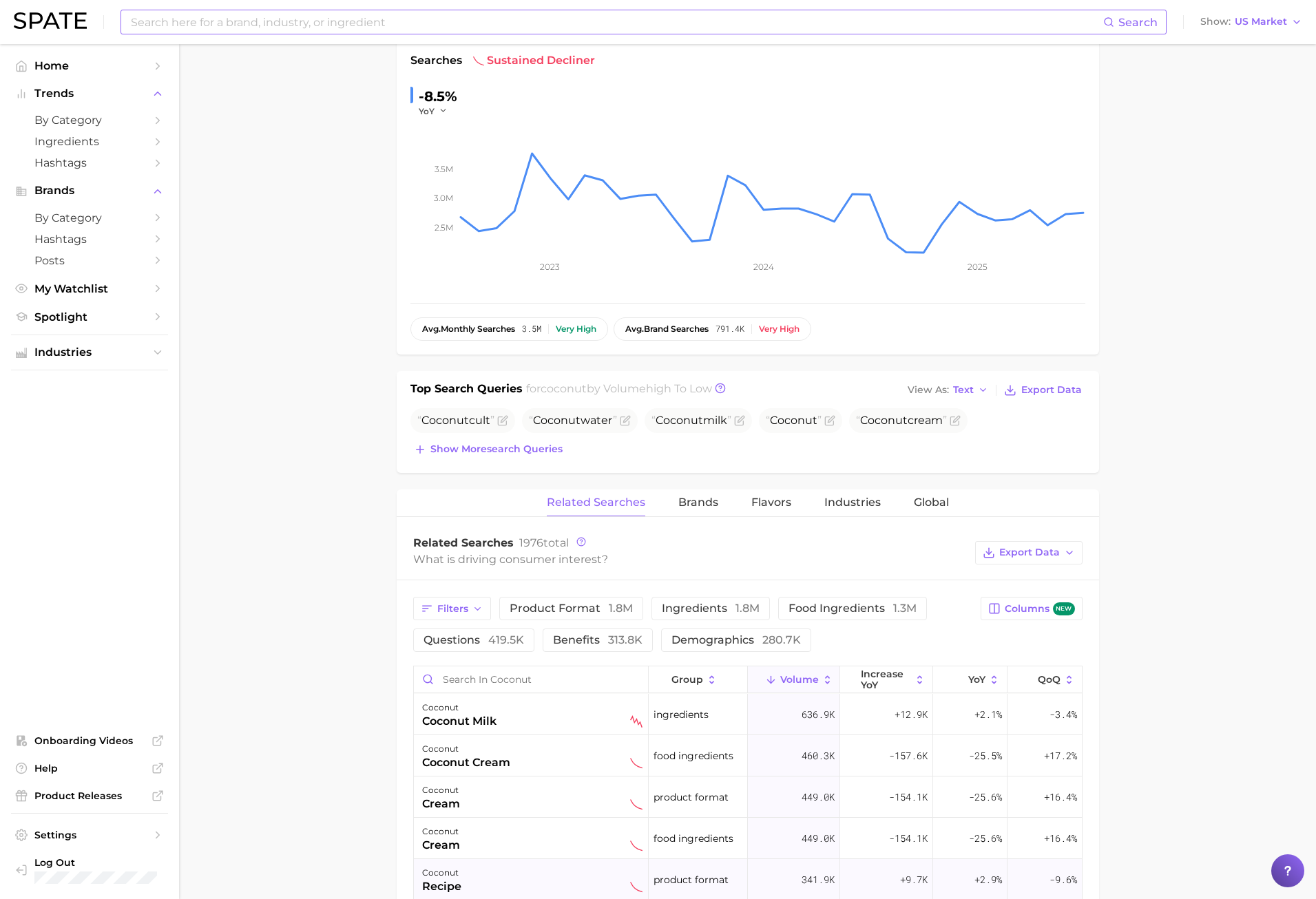
scroll to position [86, 0]
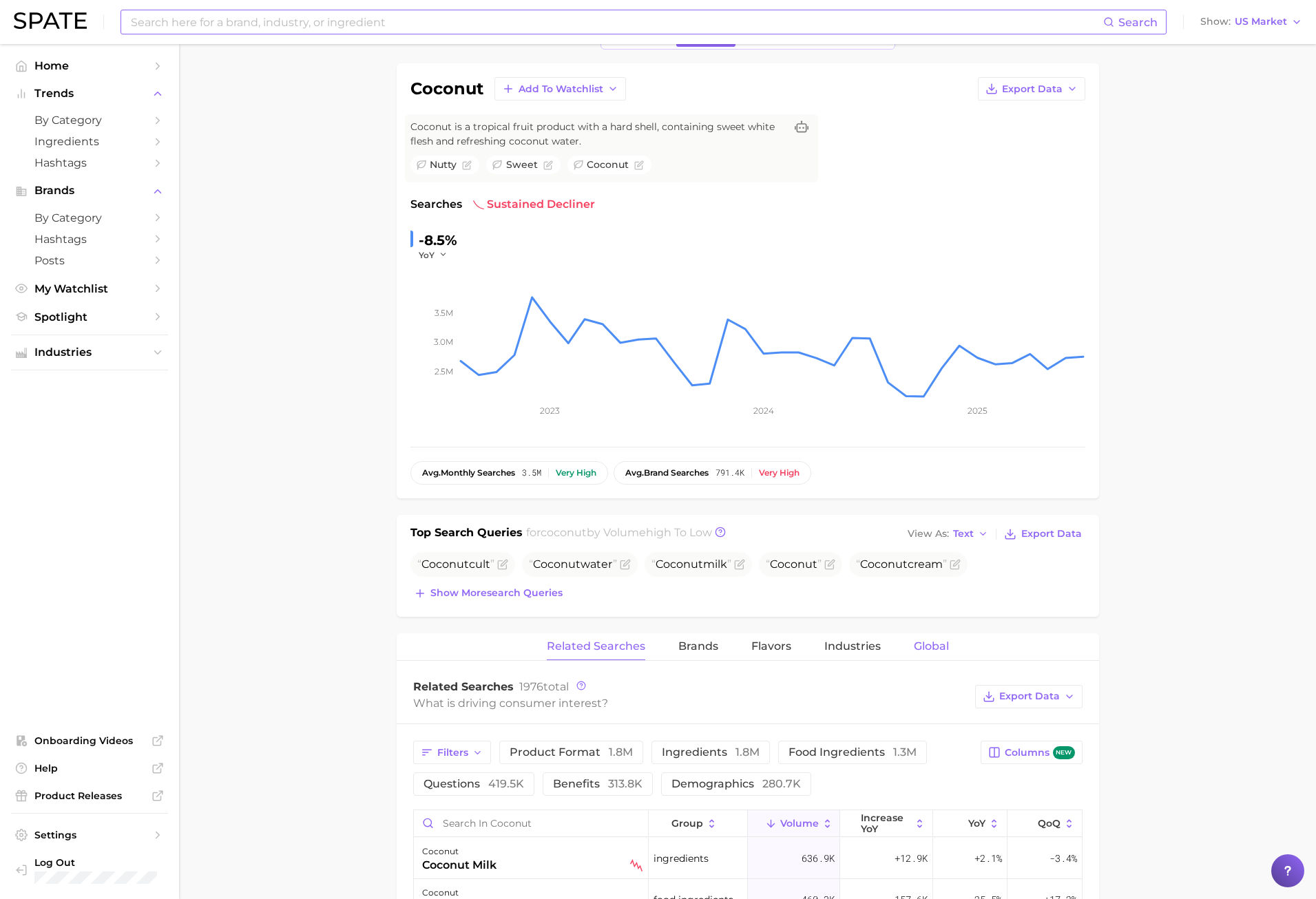
click at [930, 648] on span "Global" at bounding box center [932, 646] width 35 height 12
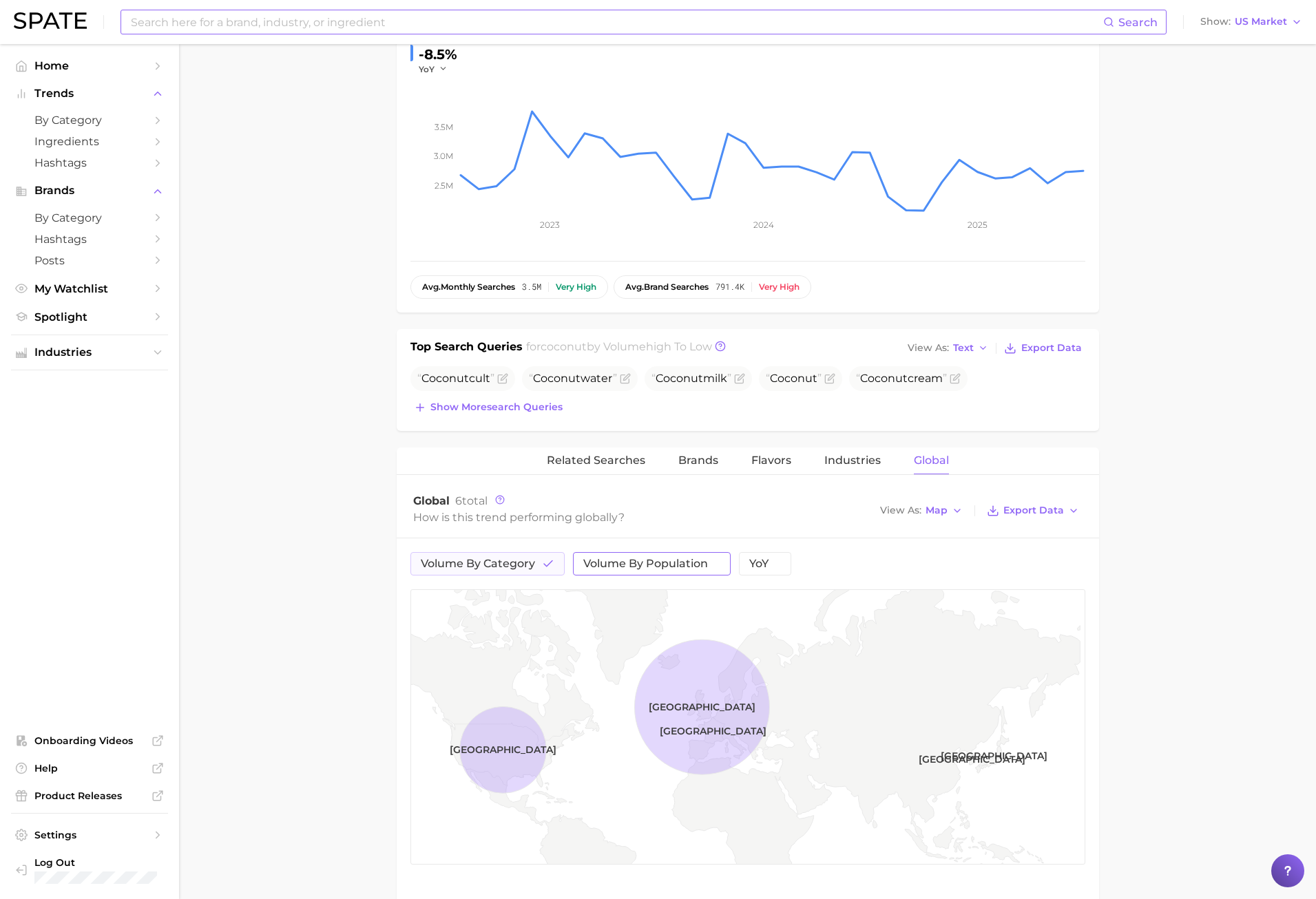
scroll to position [292, 0]
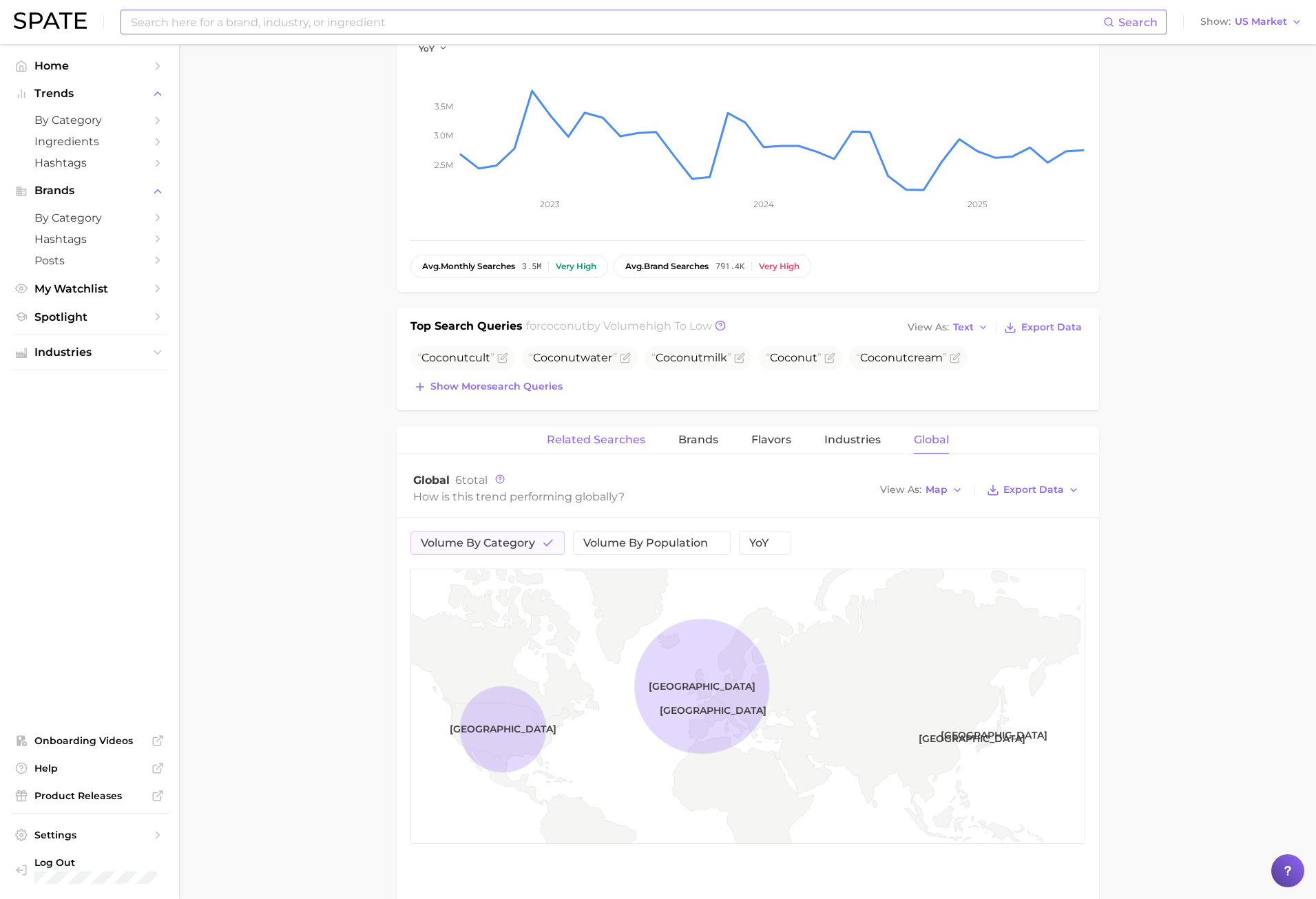
click at [582, 440] on span "Related Searches" at bounding box center [596, 440] width 99 height 12
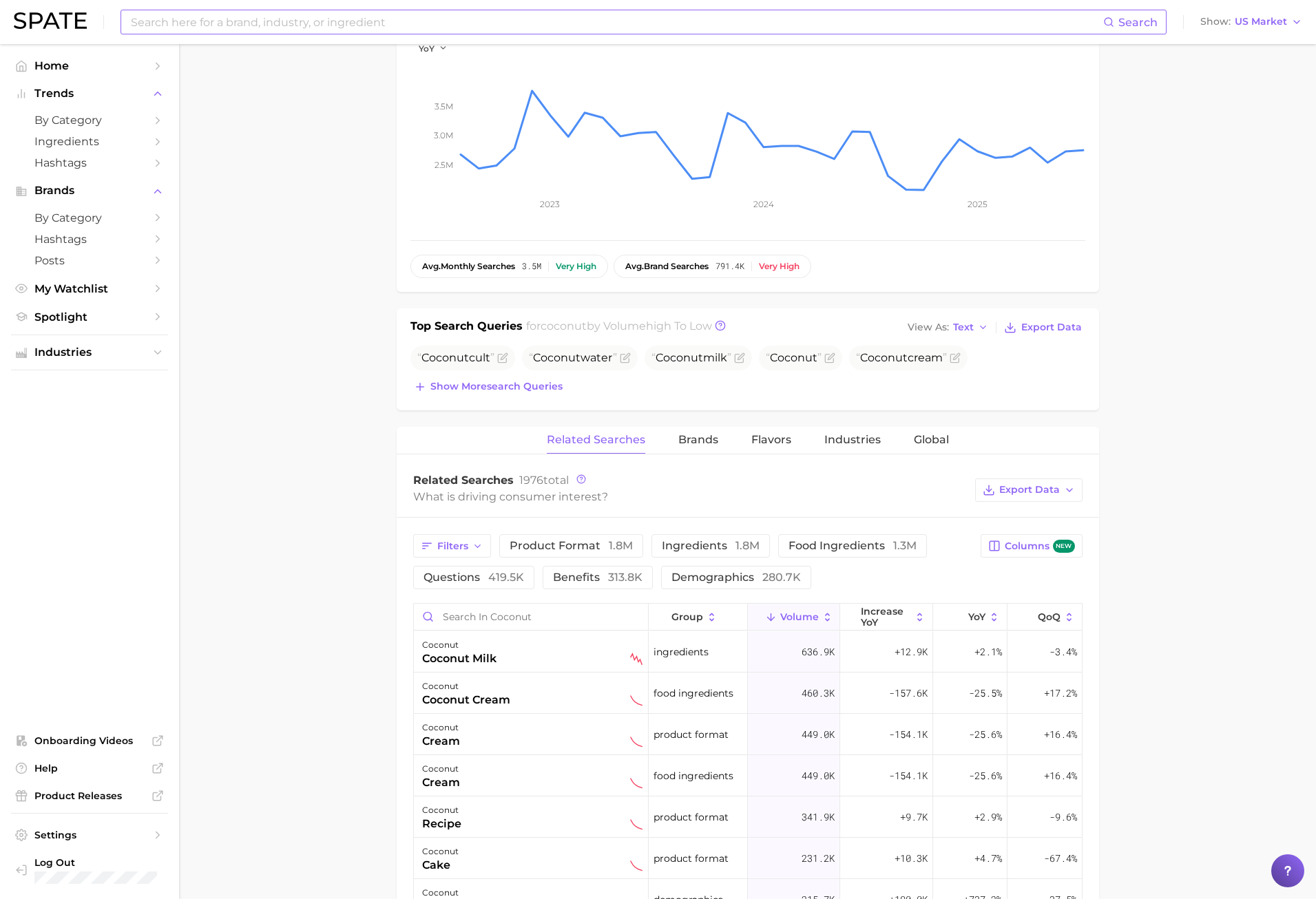
scroll to position [0, 0]
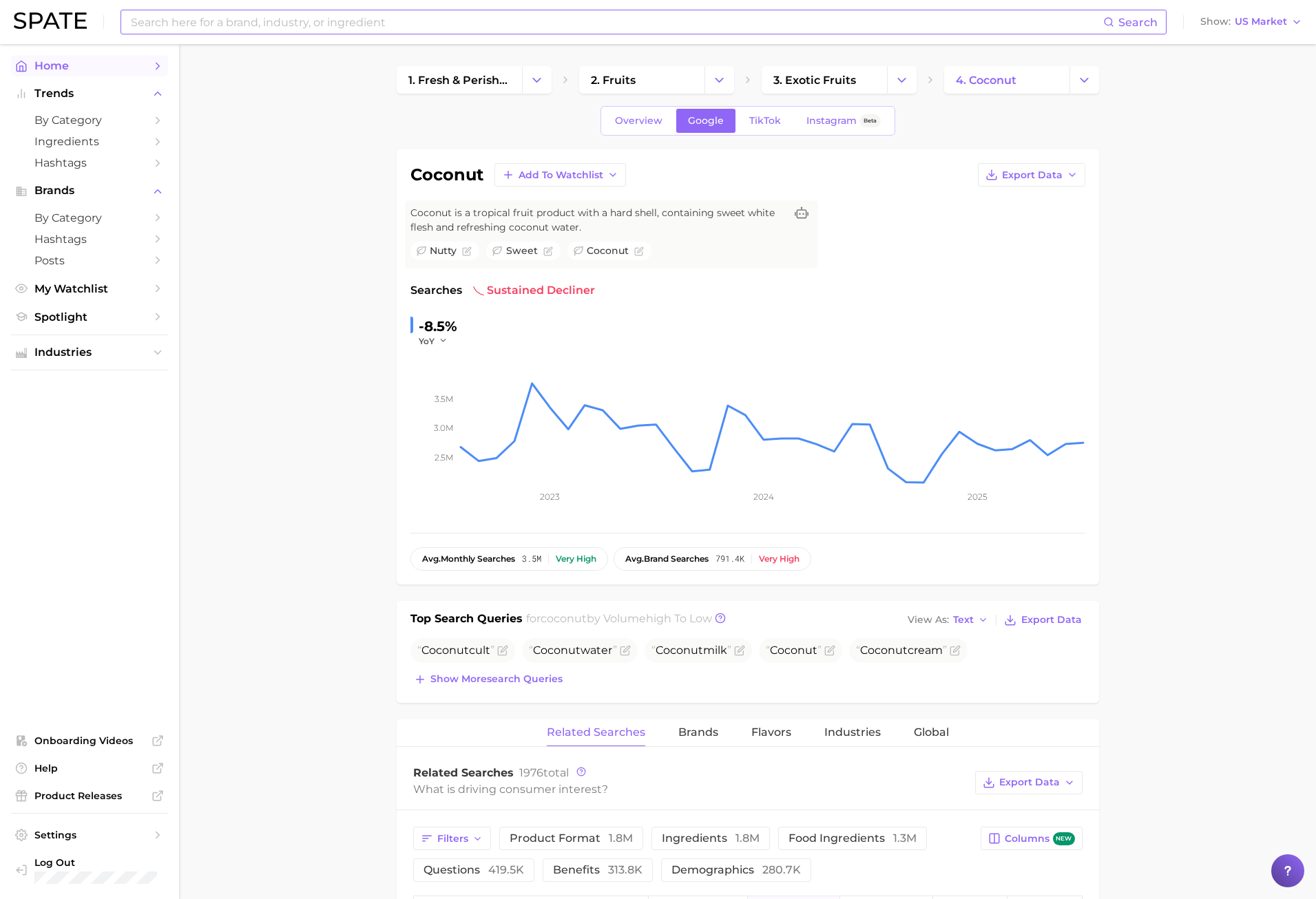
click at [76, 74] on link "Home" at bounding box center [89, 66] width 157 height 22
